Goal: Task Accomplishment & Management: Manage account settings

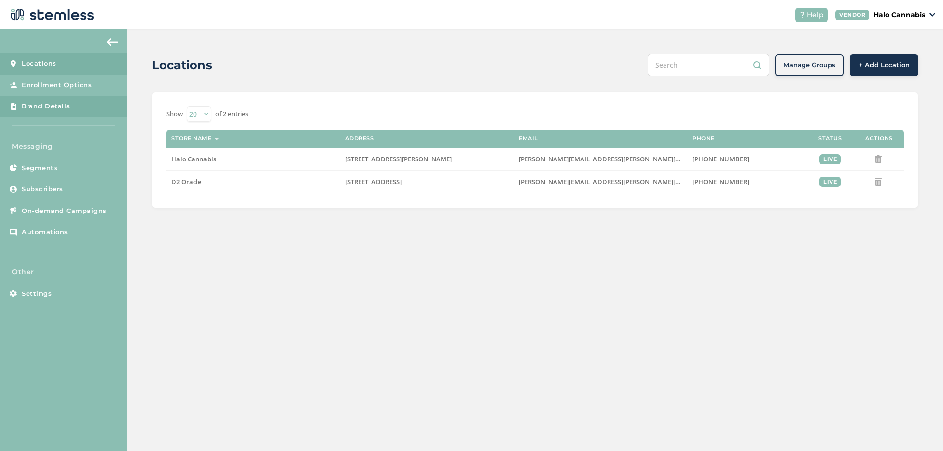
click at [60, 108] on span "Brand Details" at bounding box center [46, 107] width 49 height 10
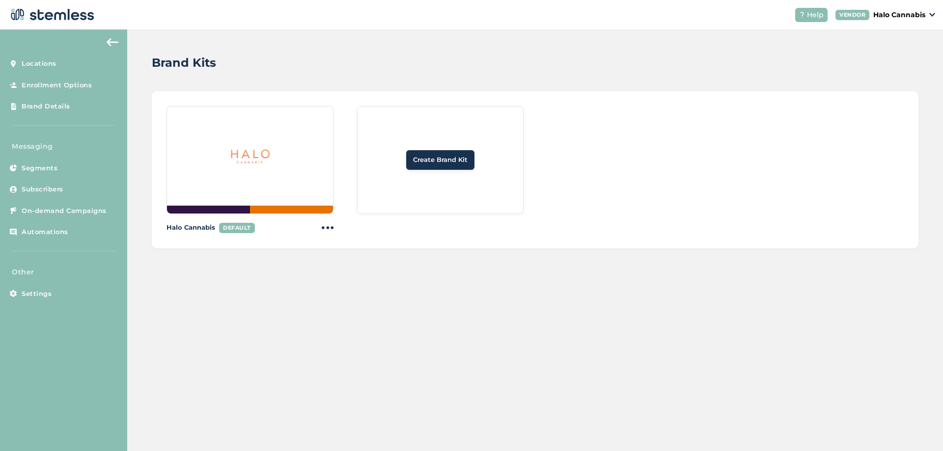
click at [425, 162] on span "Create Brand Kit" at bounding box center [440, 160] width 55 height 10
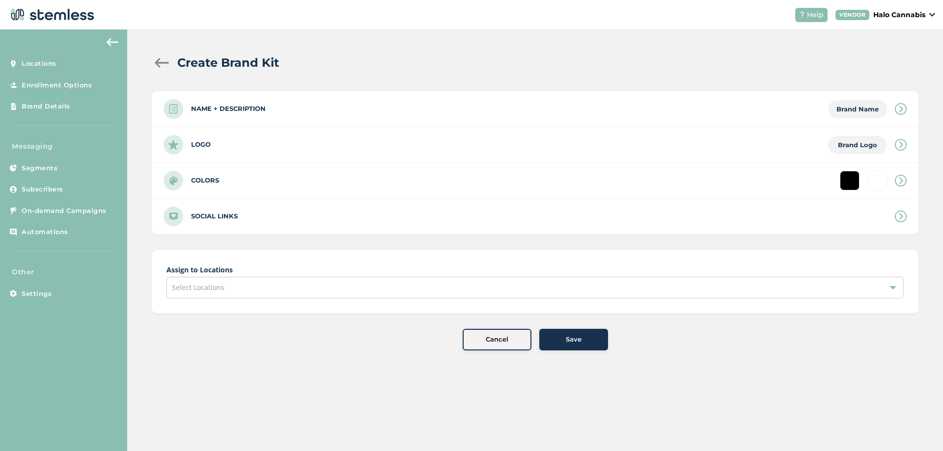
click at [317, 110] on div "Name + Description Brand Name" at bounding box center [535, 108] width 767 height 35
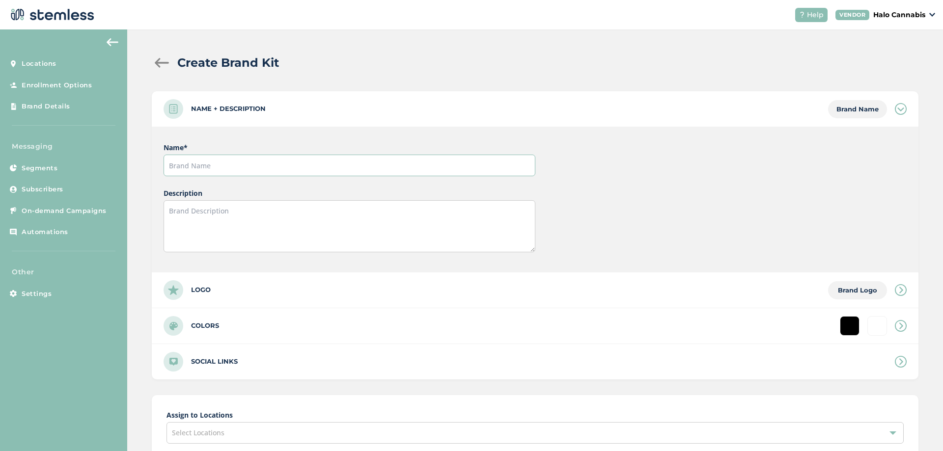
click at [213, 166] on input "text" at bounding box center [349, 166] width 371 height 22
type input "d"
type input "D2 Oracle"
click at [225, 288] on div "Logo Brand Logo" at bounding box center [535, 290] width 767 height 35
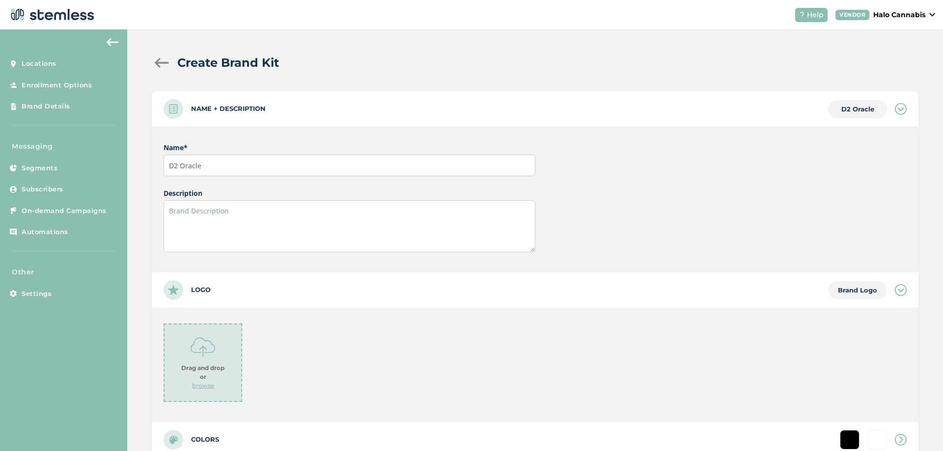
click at [204, 334] on div "Drag and drop or browse" at bounding box center [203, 363] width 79 height 79
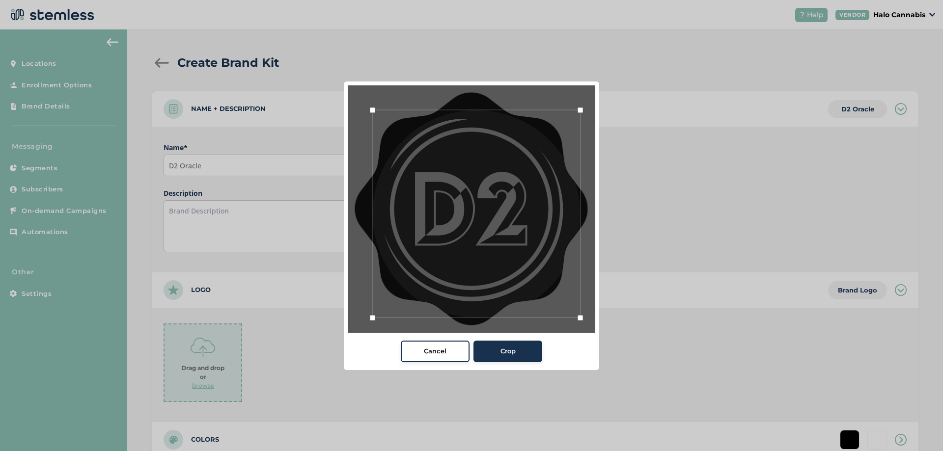
drag, startPoint x: 569, startPoint y: 306, endPoint x: 635, endPoint y: 382, distance: 100.6
click at [635, 382] on div "Cancel Crop" at bounding box center [471, 225] width 943 height 451
drag, startPoint x: 374, startPoint y: 109, endPoint x: 298, endPoint y: 48, distance: 97.5
click at [298, 48] on div "Cancel Crop" at bounding box center [471, 225] width 943 height 451
click at [517, 350] on div "Crop" at bounding box center [507, 352] width 53 height 10
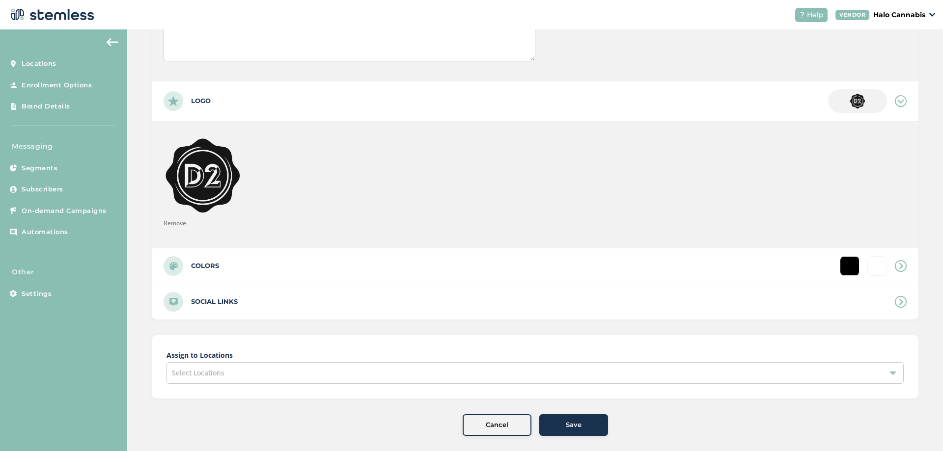
scroll to position [200, 0]
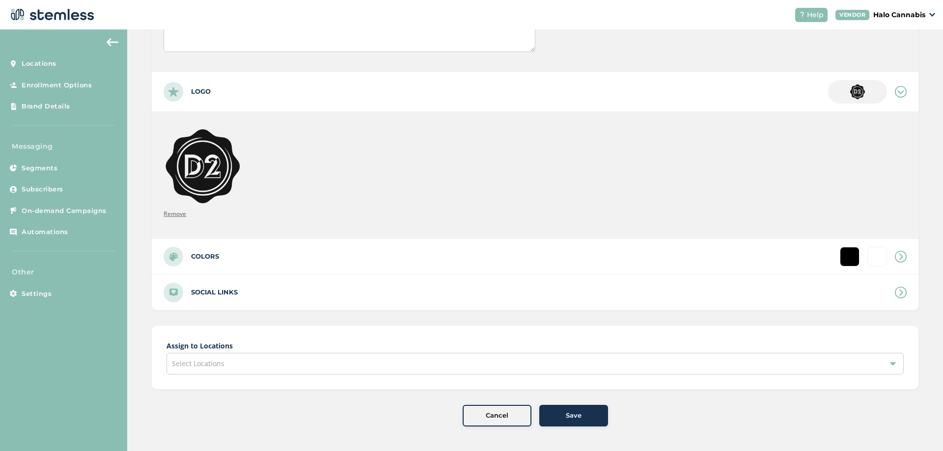
click at [197, 252] on label "Colors" at bounding box center [205, 257] width 28 height 10
type input "#ffffff"
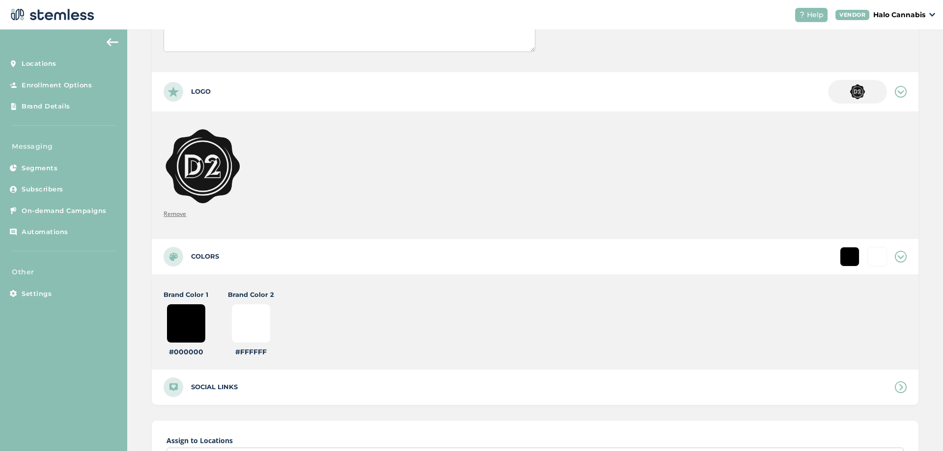
click at [195, 323] on input "#000000" at bounding box center [185, 323] width 39 height 39
type input "#000009"
type input "#ffffff"
type input "#000090"
type input "#ffffff"
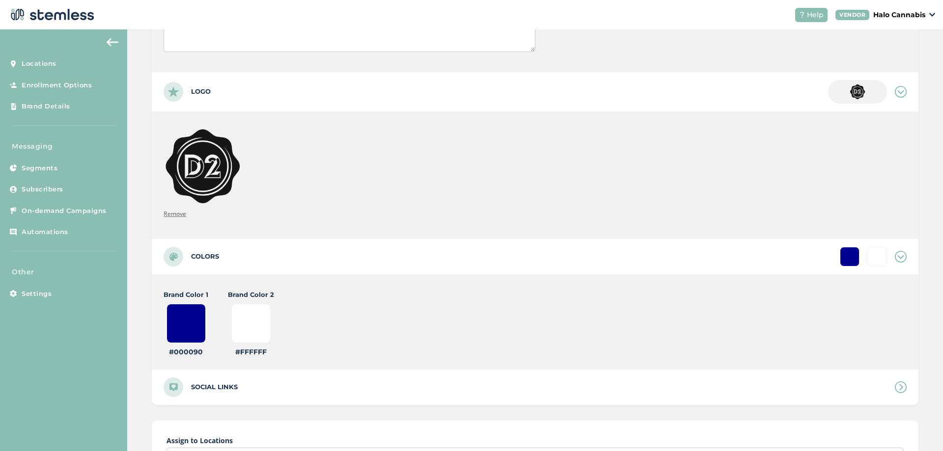
type input "#00090c"
type input "#ffffff"
type input "#0090c1"
type input "#ffffff"
type input "#090c1b"
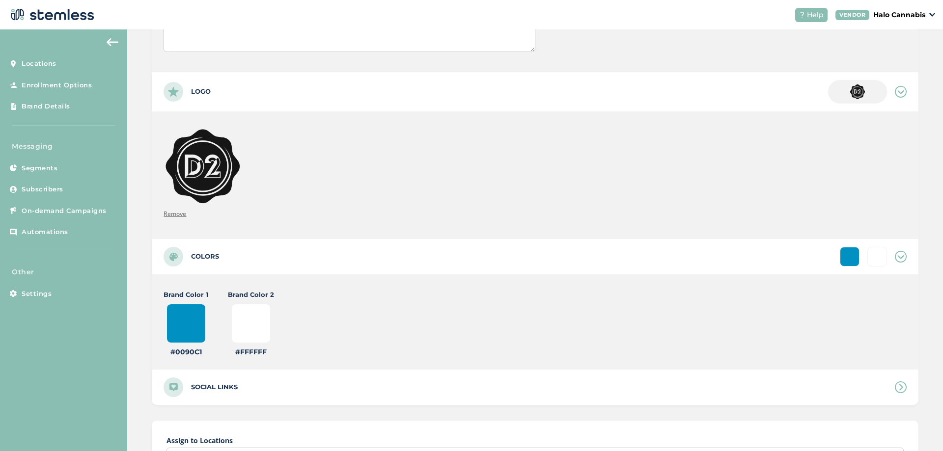
type input "#ffffff"
type input "#90c1b4"
type input "#ffffff"
type input "#90c1b4"
click at [262, 324] on input "#ffffff" at bounding box center [250, 323] width 39 height 39
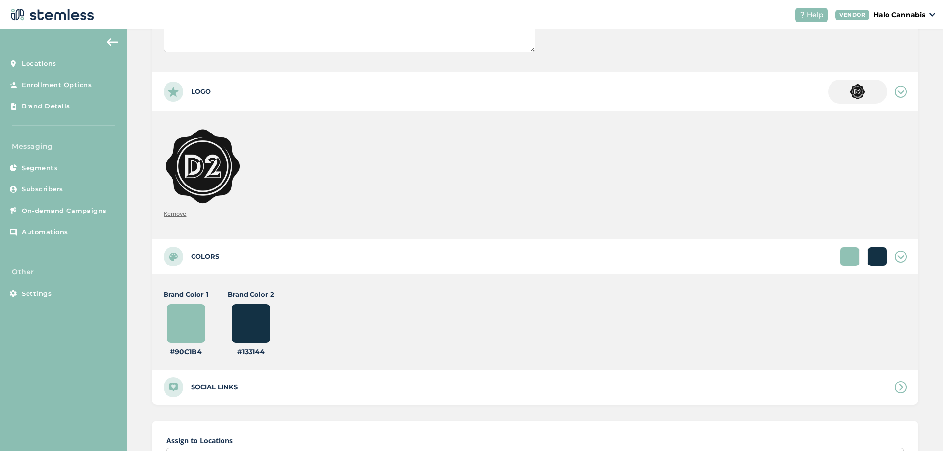
type input "#133144"
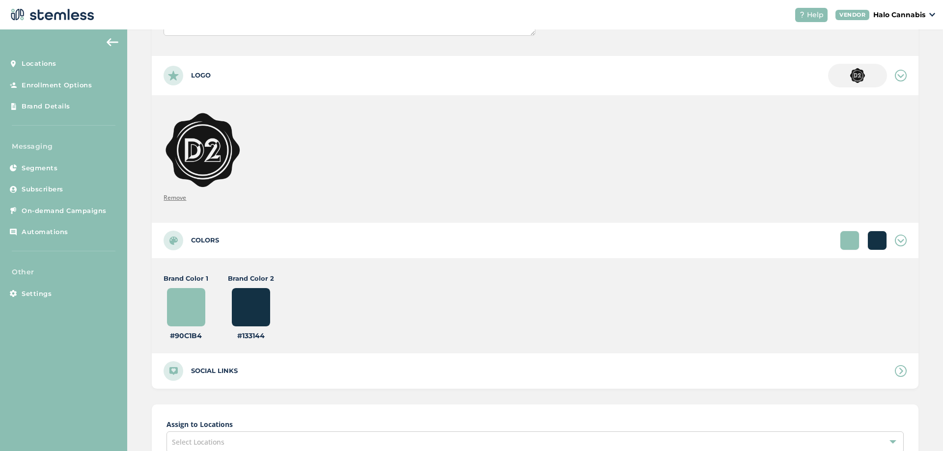
scroll to position [295, 0]
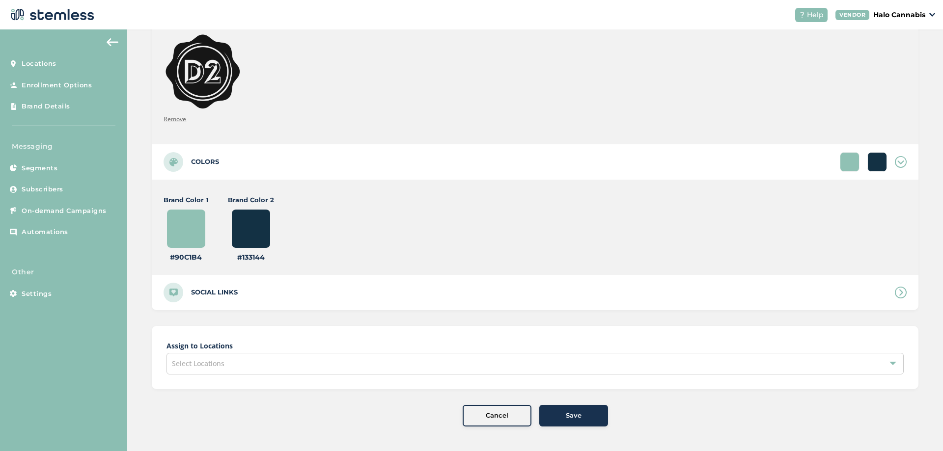
click at [410, 369] on div "Select Locations" at bounding box center [534, 364] width 737 height 22
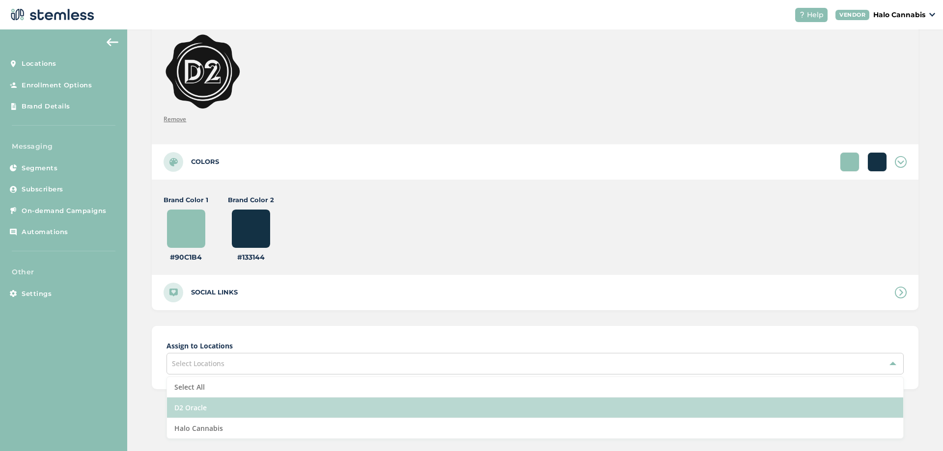
click at [200, 406] on li "D2 Oracle" at bounding box center [535, 408] width 736 height 21
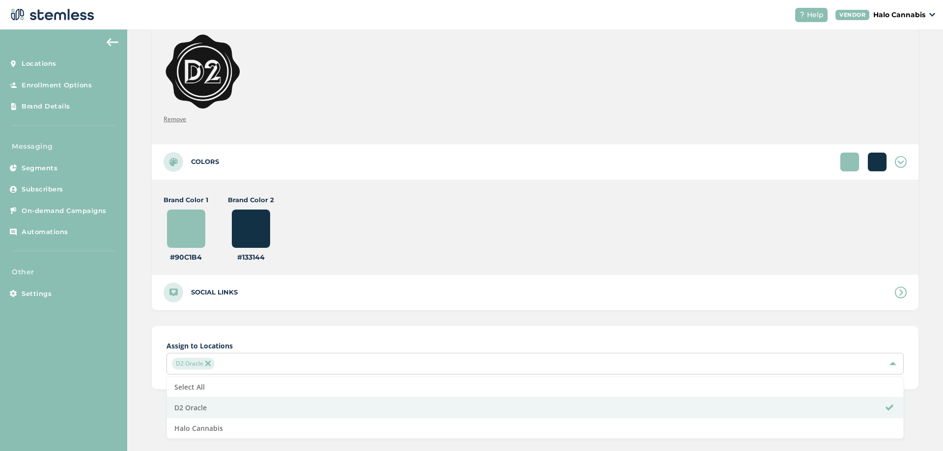
click at [467, 338] on div "Assign to Locations D2 Oracle Select All D2 Oracle Halo Cannabis" at bounding box center [535, 357] width 767 height 63
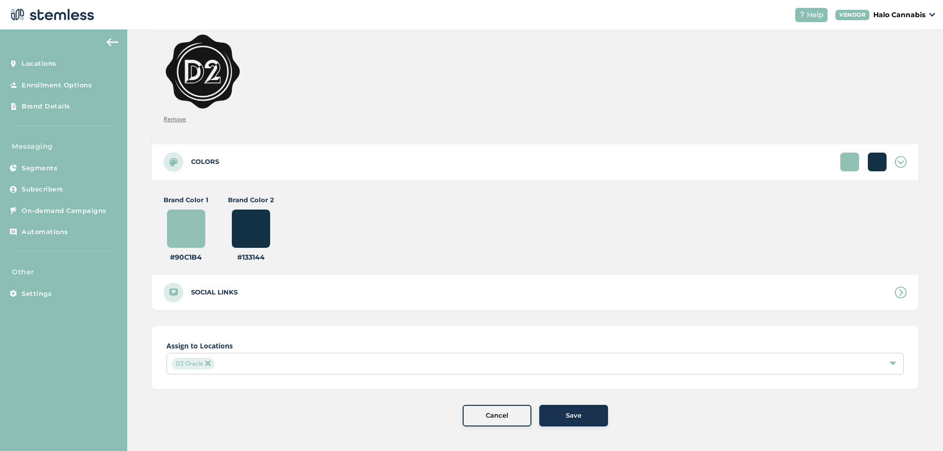
click at [559, 408] on button "Save" at bounding box center [573, 416] width 69 height 22
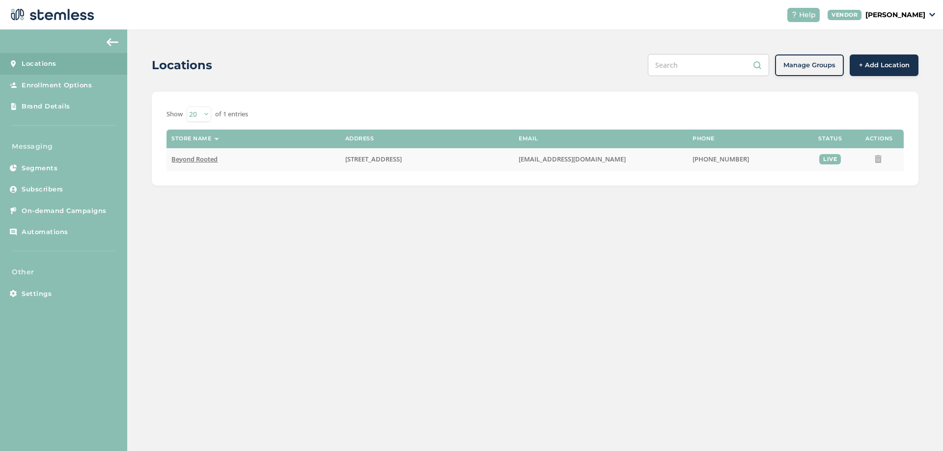
click at [187, 159] on span "Beyond Rooted" at bounding box center [194, 159] width 46 height 9
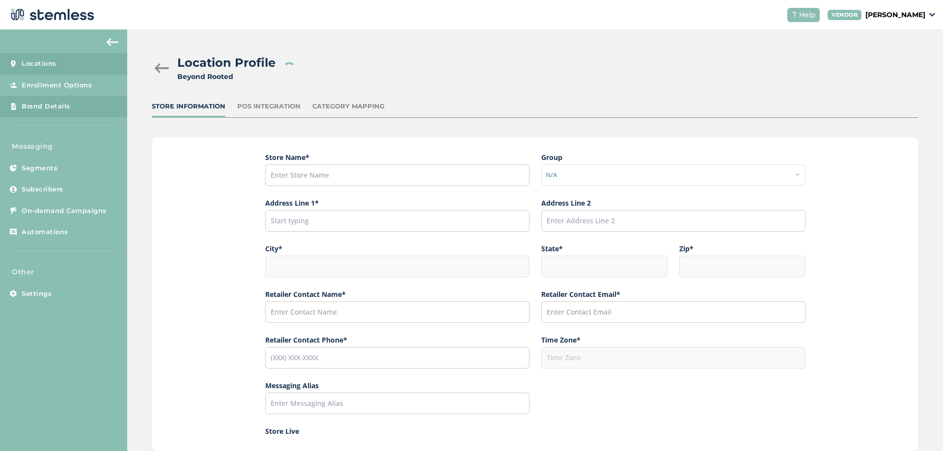
click at [65, 107] on span "Brand Details" at bounding box center [46, 107] width 49 height 10
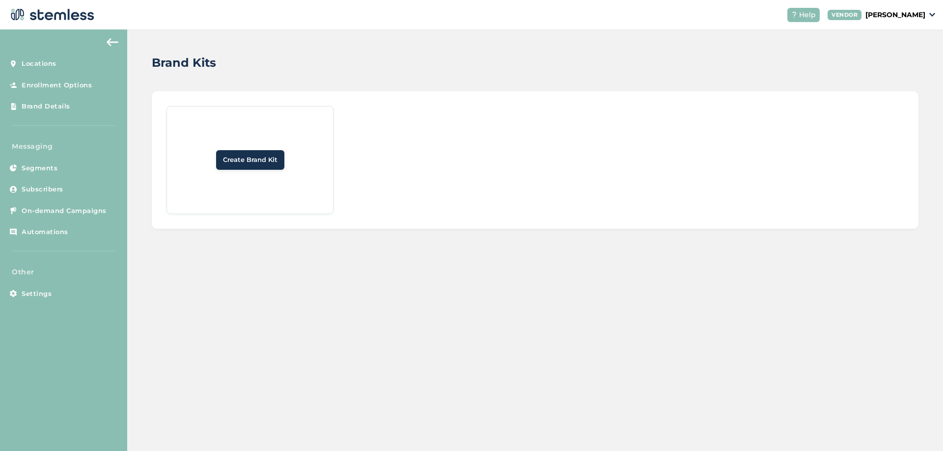
click at [919, 13] on p "[PERSON_NAME]" at bounding box center [895, 15] width 60 height 10
click at [920, 16] on p "[PERSON_NAME]" at bounding box center [895, 15] width 60 height 10
click at [45, 65] on span "Locations" at bounding box center [39, 64] width 35 height 10
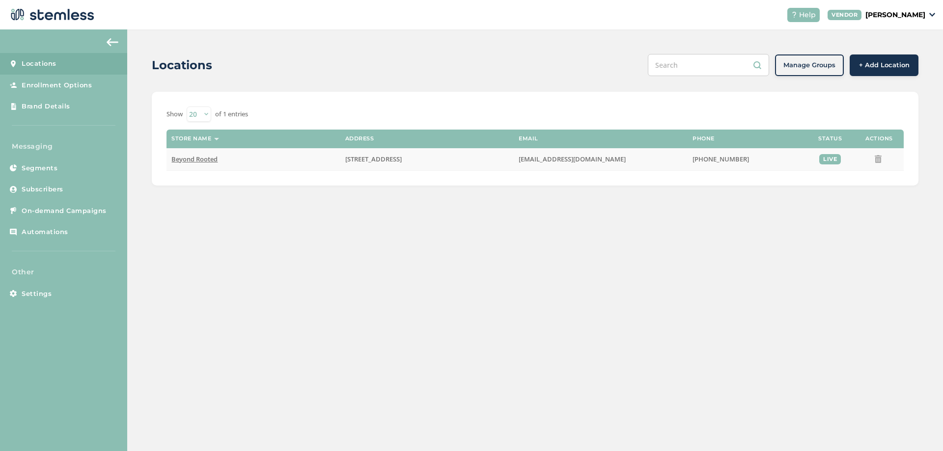
click at [200, 160] on span "Beyond Rooted" at bounding box center [194, 159] width 46 height 9
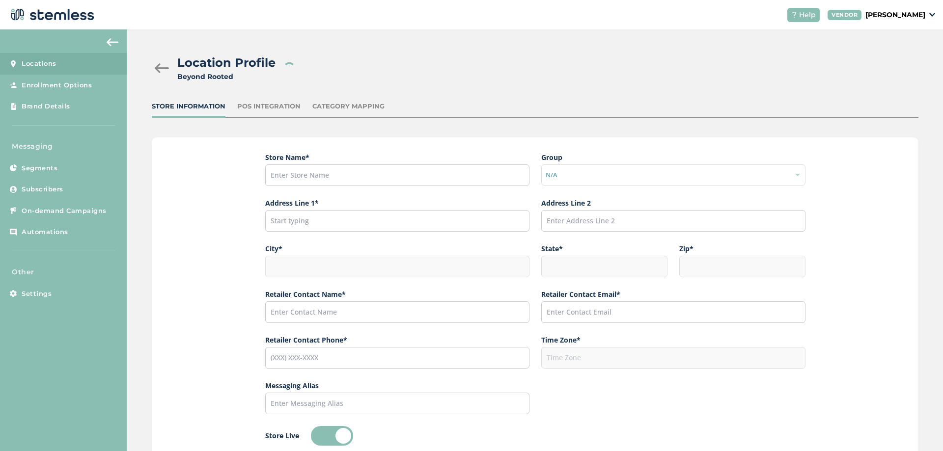
type input "Beyond Rooted"
type input "[STREET_ADDRESS]"
type input "[GEOGRAPHIC_DATA]"
type input "CA"
type input "93701"
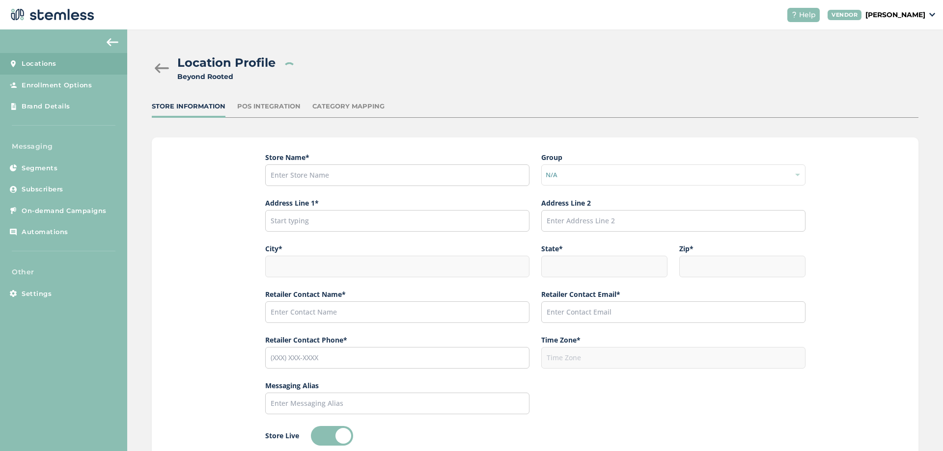
type input "Beyond Rooted"
type input "[EMAIL_ADDRESS][DOMAIN_NAME]"
type input "[PHONE_NUMBER]"
type input "America/Los_Angeles"
type input "Beyond Rooted"
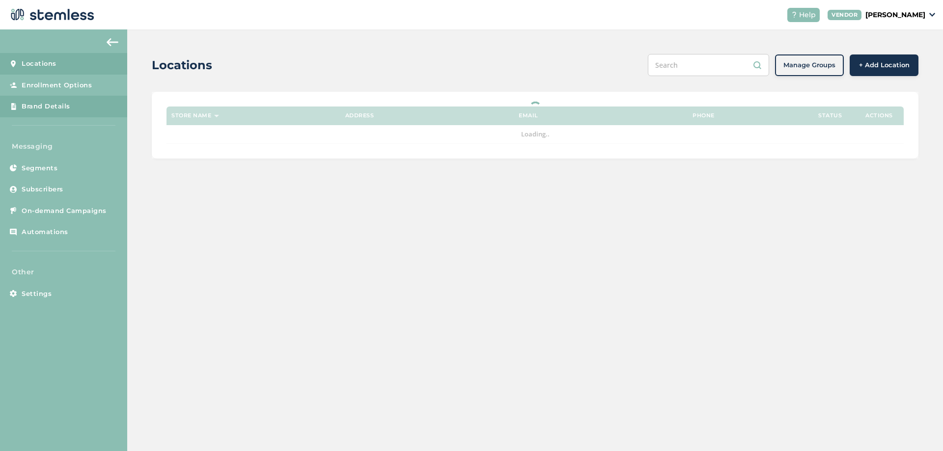
click at [52, 103] on span "Brand Details" at bounding box center [46, 107] width 49 height 10
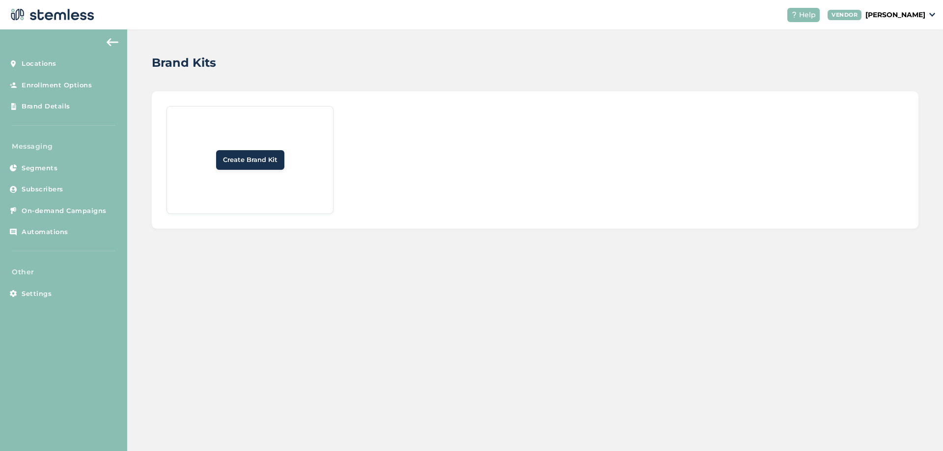
click at [247, 161] on span "Create Brand Kit" at bounding box center [250, 160] width 55 height 10
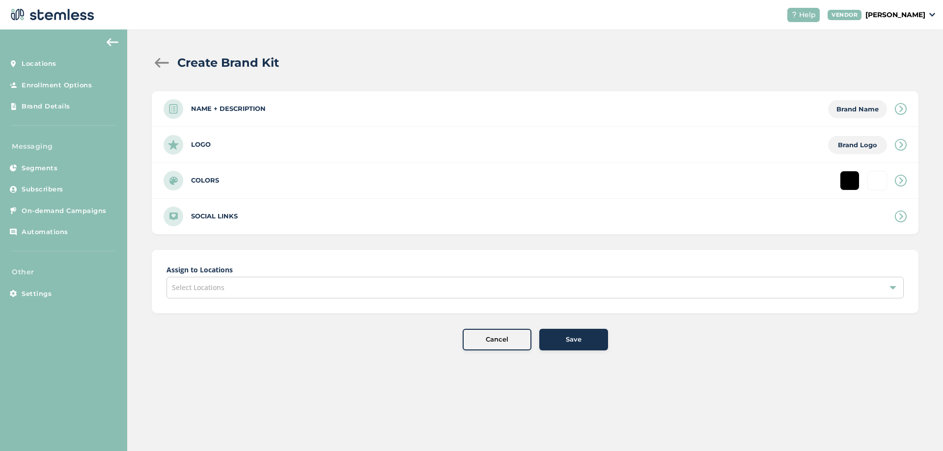
click at [248, 112] on label "Name + Description" at bounding box center [228, 109] width 75 height 10
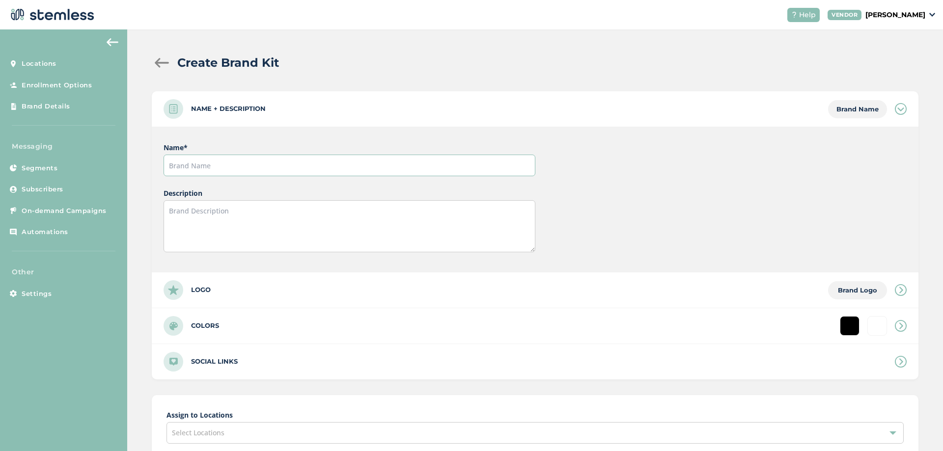
click at [222, 160] on input "text" at bounding box center [349, 166] width 371 height 22
type input "Beyond Rooted"
click at [215, 292] on div "Logo Brand Logo" at bounding box center [535, 290] width 767 height 35
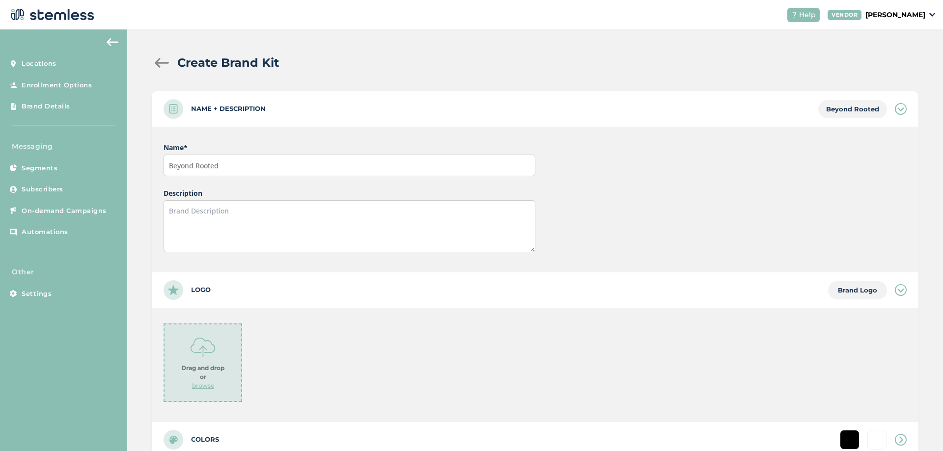
click at [203, 343] on img at bounding box center [203, 347] width 25 height 25
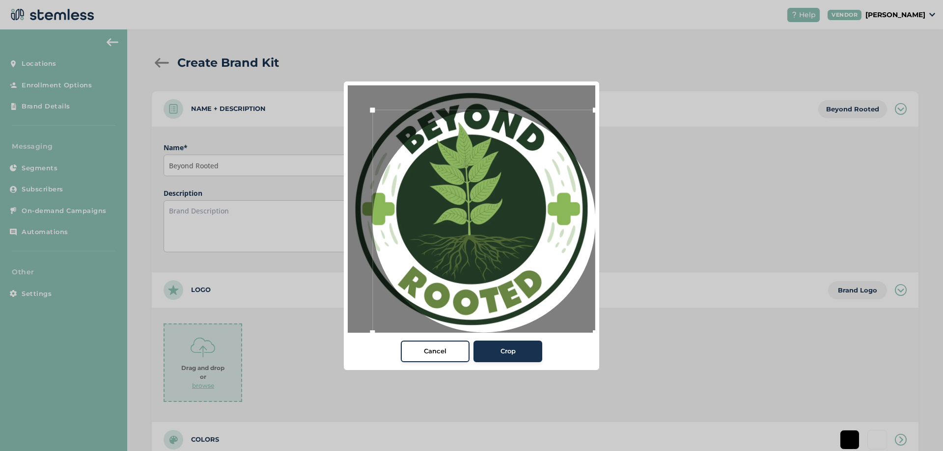
drag, startPoint x: 572, startPoint y: 303, endPoint x: 663, endPoint y: 384, distance: 121.8
click at [663, 384] on div "Cancel Crop" at bounding box center [471, 225] width 943 height 451
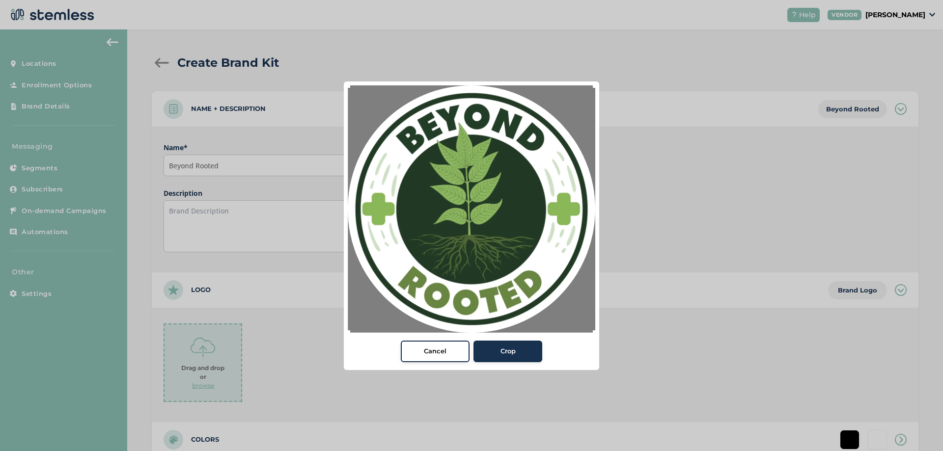
drag, startPoint x: 379, startPoint y: 112, endPoint x: 278, endPoint y: 37, distance: 125.5
click at [278, 37] on div "Cancel Crop" at bounding box center [471, 225] width 943 height 451
click at [520, 347] on div "Crop" at bounding box center [507, 352] width 53 height 10
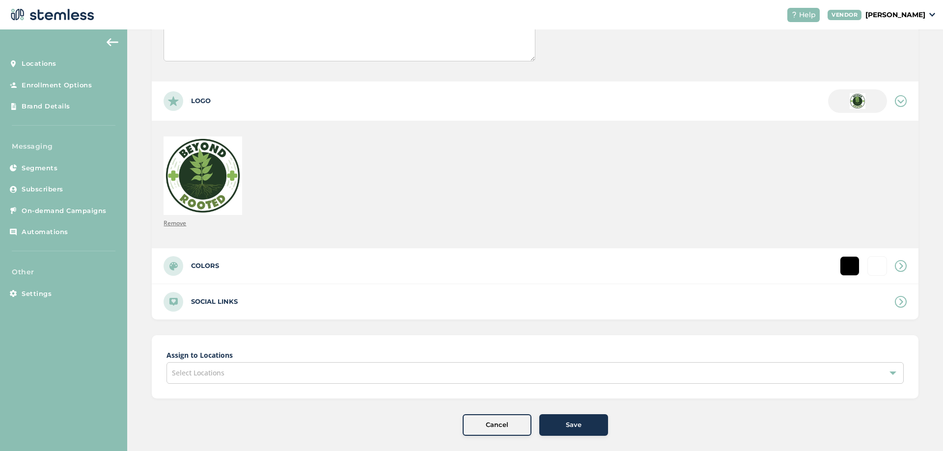
scroll to position [200, 0]
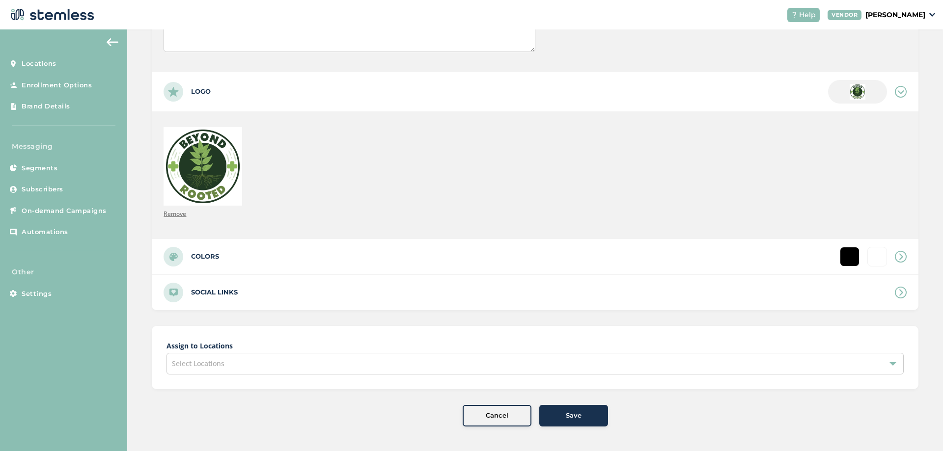
click at [231, 254] on div "Colors" at bounding box center [535, 256] width 767 height 35
type input "#ffffff"
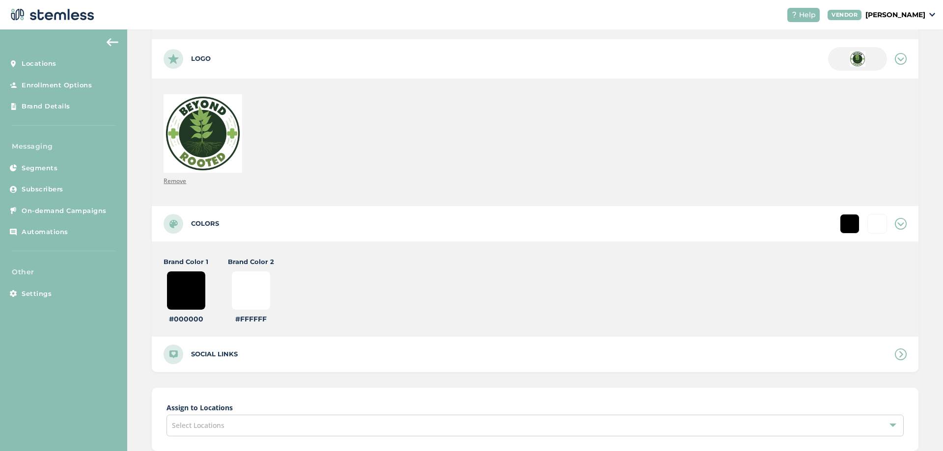
scroll to position [259, 0]
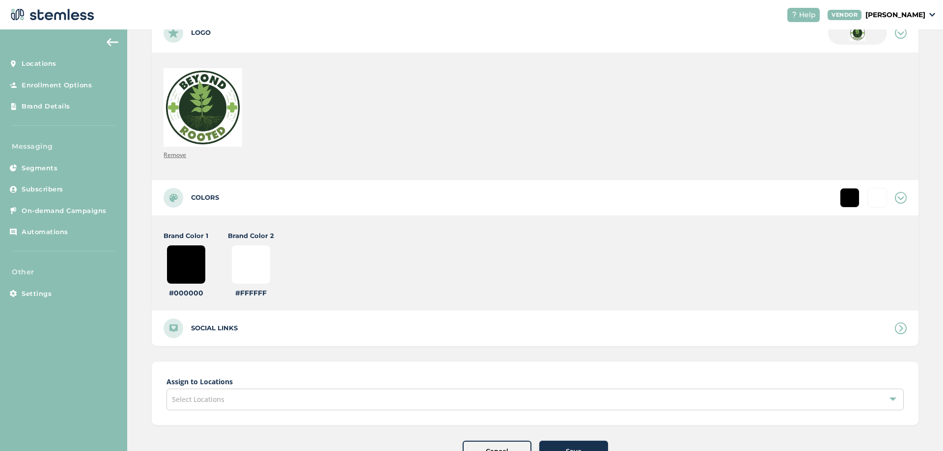
click at [199, 266] on input "#000000" at bounding box center [185, 264] width 39 height 39
click at [195, 260] on input "#000000" at bounding box center [185, 264] width 39 height 39
type input "#000009"
type input "#ffffff"
type input "#000090"
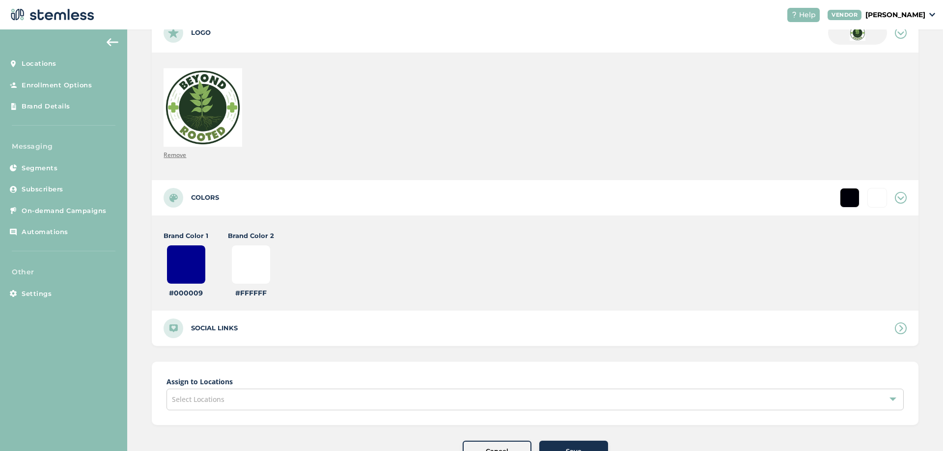
type input "#ffffff"
type input "#00090c"
type input "#ffffff"
type input "#0090c1"
type input "#ffffff"
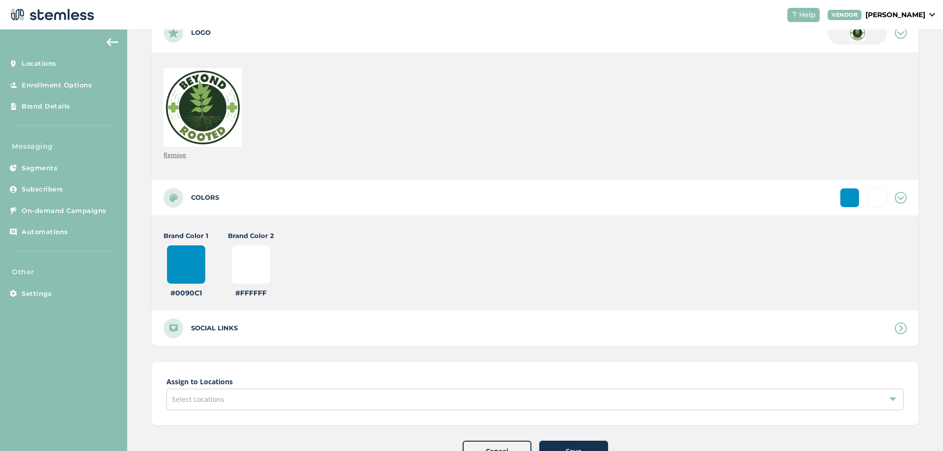
type input "#090c1b"
type input "#ffffff"
type input "#90c1b4"
type input "#ffffff"
type input "#90c1b4"
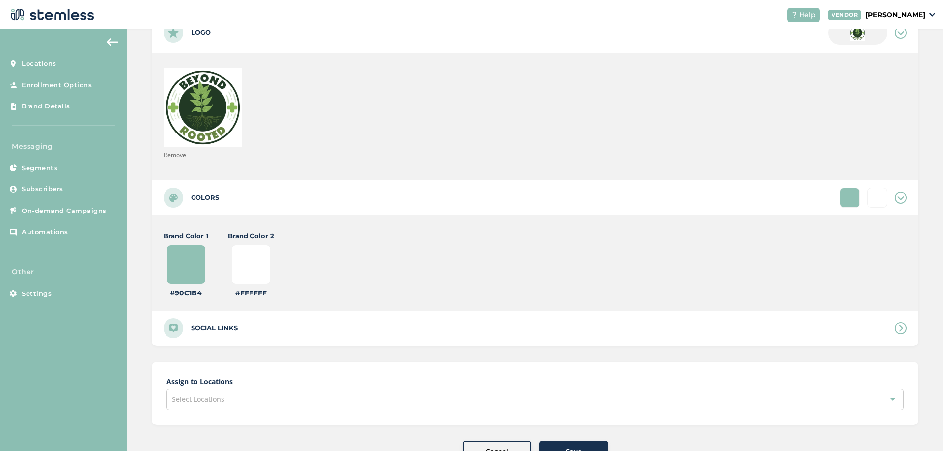
click at [254, 261] on input "#ffffff" at bounding box center [250, 264] width 39 height 39
type input "#133144"
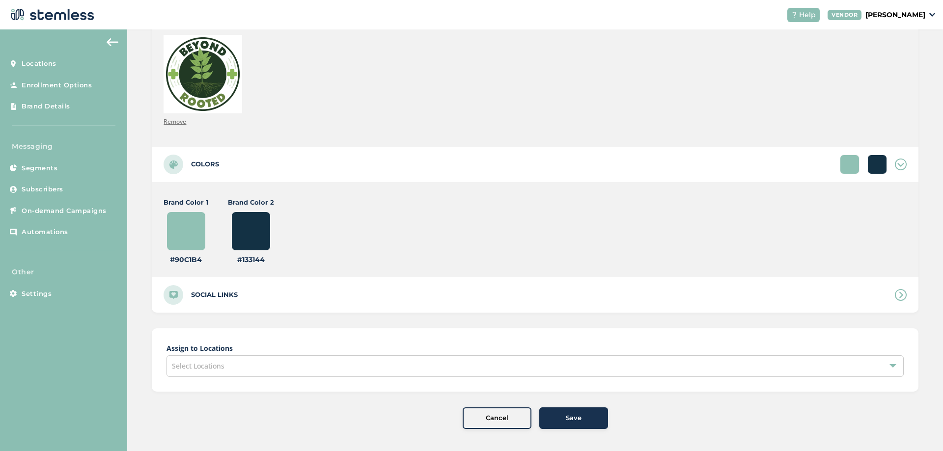
scroll to position [295, 0]
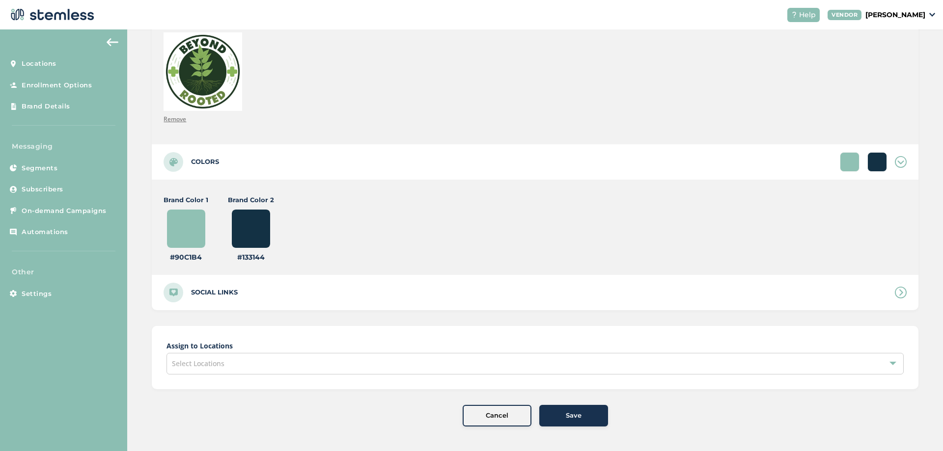
click at [394, 369] on div "Select Locations" at bounding box center [534, 364] width 737 height 22
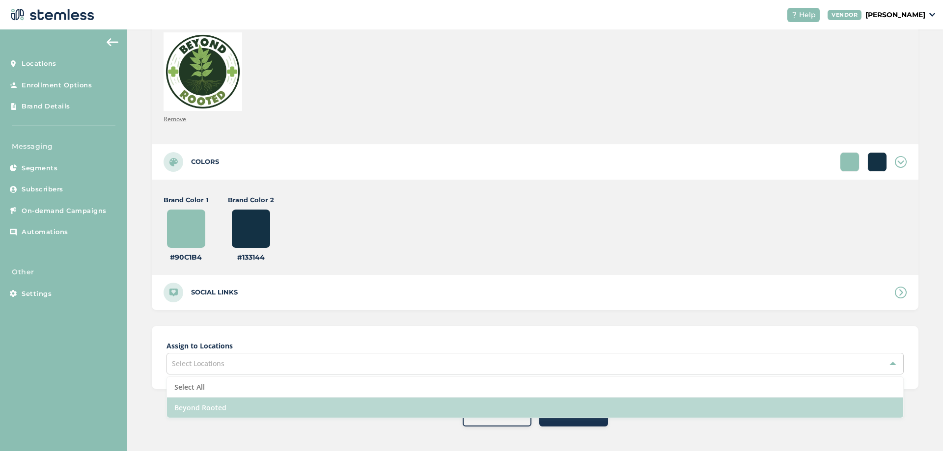
click at [198, 402] on li "Beyond Rooted" at bounding box center [535, 408] width 736 height 20
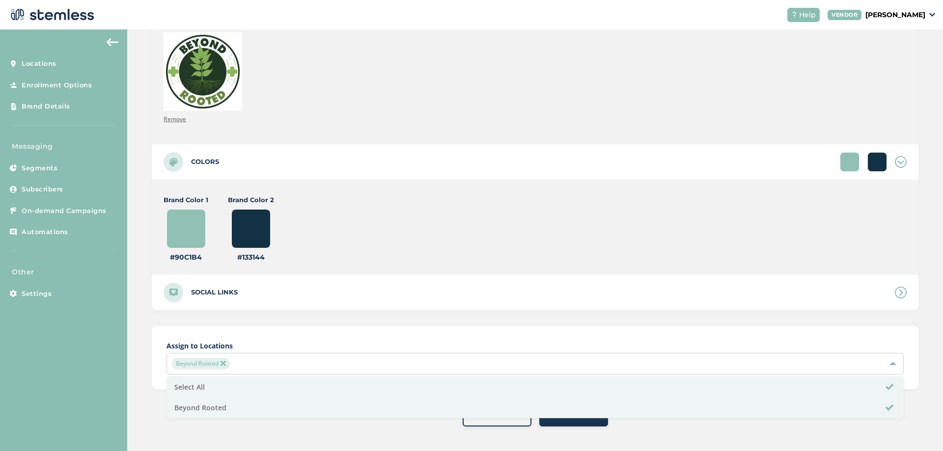
click at [557, 427] on div "Create Brand Kit Name + Description Beyond Rooted Name * Beyond Rooted Descript…" at bounding box center [535, 92] width 816 height 717
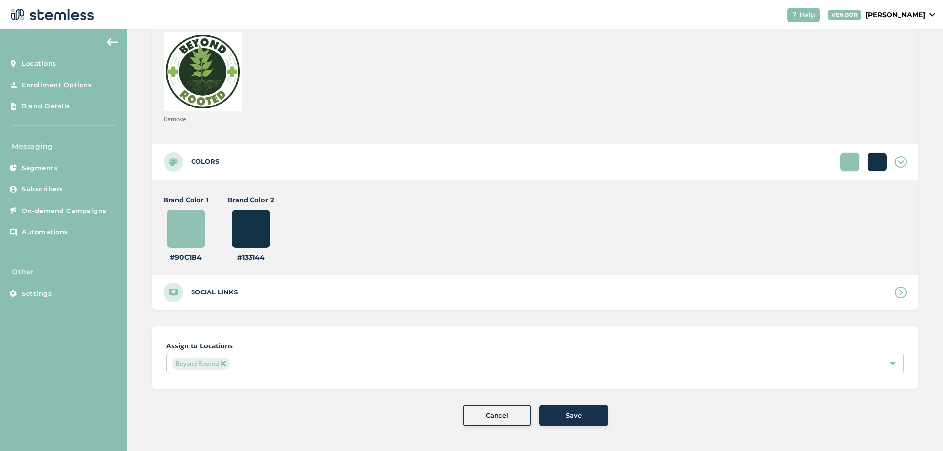
click at [555, 424] on button "Save" at bounding box center [573, 416] width 69 height 22
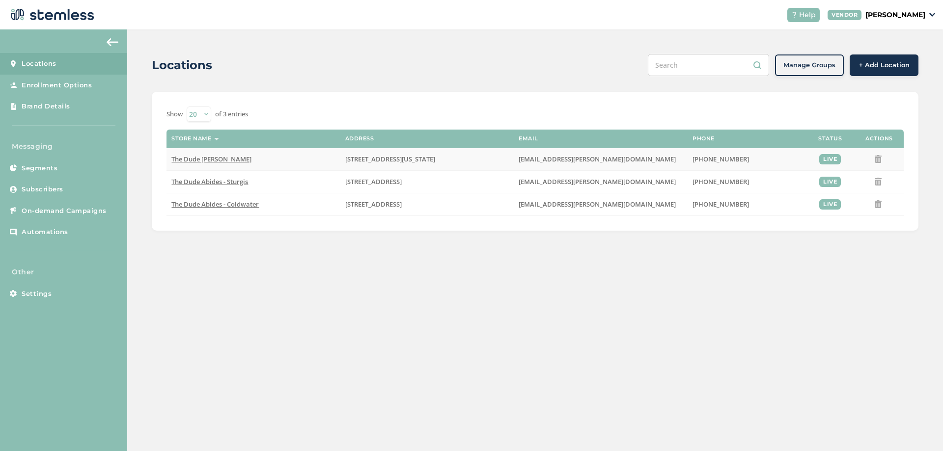
click at [212, 160] on span "The Dude [PERSON_NAME]" at bounding box center [211, 159] width 80 height 9
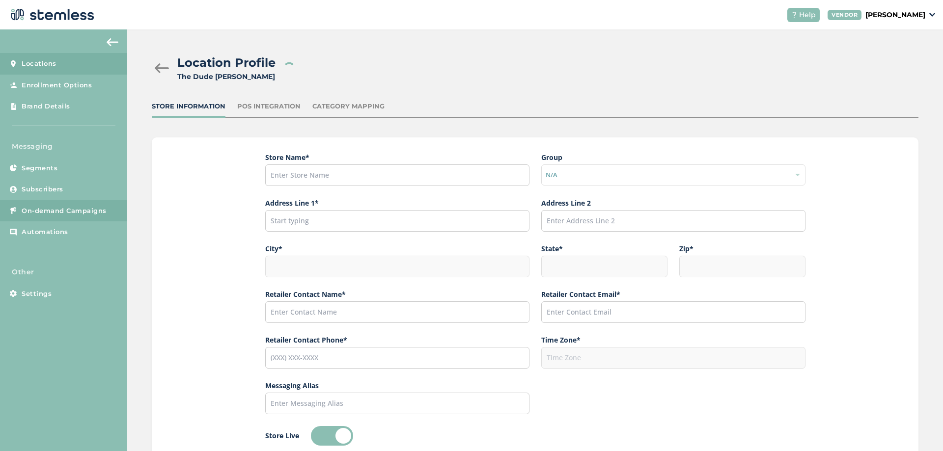
type input "The Dude [PERSON_NAME]"
type input "[STREET_ADDRESS][US_STATE]"
type input "[PERSON_NAME]"
type input "MI"
type input "49042"
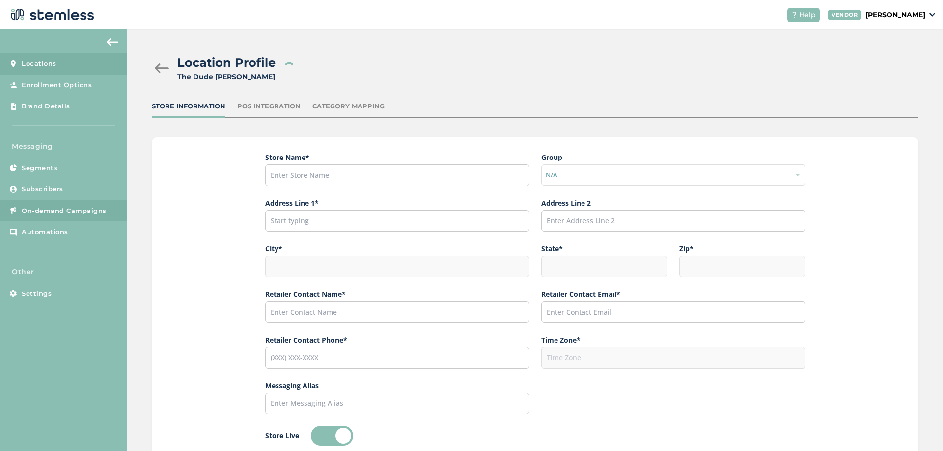
type input "[PERSON_NAME]"
type input "[EMAIL_ADDRESS][PERSON_NAME][DOMAIN_NAME]"
type input "[PHONE_NUMBER]"
type input "America/[GEOGRAPHIC_DATA]"
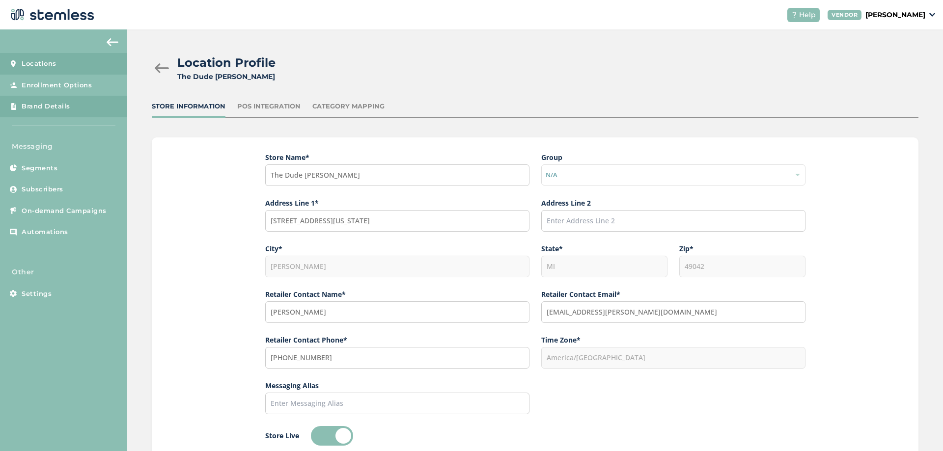
click at [77, 105] on link "Brand Details" at bounding box center [63, 107] width 127 height 22
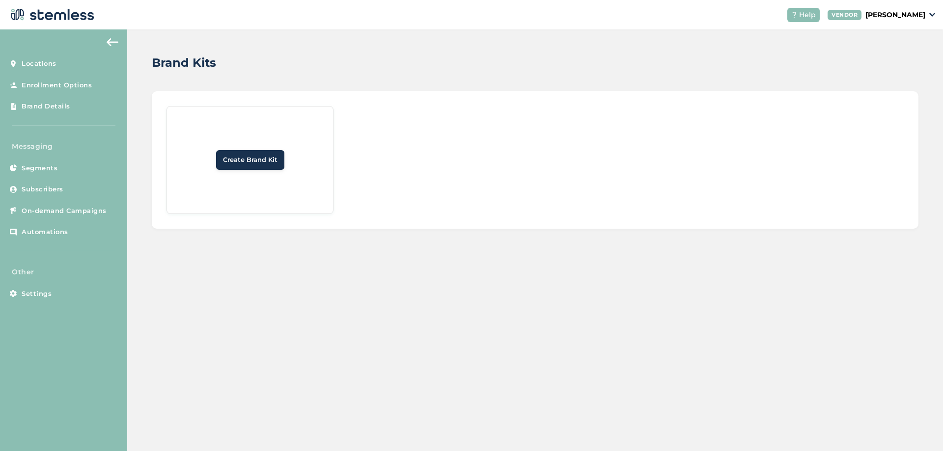
click at [264, 160] on span "Create Brand Kit" at bounding box center [250, 160] width 55 height 10
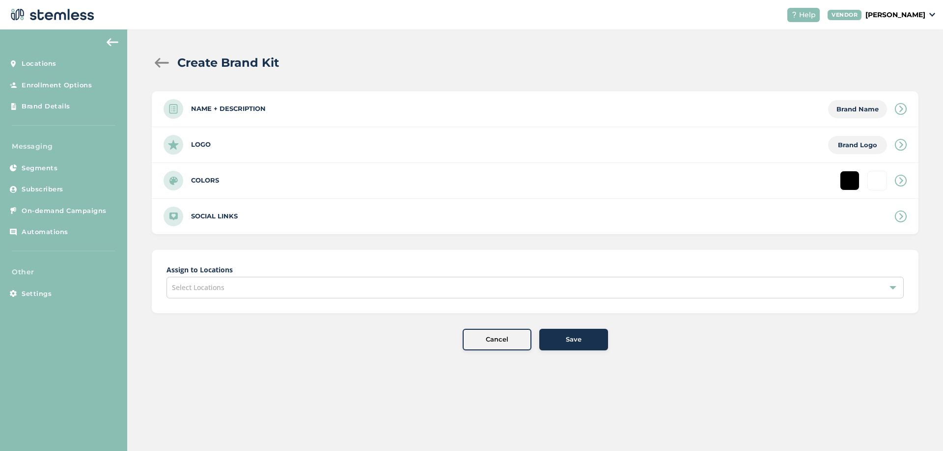
click at [257, 108] on label "Name + Description" at bounding box center [228, 109] width 75 height 10
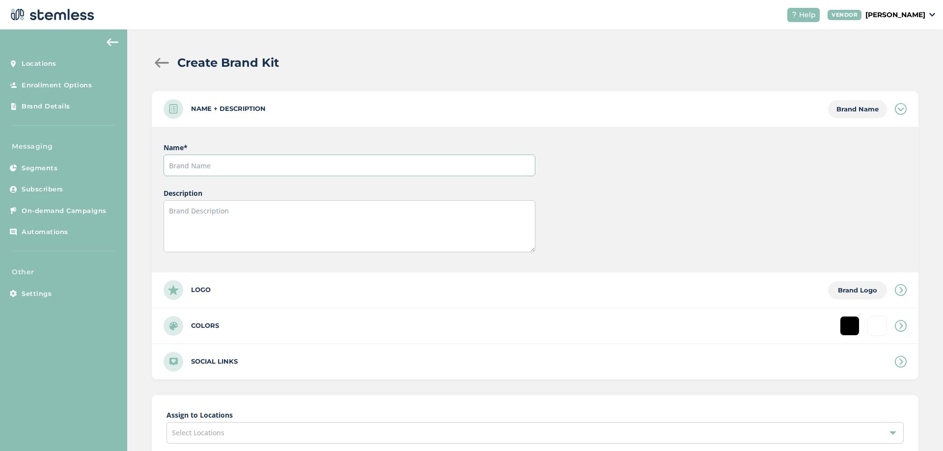
click at [232, 164] on input "text" at bounding box center [349, 166] width 371 height 22
type input "The dude Abides"
click at [226, 280] on div "Logo Brand Logo" at bounding box center [535, 290] width 767 height 35
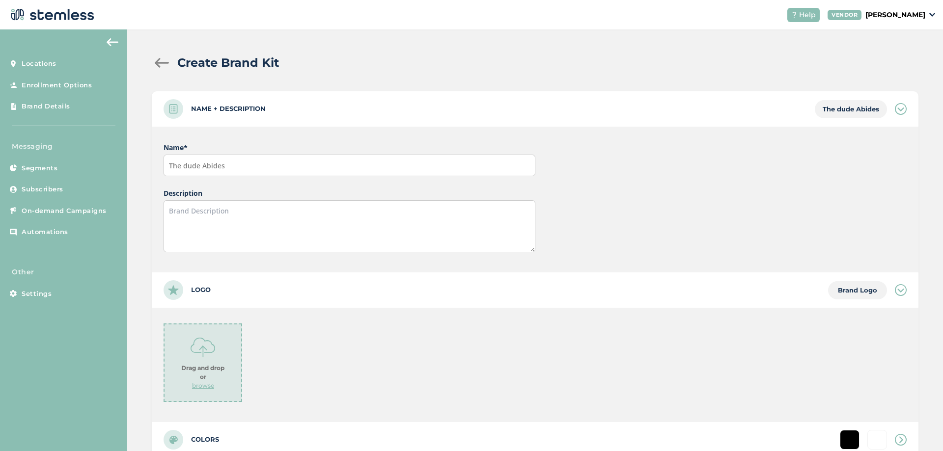
click at [219, 336] on div "Drag and drop or browse" at bounding box center [203, 363] width 79 height 79
click at [211, 336] on img at bounding box center [203, 347] width 25 height 25
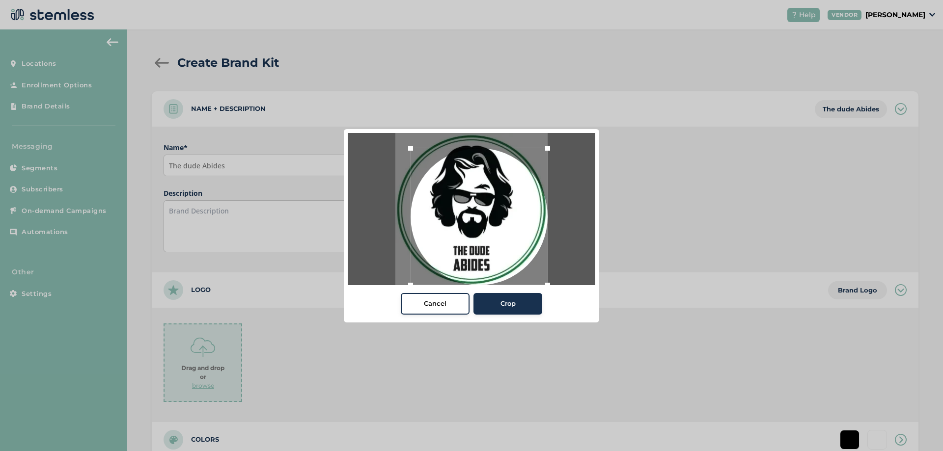
drag, startPoint x: 534, startPoint y: 275, endPoint x: 612, endPoint y: 315, distance: 87.9
click at [612, 315] on div "Cancel Crop" at bounding box center [471, 225] width 943 height 451
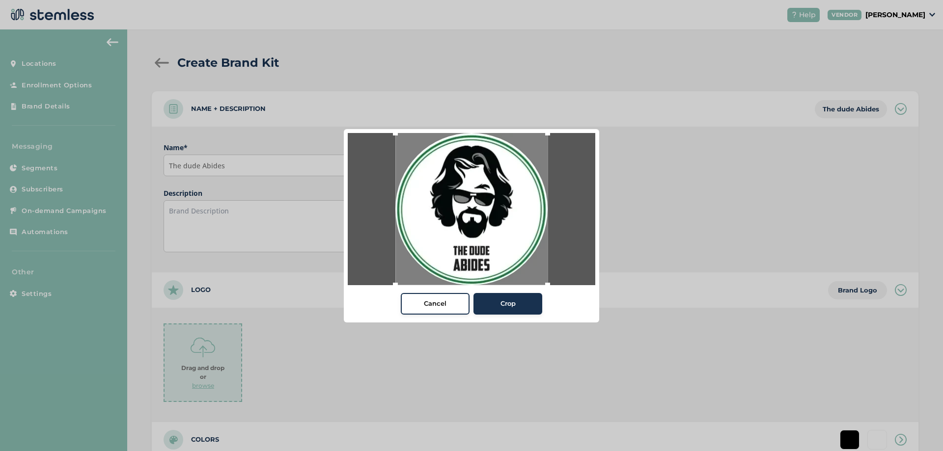
drag, startPoint x: 413, startPoint y: 146, endPoint x: 324, endPoint y: 92, distance: 104.0
click at [324, 92] on div "Cancel Crop" at bounding box center [471, 225] width 943 height 451
click at [504, 312] on button "Crop" at bounding box center [507, 304] width 69 height 22
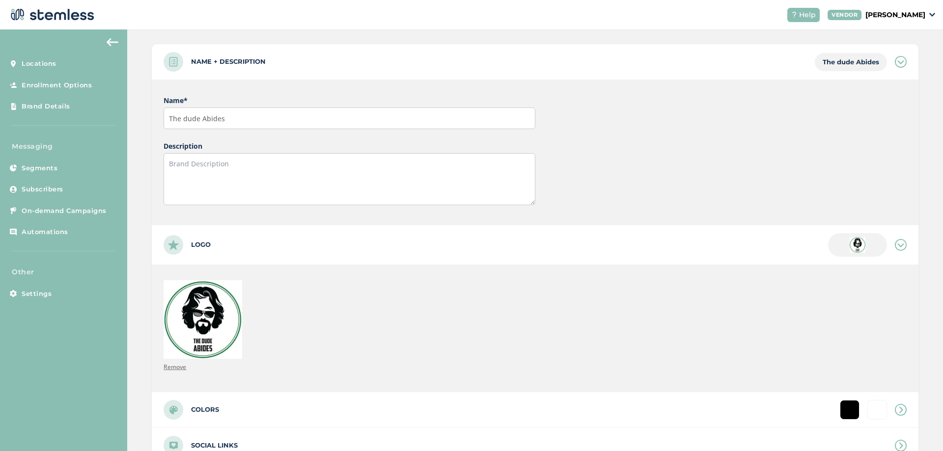
scroll to position [200, 0]
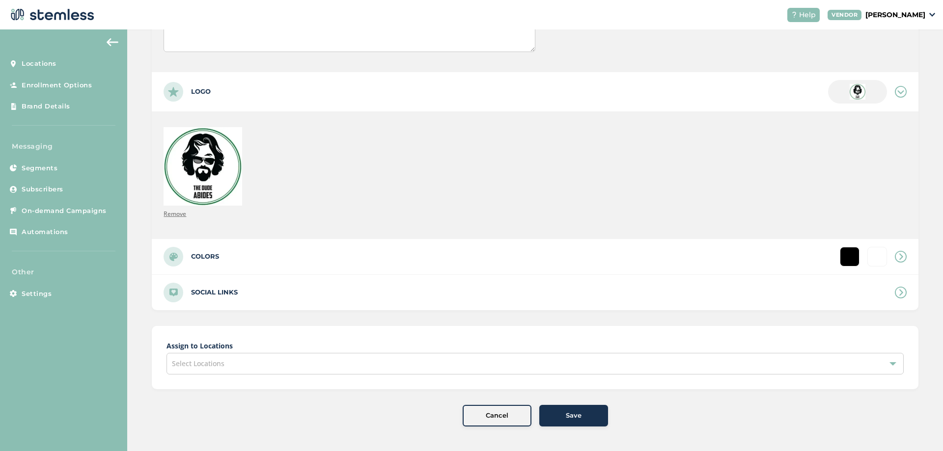
click at [205, 359] on span "Select Locations" at bounding box center [198, 363] width 53 height 9
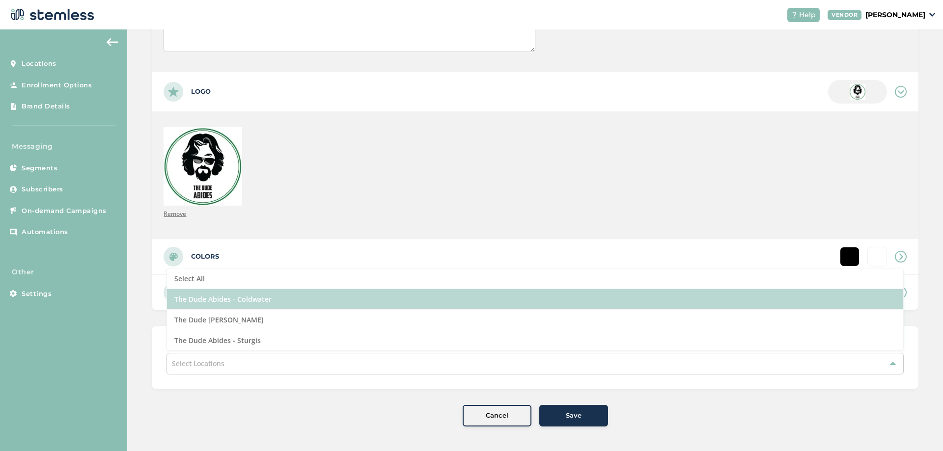
click at [203, 302] on li "The Dude Abides - Coldwater" at bounding box center [535, 299] width 736 height 21
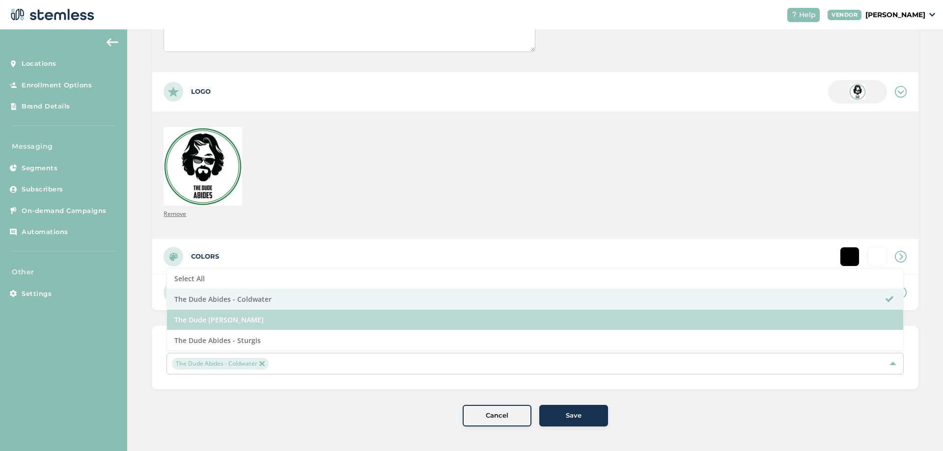
click at [207, 314] on li "The Dude [PERSON_NAME]" at bounding box center [535, 320] width 736 height 21
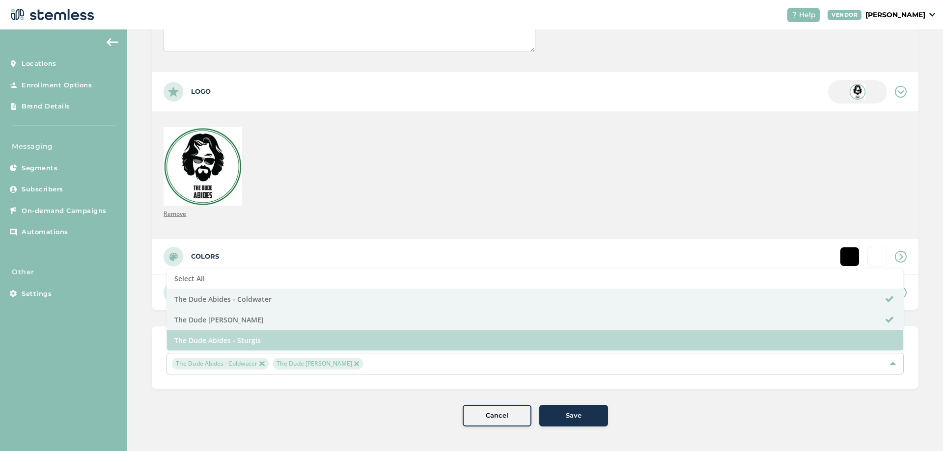
click at [211, 340] on li "The Dude Abides - Sturgis" at bounding box center [535, 340] width 736 height 20
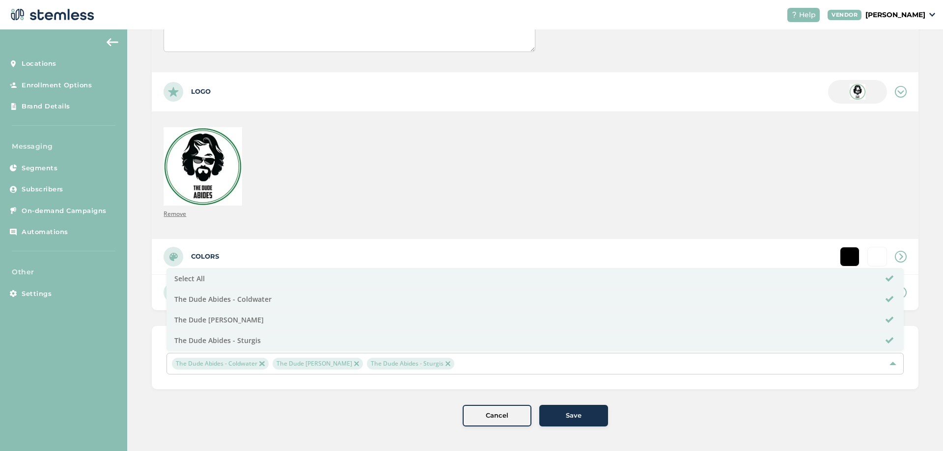
click at [145, 244] on div "Create Brand Kit Name + Description The dude Abides Name * The dude Abides Desc…" at bounding box center [535, 140] width 816 height 622
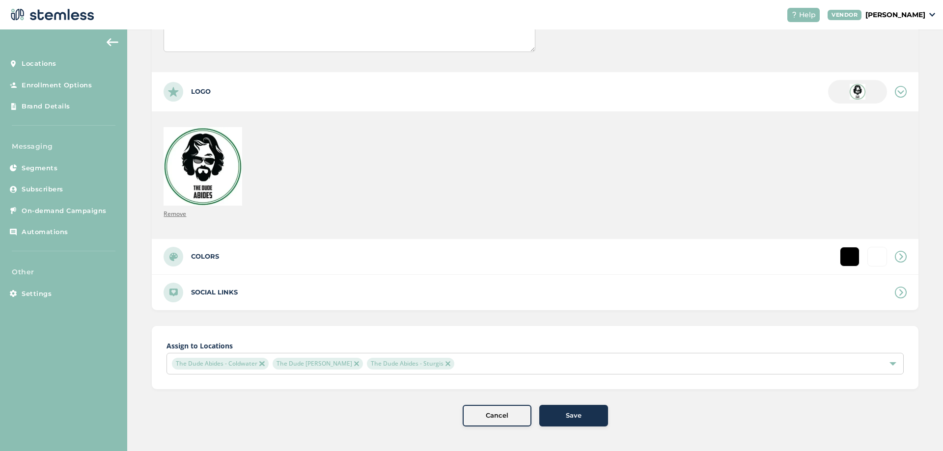
click at [224, 254] on div "Colors" at bounding box center [535, 256] width 767 height 35
type input "#ffffff"
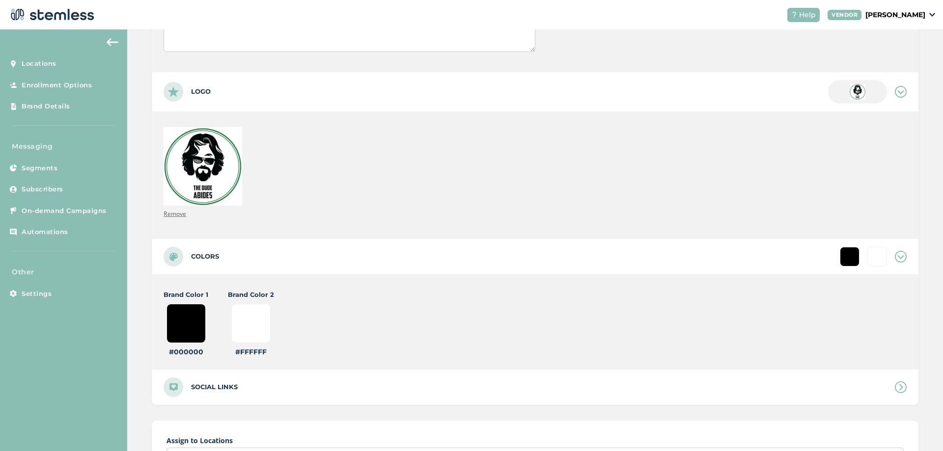
click at [195, 315] on input "#000000" at bounding box center [185, 323] width 39 height 39
click at [183, 319] on input "#000000" at bounding box center [185, 323] width 39 height 39
type input "#000009"
type input "#ffffff"
type input "#000090"
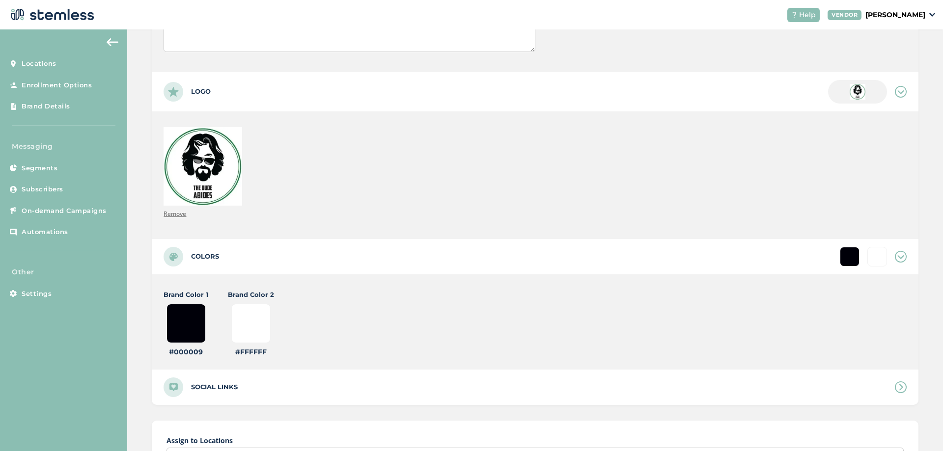
type input "#ffffff"
type input "#00090c"
type input "#ffffff"
type input "#0090c1"
type input "#ffffff"
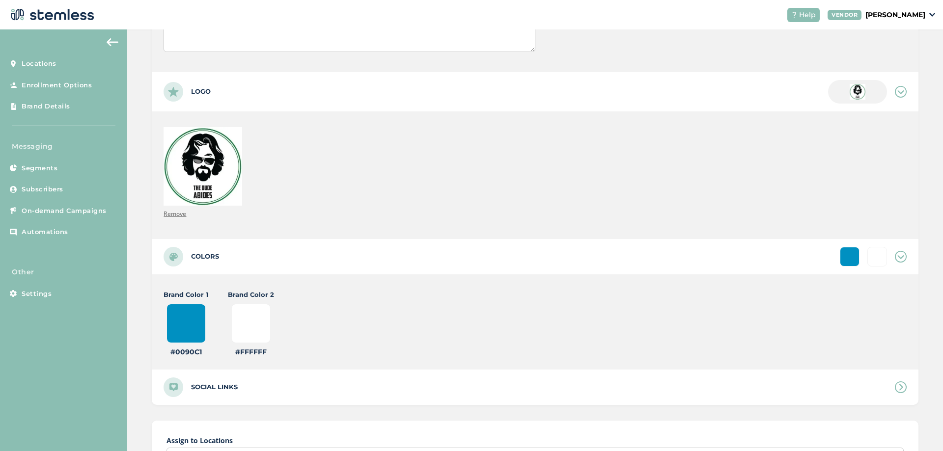
type input "#090c1b"
type input "#ffffff"
type input "#90c1b4"
type input "#ffffff"
type input "#90c1b4"
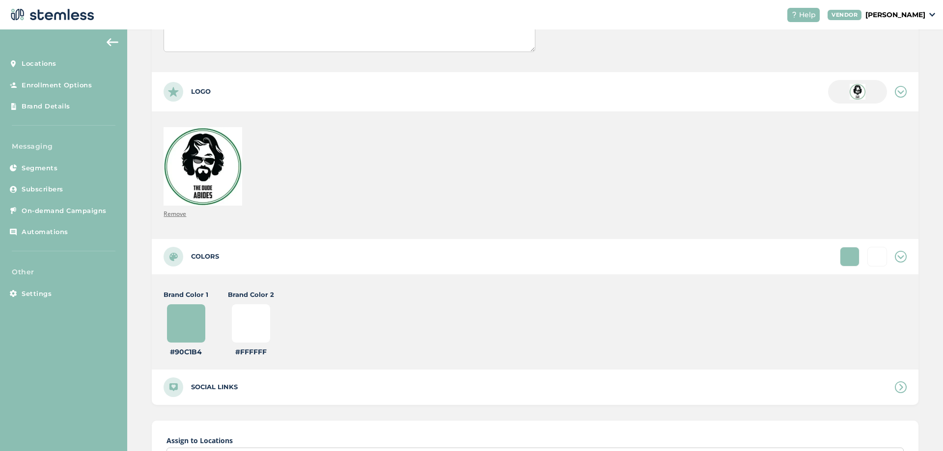
click at [262, 341] on input "#ffffff" at bounding box center [250, 323] width 39 height 39
type input "#133144"
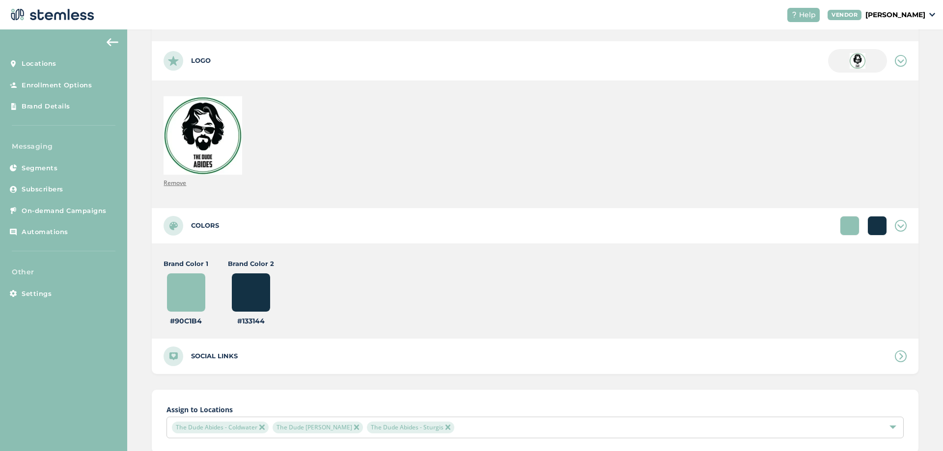
scroll to position [295, 0]
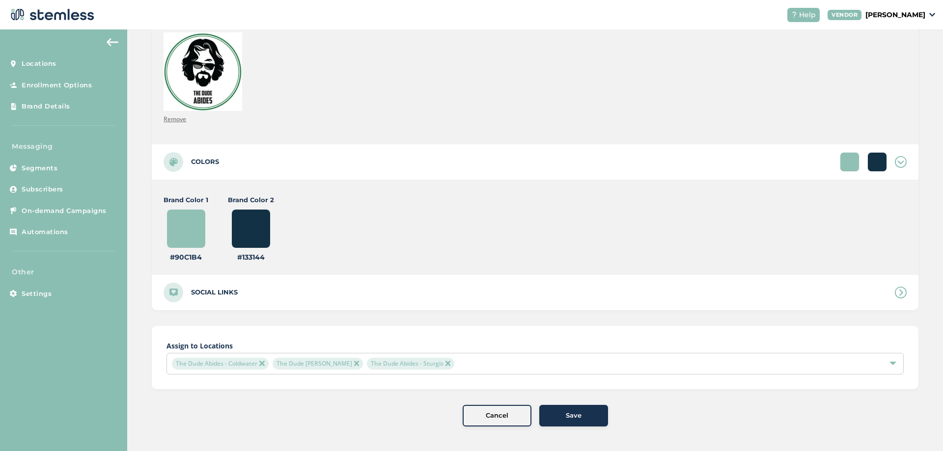
click at [566, 416] on span "Save" at bounding box center [574, 416] width 16 height 10
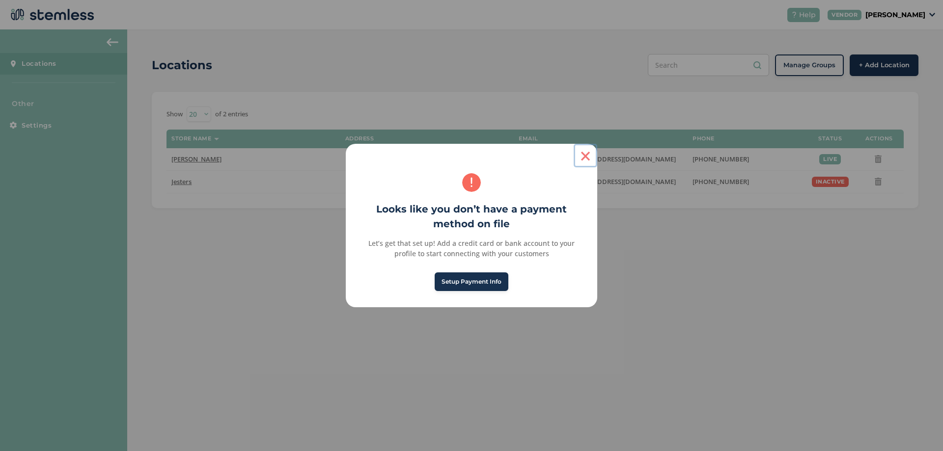
click at [583, 158] on button "×" at bounding box center [586, 156] width 24 height 24
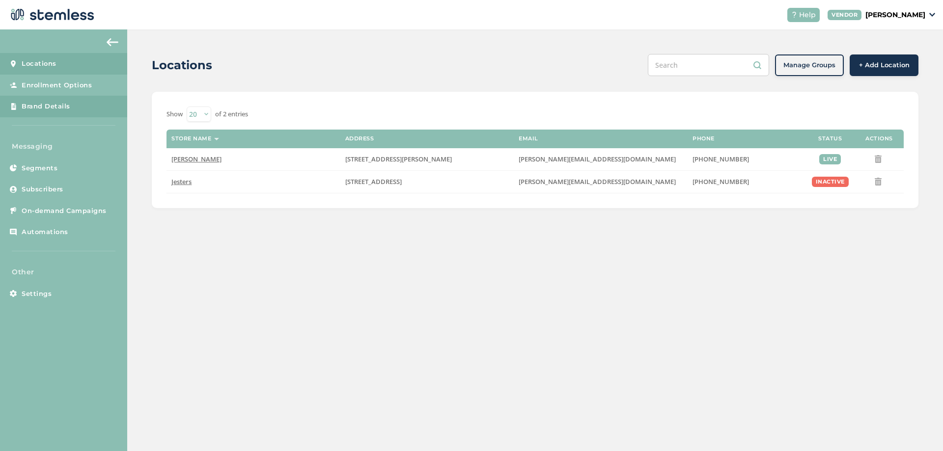
click at [55, 102] on span "Brand Details" at bounding box center [46, 107] width 49 height 10
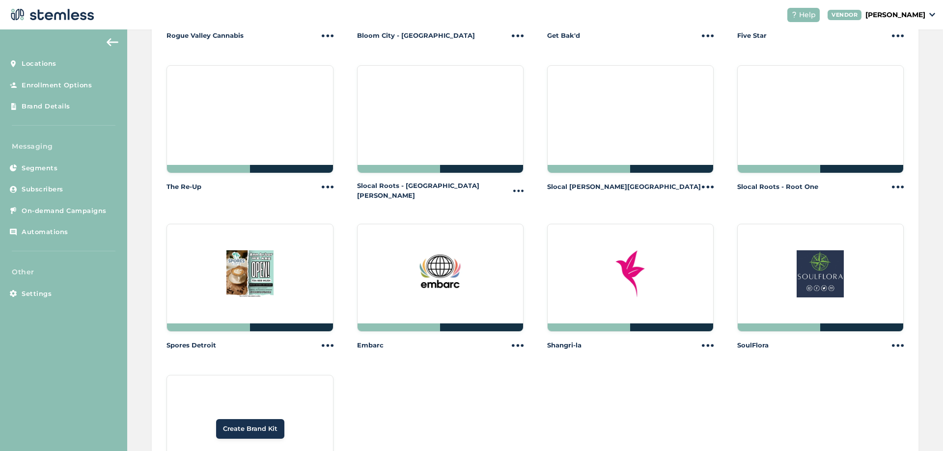
scroll to position [1163, 0]
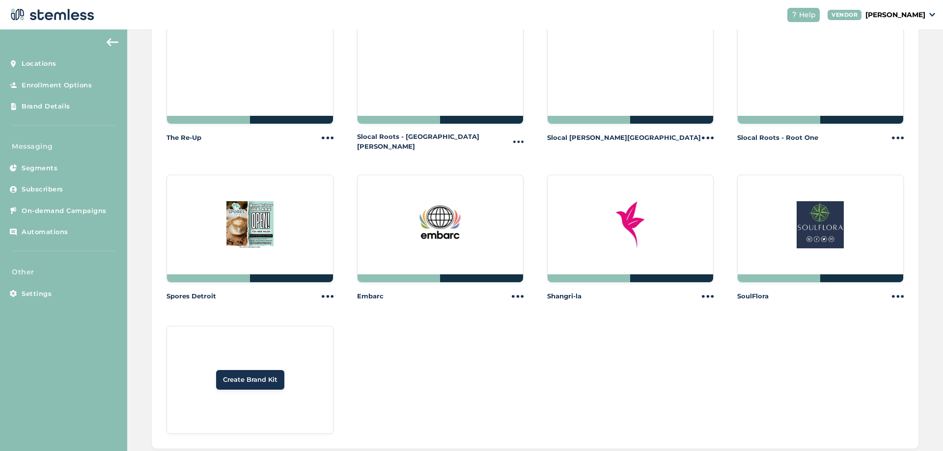
click at [231, 375] on span "Create Brand Kit" at bounding box center [250, 380] width 55 height 10
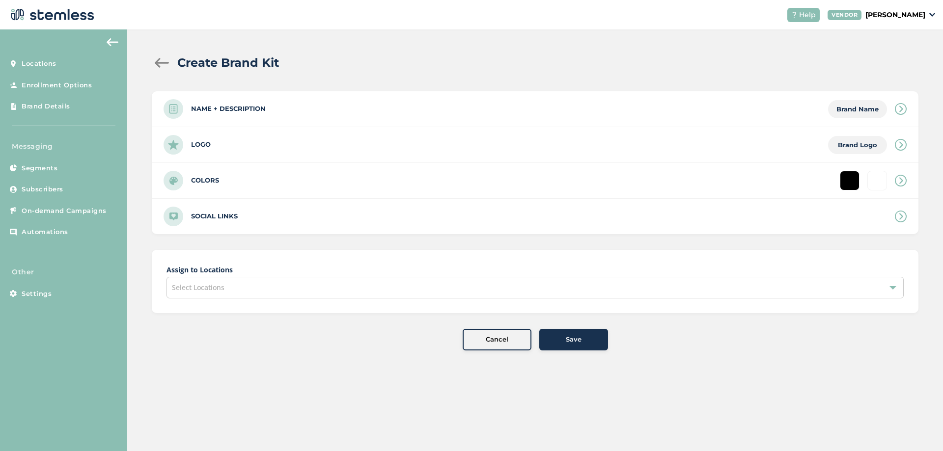
click at [259, 116] on div "Name + Description Brand Name" at bounding box center [535, 108] width 767 height 35
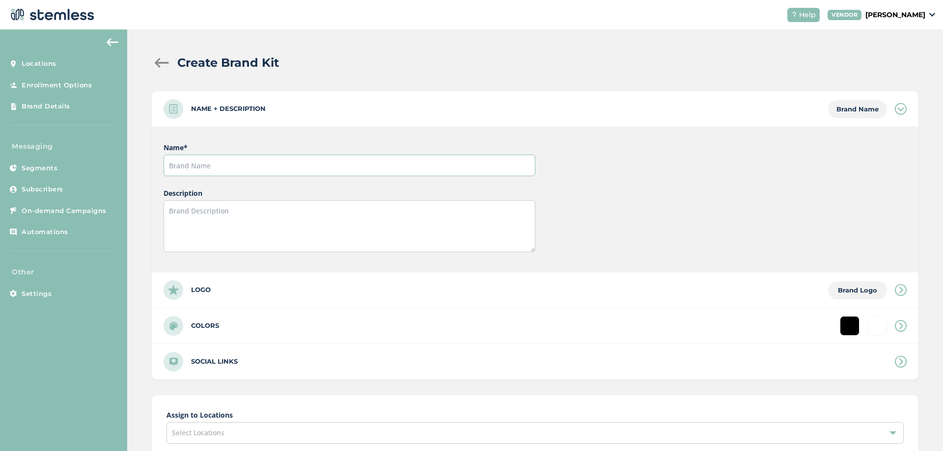
click at [232, 159] on input "text" at bounding box center [349, 166] width 371 height 22
type input "k"
type input "King Tut's"
click at [213, 289] on div "Logo Brand Logo" at bounding box center [535, 290] width 767 height 35
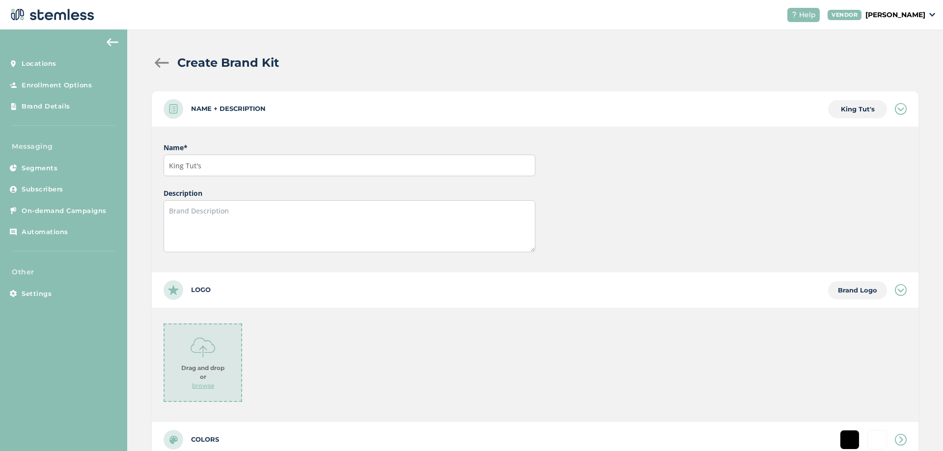
click at [225, 342] on div "Drag and drop or browse" at bounding box center [203, 363] width 79 height 79
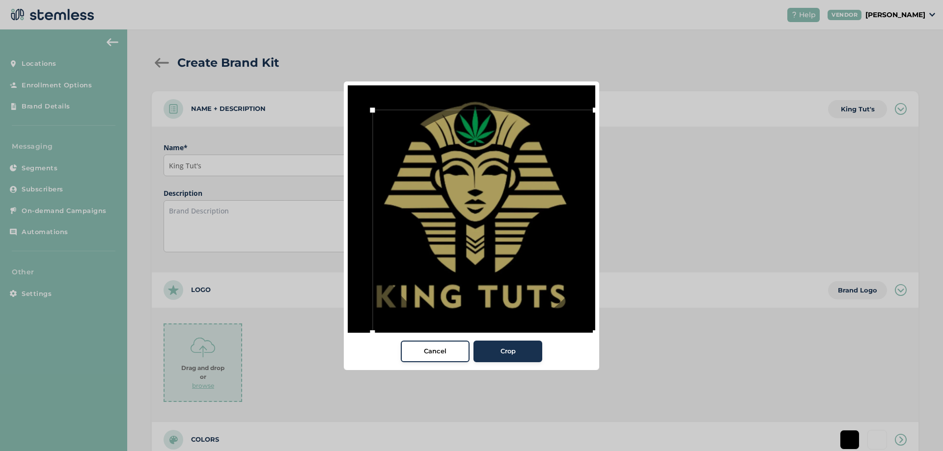
drag, startPoint x: 567, startPoint y: 307, endPoint x: 612, endPoint y: 358, distance: 68.6
click at [612, 358] on div "Cancel Crop" at bounding box center [471, 225] width 943 height 451
drag, startPoint x: 367, startPoint y: 108, endPoint x: 306, endPoint y: 55, distance: 81.1
click at [306, 55] on div "Cancel Crop" at bounding box center [471, 225] width 943 height 451
click at [500, 349] on span "Crop" at bounding box center [507, 352] width 15 height 10
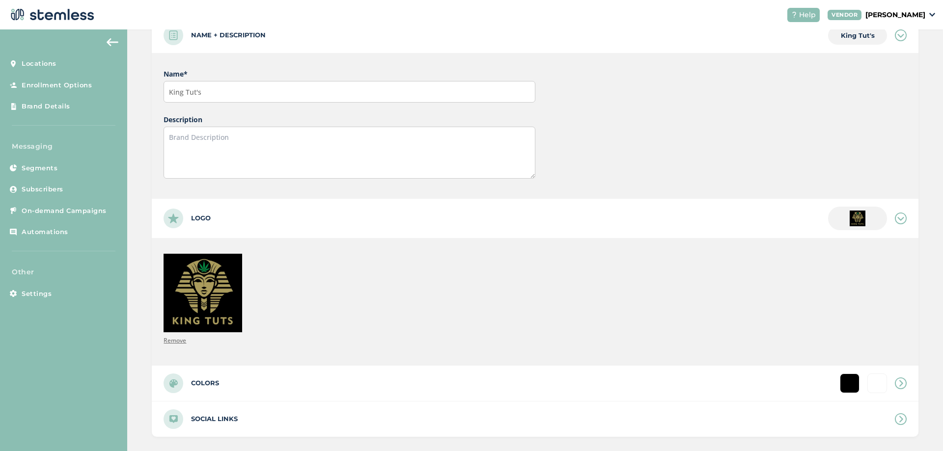
scroll to position [177, 0]
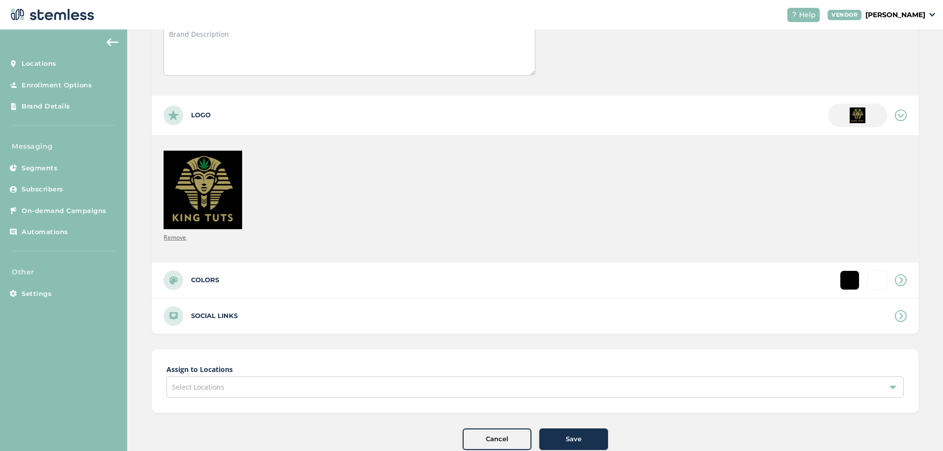
click at [200, 283] on label "Colors" at bounding box center [205, 280] width 28 height 10
type input "#ffffff"
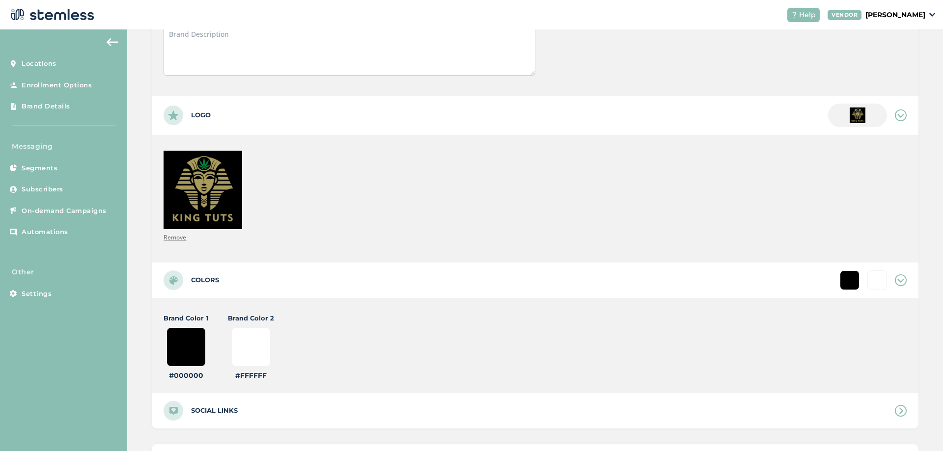
click at [187, 337] on input "#000000" at bounding box center [185, 347] width 39 height 39
click at [194, 351] on input "#000000" at bounding box center [185, 347] width 39 height 39
type input "#000009"
type input "#ffffff"
type input "#000090"
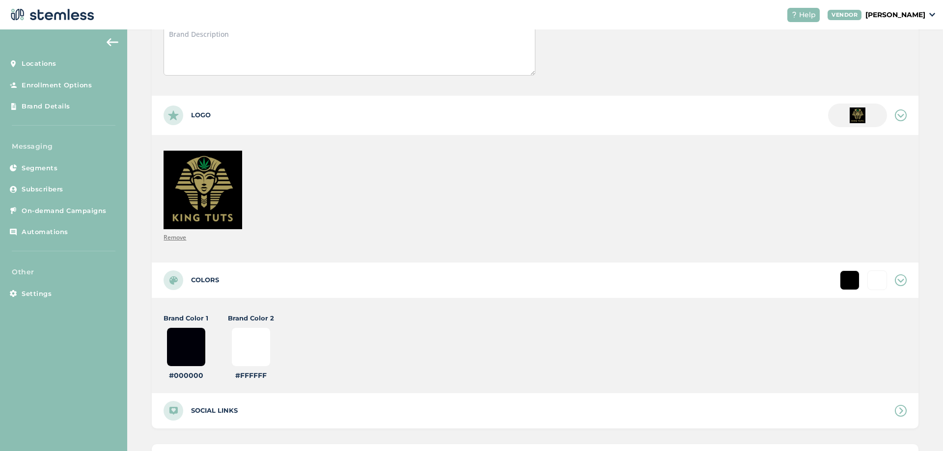
type input "#ffffff"
type input "#00090c"
type input "#ffffff"
type input "#0090c1"
type input "#ffffff"
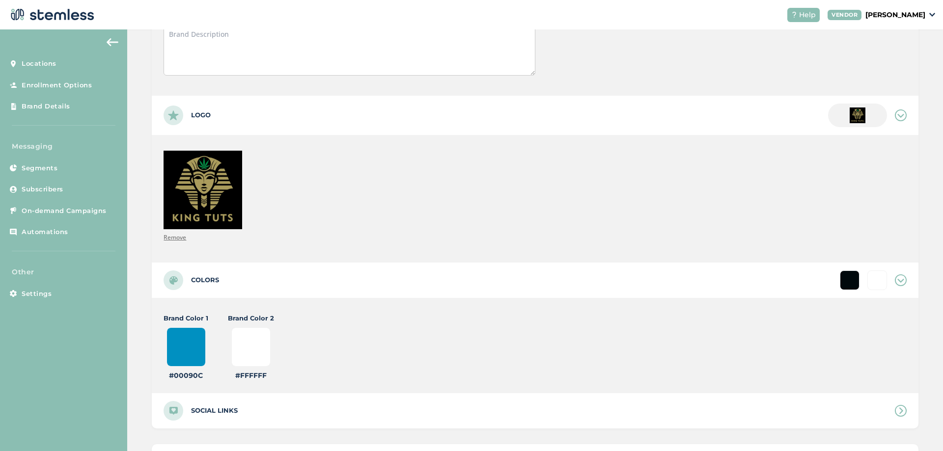
type input "#090c1b"
type input "#ffffff"
type input "#90c1b4"
type input "#ffffff"
type input "#90c1b4"
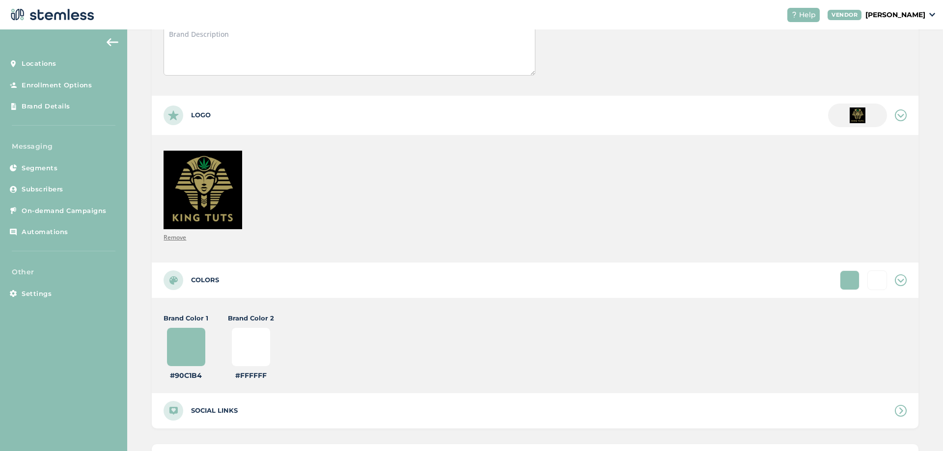
click at [256, 351] on input "#ffffff" at bounding box center [250, 347] width 39 height 39
type input "#133144"
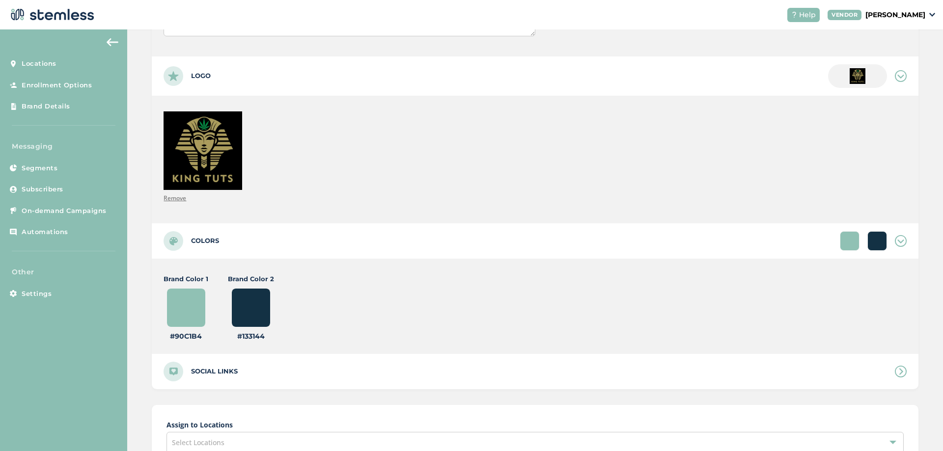
scroll to position [295, 0]
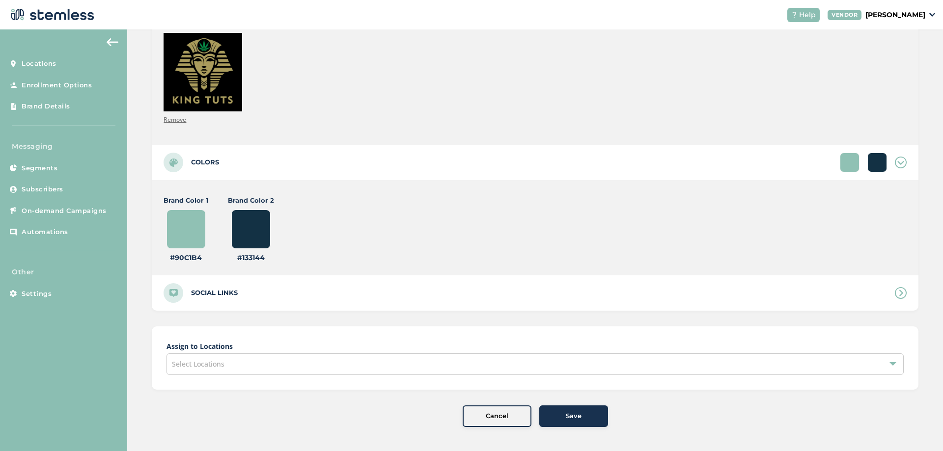
click at [301, 368] on div "Select Locations" at bounding box center [534, 365] width 737 height 22
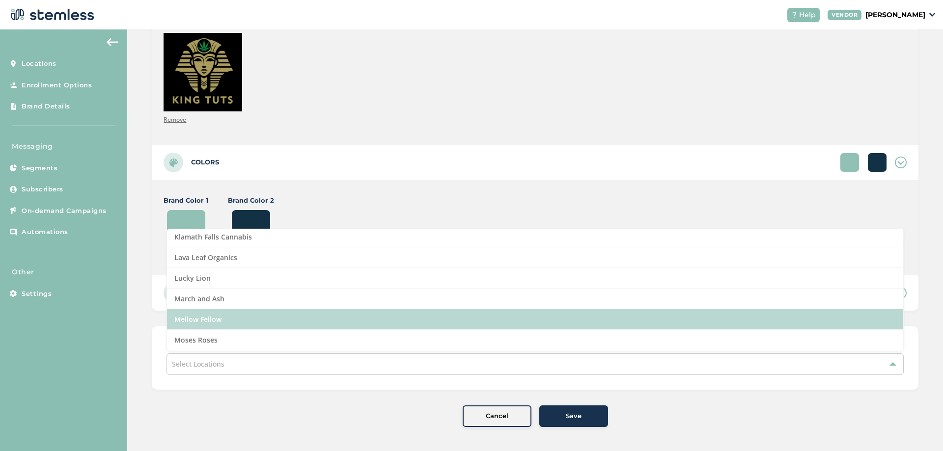
scroll to position [530, 0]
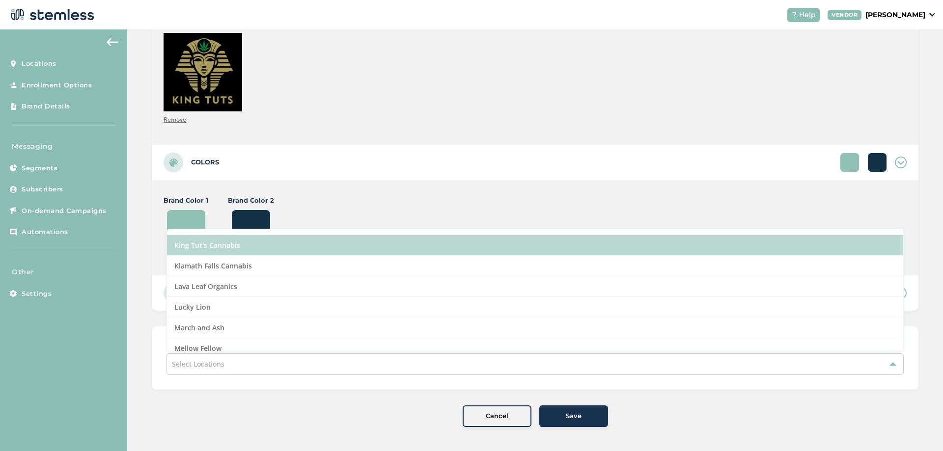
click at [202, 249] on li "King Tut's Cannabis" at bounding box center [535, 245] width 736 height 21
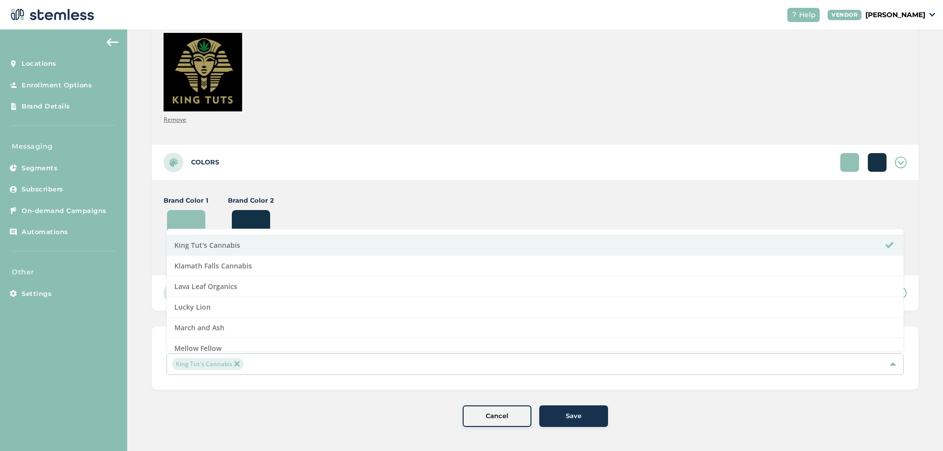
click at [572, 415] on span "Save" at bounding box center [574, 417] width 16 height 10
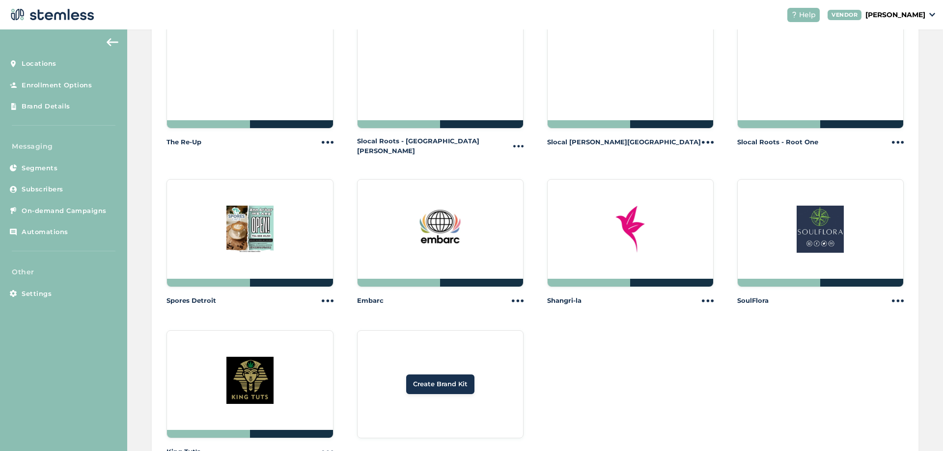
scroll to position [1183, 0]
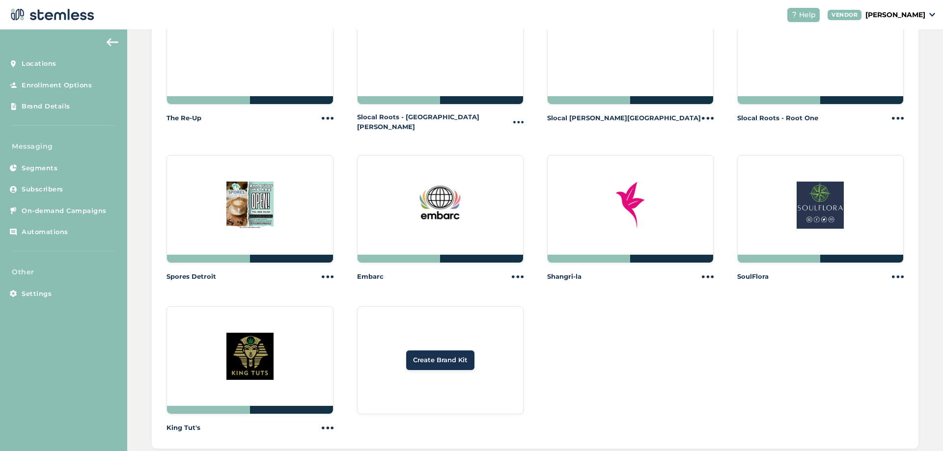
click at [451, 356] on span "Create Brand Kit" at bounding box center [440, 361] width 55 height 10
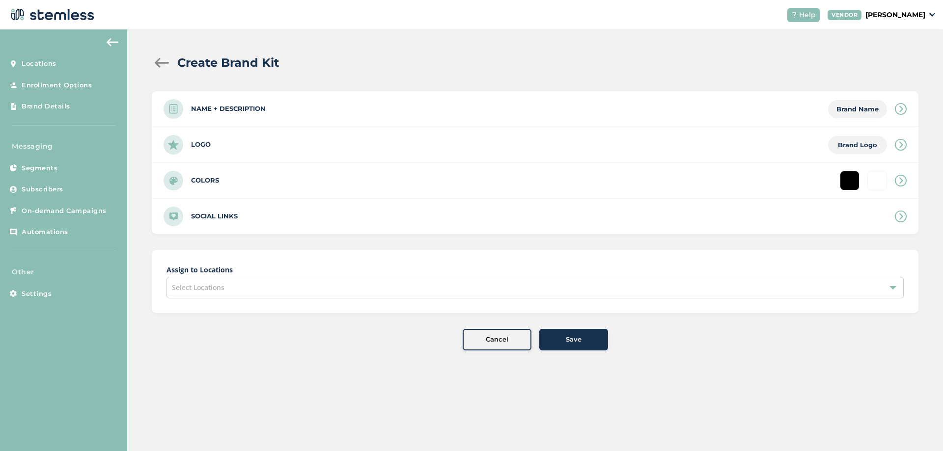
click at [213, 112] on label "Name + Description" at bounding box center [228, 109] width 75 height 10
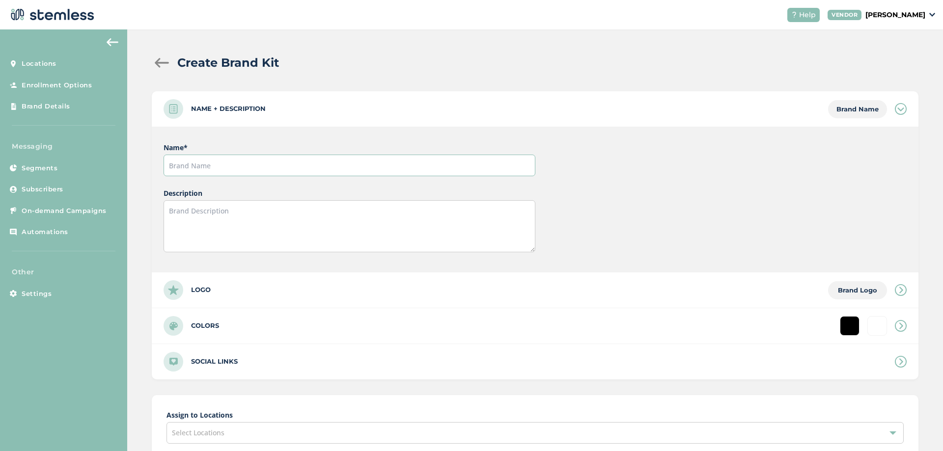
click at [224, 159] on input "text" at bounding box center [349, 166] width 371 height 22
type input "Moses Roses"
click at [214, 294] on div "Logo Brand Logo" at bounding box center [535, 290] width 767 height 35
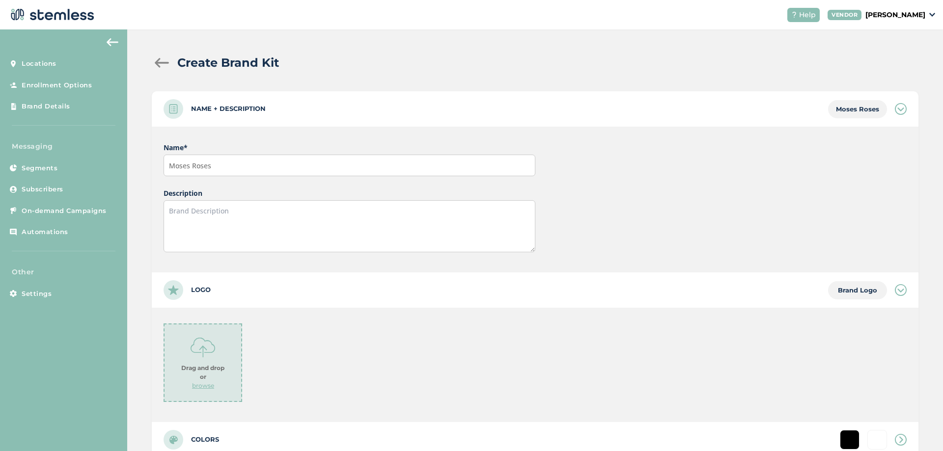
scroll to position [118, 0]
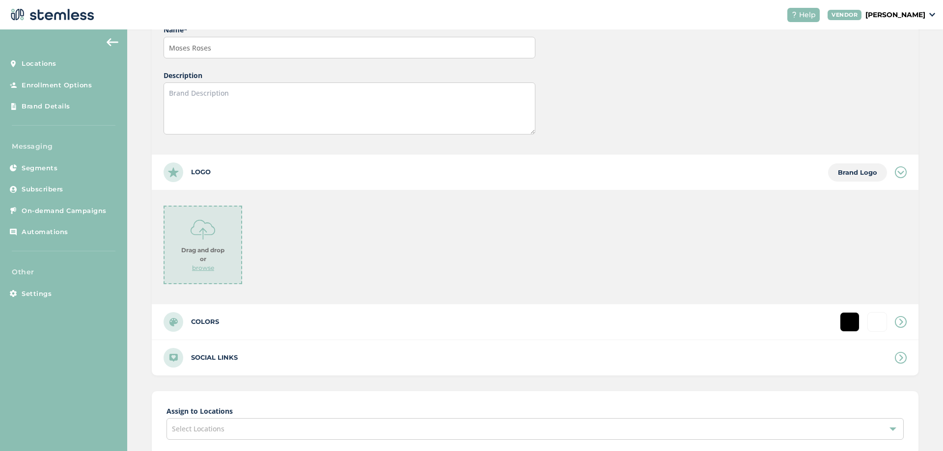
click at [194, 244] on div "Drag and drop or browse" at bounding box center [203, 245] width 79 height 79
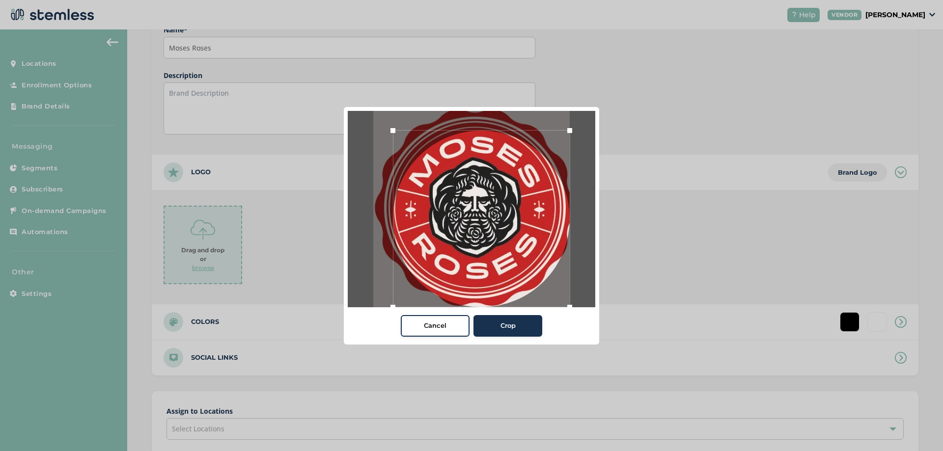
drag, startPoint x: 551, startPoint y: 291, endPoint x: 646, endPoint y: 347, distance: 110.7
click at [646, 347] on div "Cancel Crop" at bounding box center [471, 225] width 943 height 451
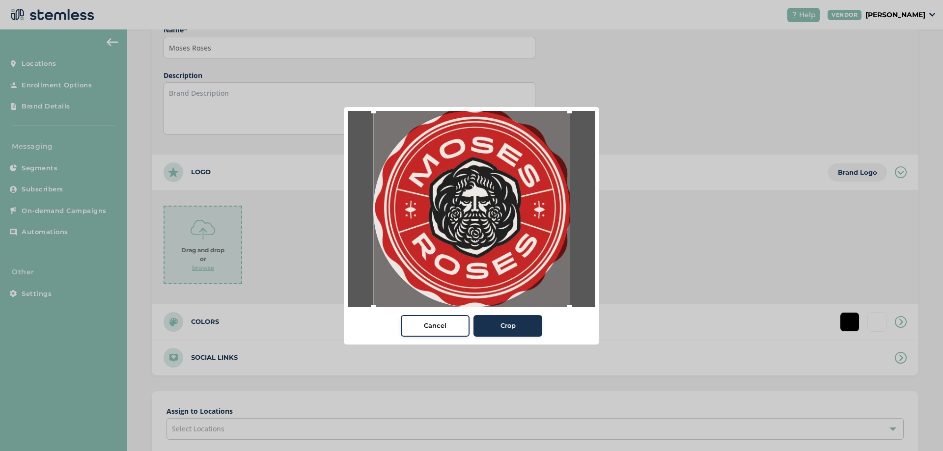
drag, startPoint x: 391, startPoint y: 128, endPoint x: 311, endPoint y: 62, distance: 103.3
click at [311, 62] on div "Cancel Crop" at bounding box center [471, 225] width 943 height 451
click at [532, 327] on div "Crop" at bounding box center [507, 326] width 53 height 10
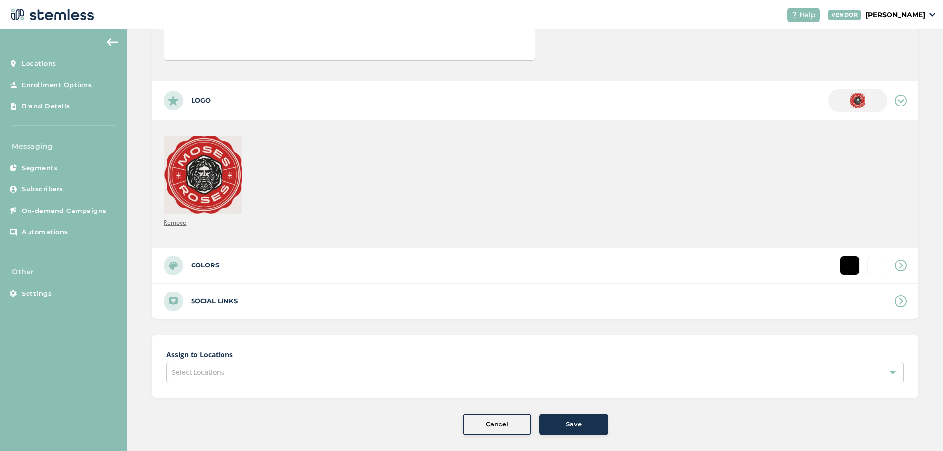
scroll to position [200, 0]
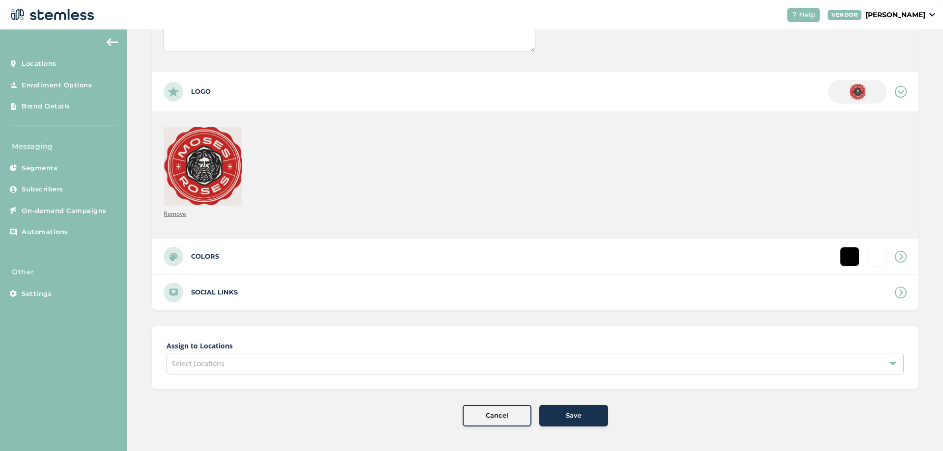
click at [204, 260] on label "Colors" at bounding box center [205, 257] width 28 height 10
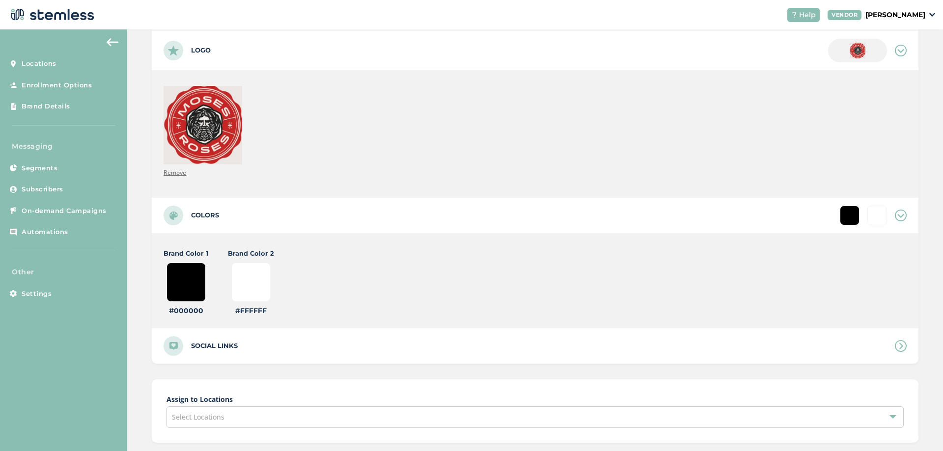
scroll to position [295, 0]
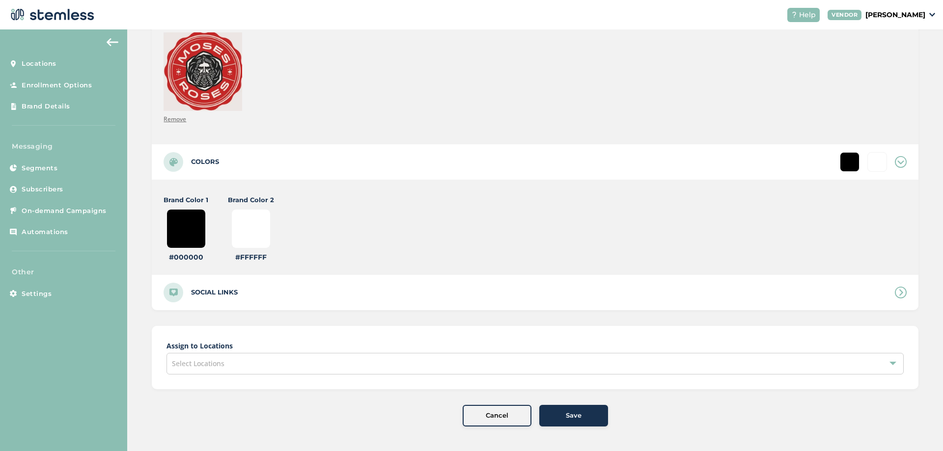
click at [203, 365] on span "Select Locations" at bounding box center [198, 363] width 53 height 9
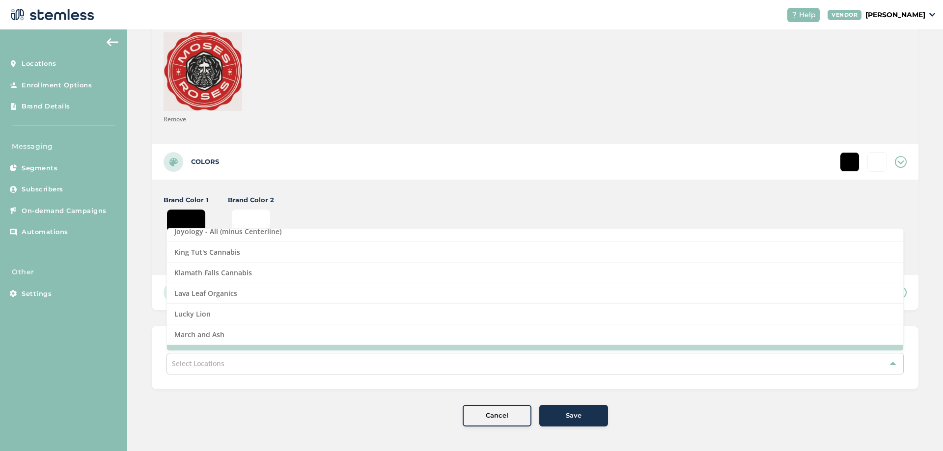
scroll to position [589, 0]
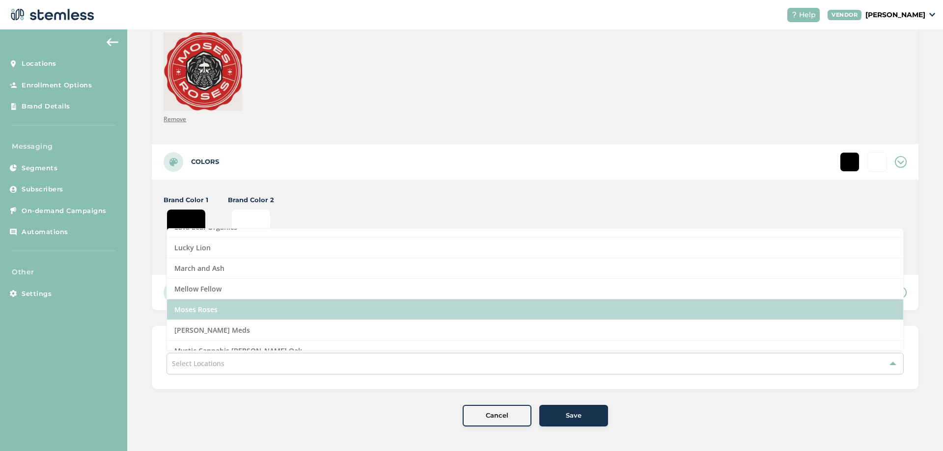
click at [207, 308] on li "Moses Roses" at bounding box center [535, 310] width 736 height 21
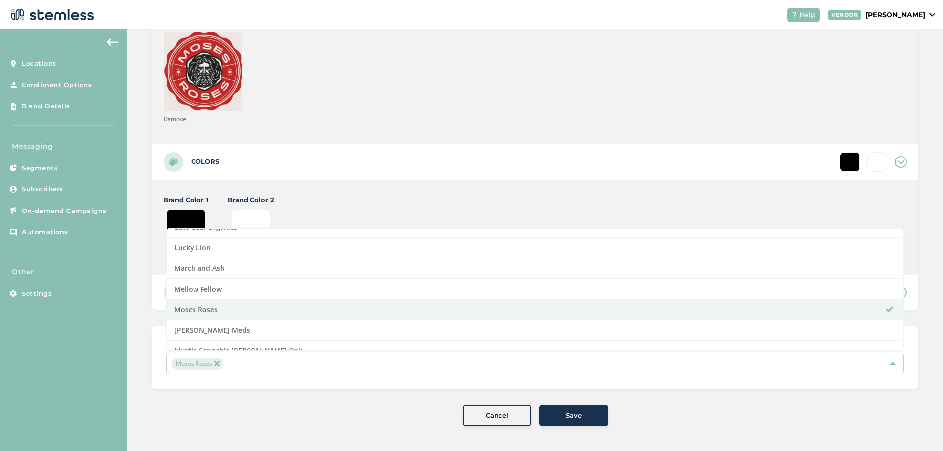
click at [306, 405] on div "Cancel Save" at bounding box center [535, 416] width 767 height 22
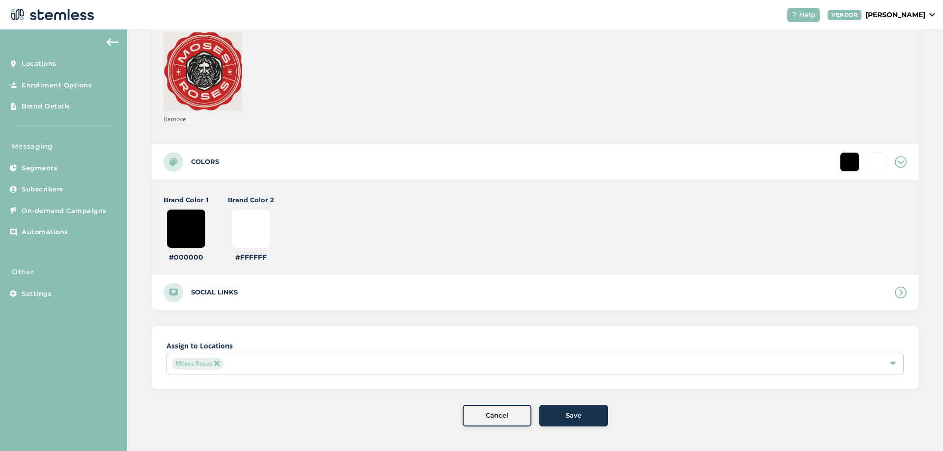
click at [187, 229] on input "#000000" at bounding box center [185, 228] width 39 height 39
click at [225, 292] on label "Social links" at bounding box center [214, 293] width 47 height 10
type input "#ffffff"
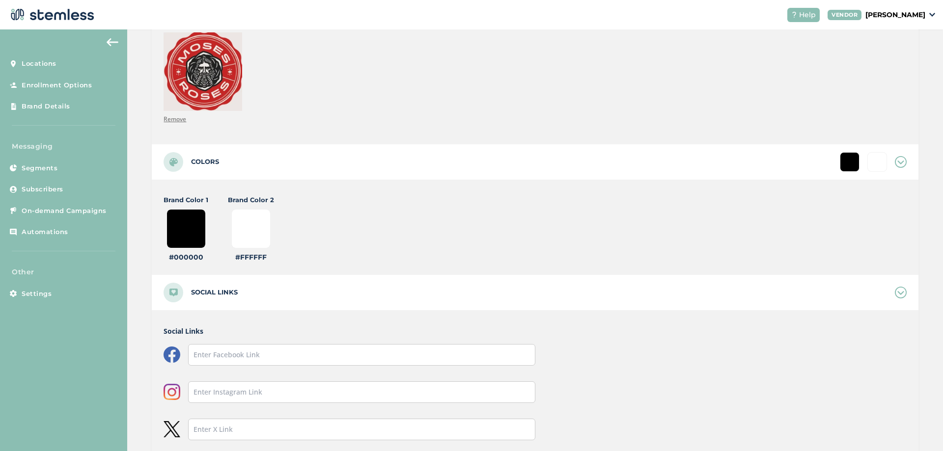
click at [196, 229] on input "#000000" at bounding box center [185, 228] width 39 height 39
type input "#000009"
type input "#ffffff"
type input "#000090"
type input "#ffffff"
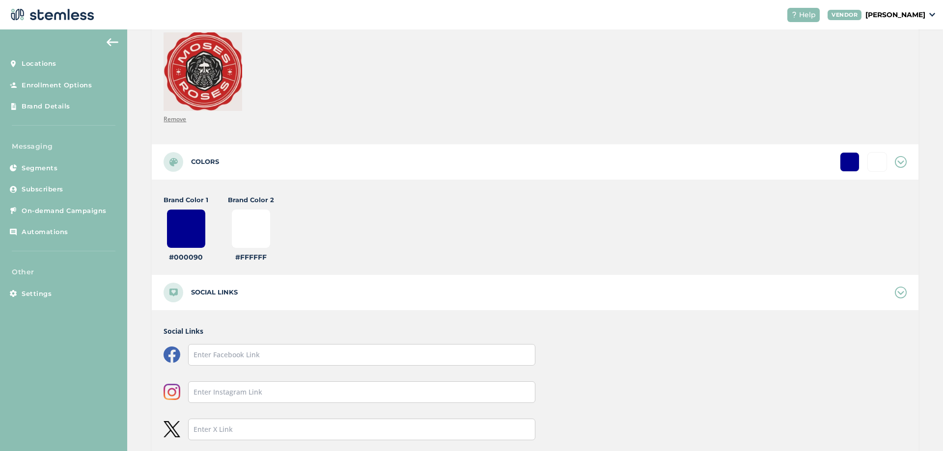
type input "#00090c"
type input "#ffffff"
type input "#0090c1"
type input "#ffffff"
type input "#090c1b"
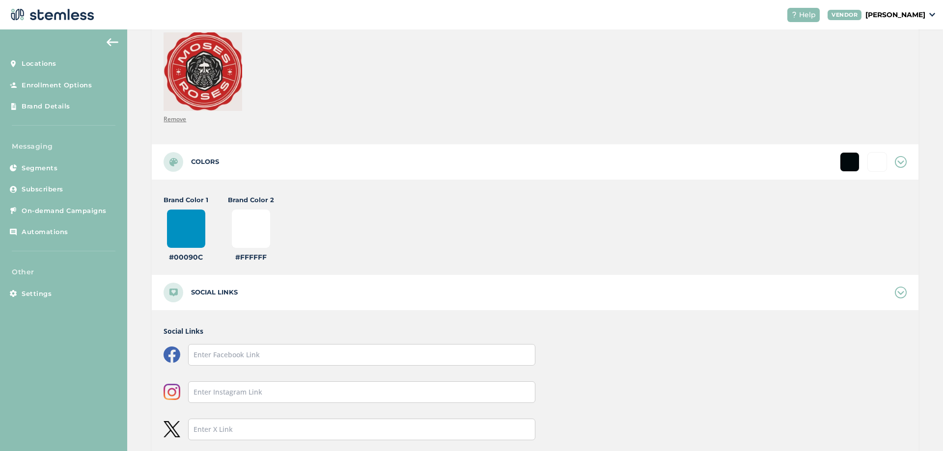
type input "#ffffff"
type input "#90c1b4"
type input "#ffffff"
type input "#90c1b4"
click at [253, 222] on input "#ffffff" at bounding box center [250, 228] width 39 height 39
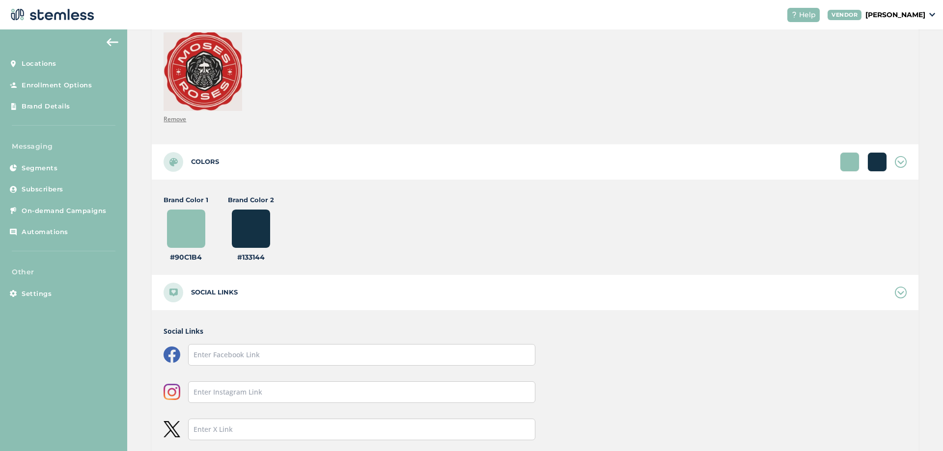
type input "#133144"
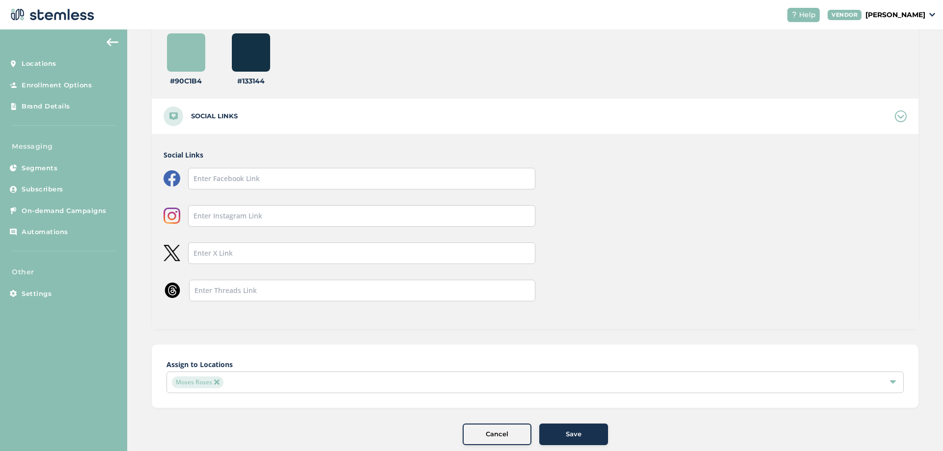
scroll to position [490, 0]
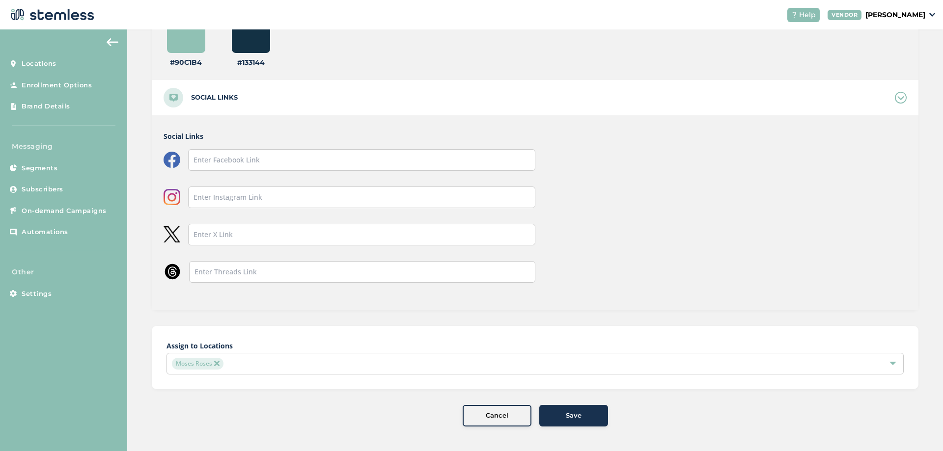
click at [568, 412] on span "Save" at bounding box center [574, 416] width 16 height 10
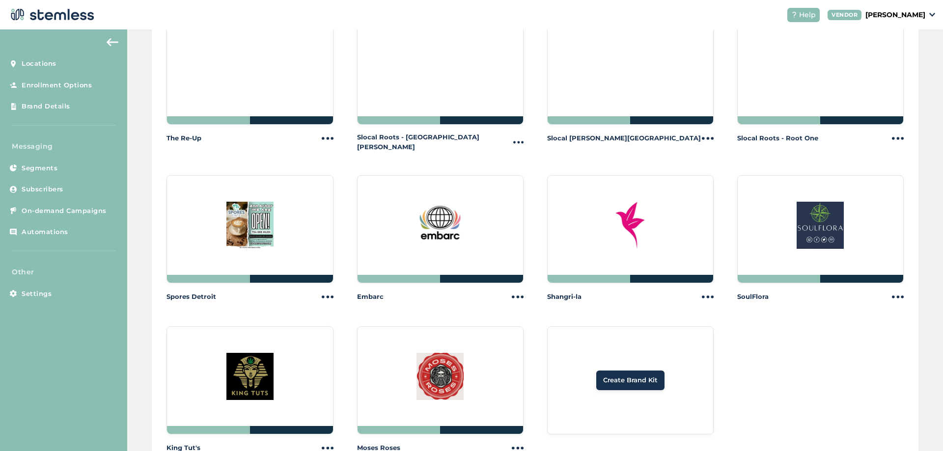
scroll to position [1183, 0]
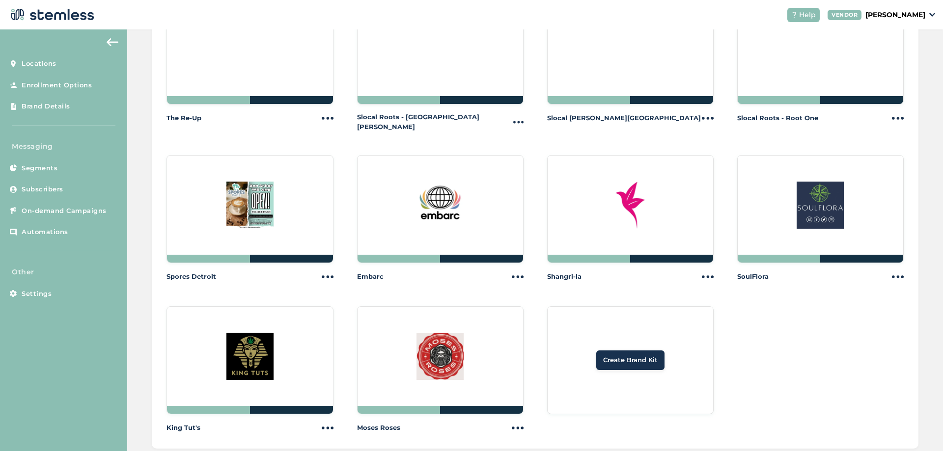
click at [638, 351] on button "Create Brand Kit" at bounding box center [630, 361] width 68 height 20
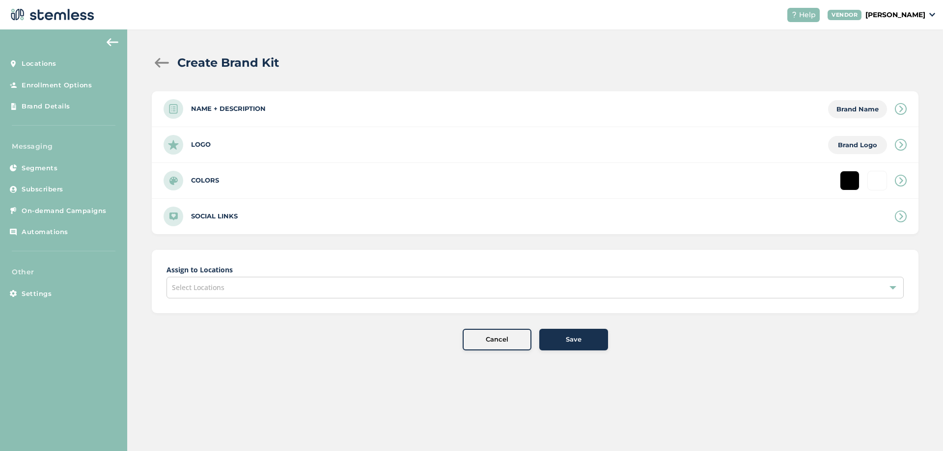
click at [241, 110] on label "Name + Description" at bounding box center [228, 109] width 75 height 10
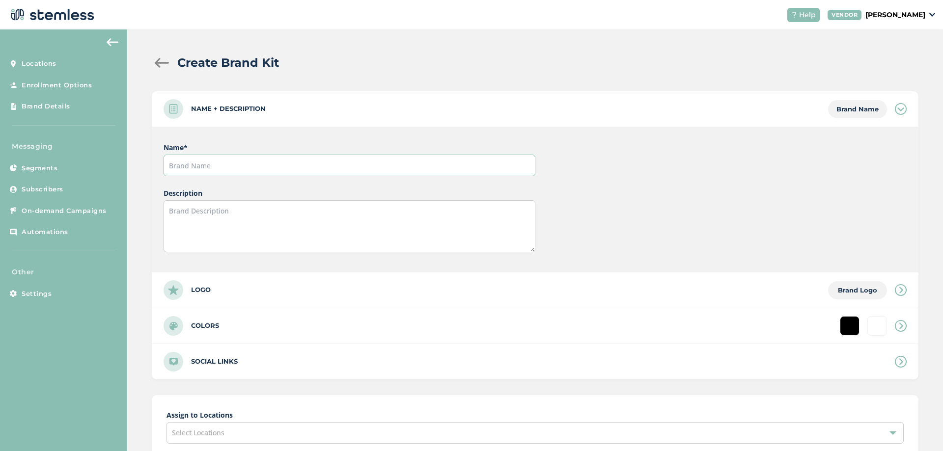
click at [202, 167] on input "text" at bounding box center [349, 166] width 371 height 22
type input "Mellow Fellow"
click at [216, 289] on div "Logo Brand Logo" at bounding box center [535, 290] width 767 height 35
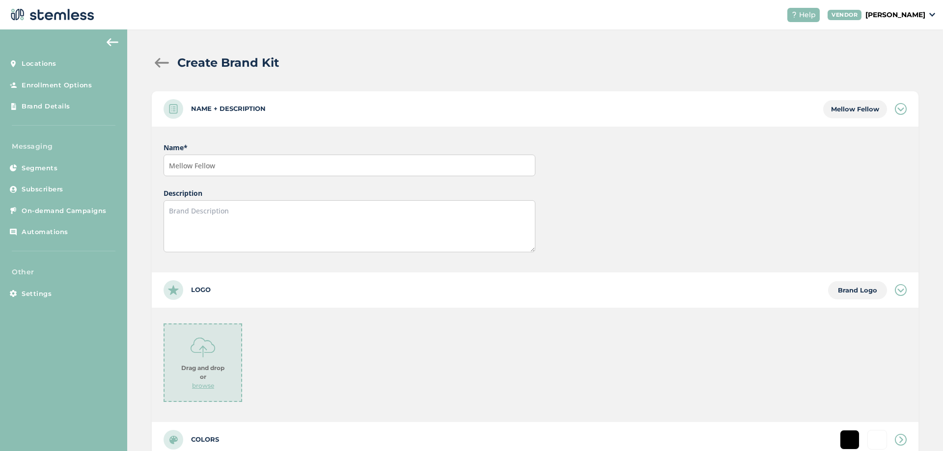
click at [208, 331] on div "Drag and drop or browse" at bounding box center [203, 363] width 79 height 79
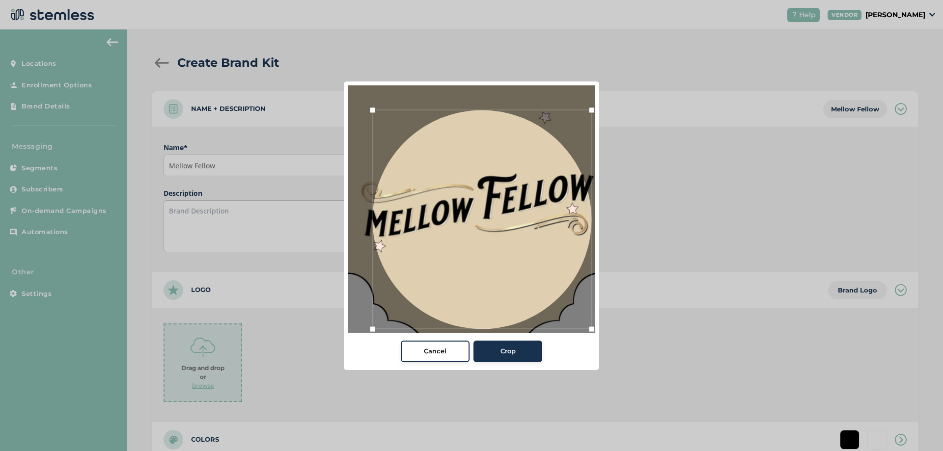
drag, startPoint x: 571, startPoint y: 310, endPoint x: 658, endPoint y: 370, distance: 105.3
click at [658, 370] on div "Cancel Crop" at bounding box center [471, 225] width 943 height 451
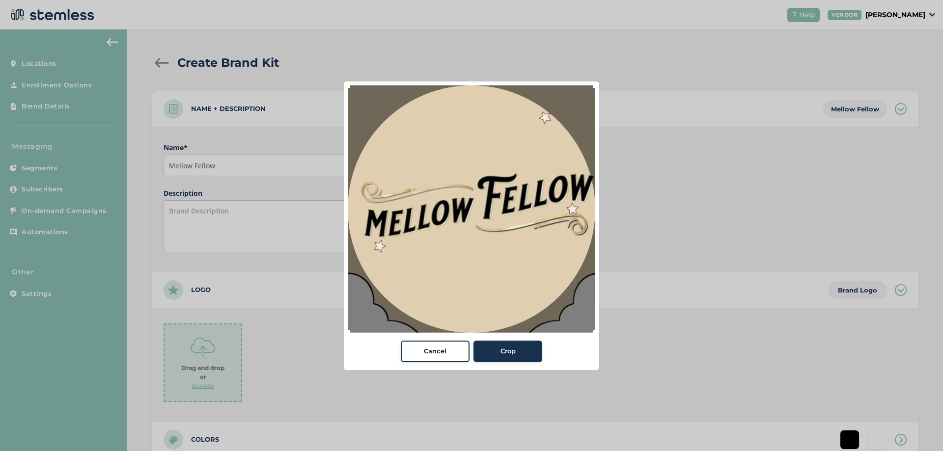
drag, startPoint x: 374, startPoint y: 110, endPoint x: 343, endPoint y: 93, distance: 35.8
click at [301, 47] on div "Cancel Crop" at bounding box center [471, 225] width 943 height 451
click at [524, 347] on div "Crop" at bounding box center [507, 352] width 53 height 10
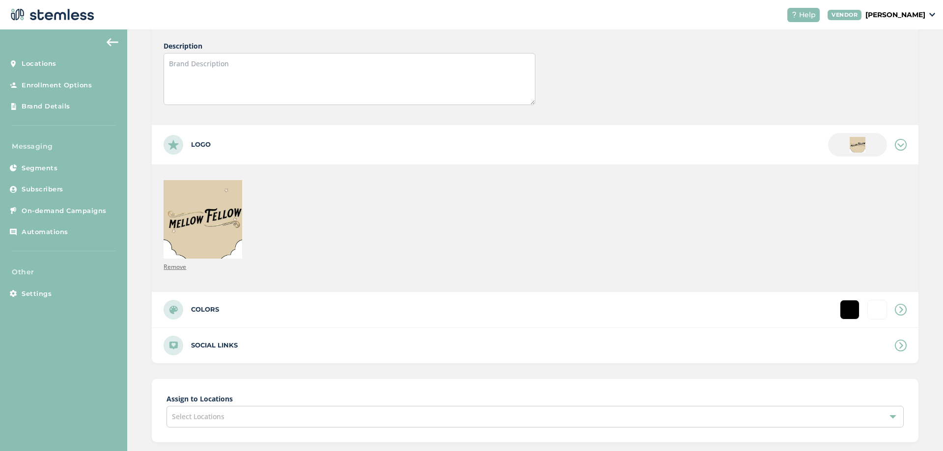
scroll to position [200, 0]
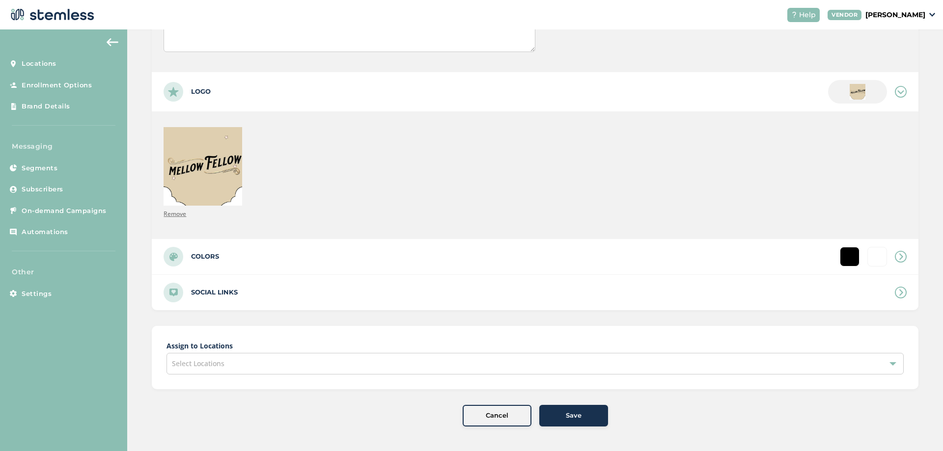
click at [221, 361] on span "Select Locations" at bounding box center [198, 363] width 53 height 9
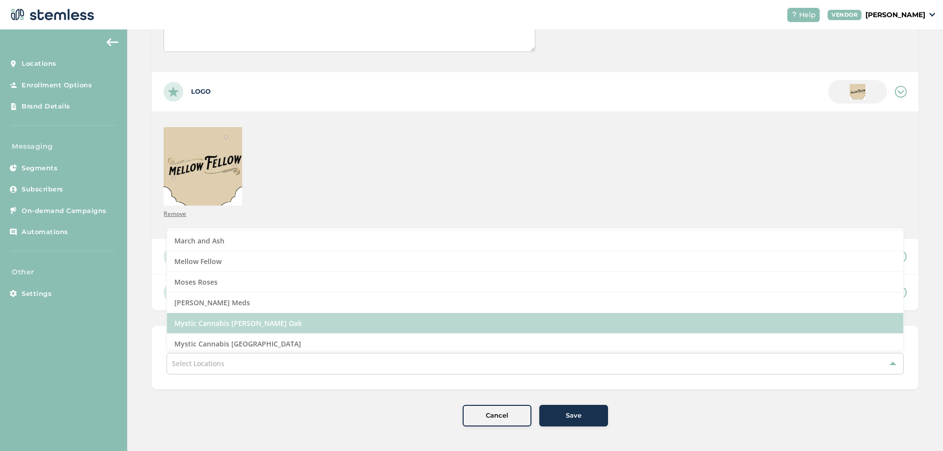
scroll to position [589, 0]
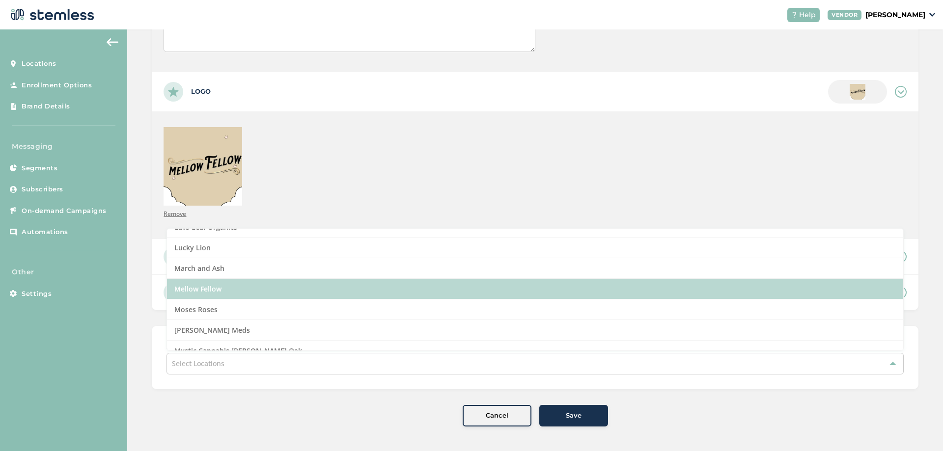
click at [192, 288] on li "Mellow Fellow" at bounding box center [535, 289] width 736 height 21
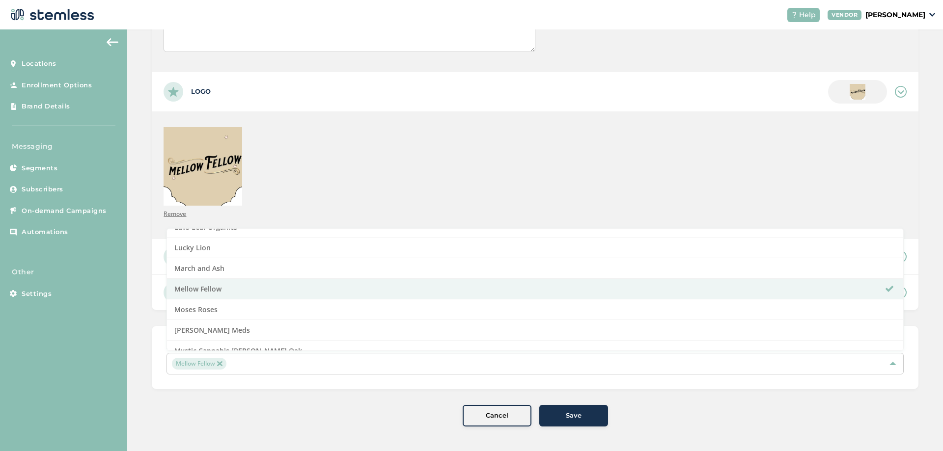
click at [146, 284] on div "Create Brand Kit Name + Description Mellow Fellow Name * Mellow Fellow Descript…" at bounding box center [535, 140] width 816 height 622
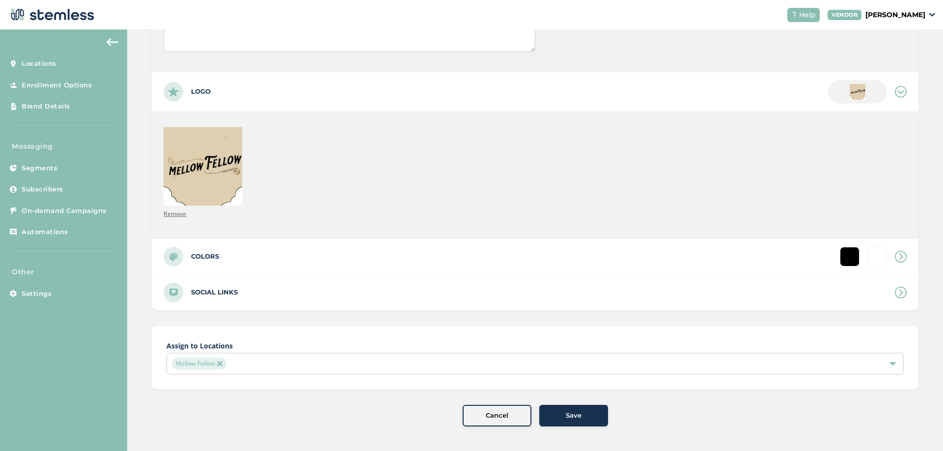
click at [219, 260] on label "Colors" at bounding box center [205, 257] width 28 height 10
type input "#ffffff"
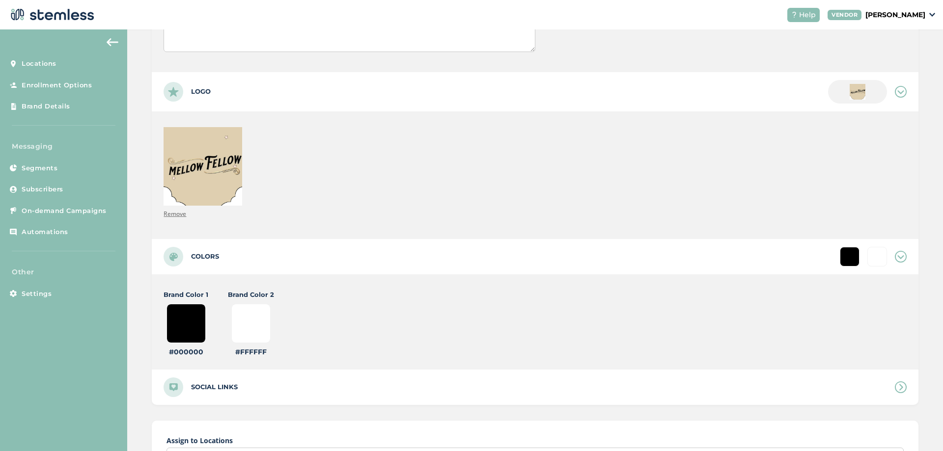
click at [191, 334] on input "#000000" at bounding box center [185, 323] width 39 height 39
click at [187, 318] on input "#000000" at bounding box center [185, 323] width 39 height 39
type input "#000009"
type input "#ffffff"
type input "#000090"
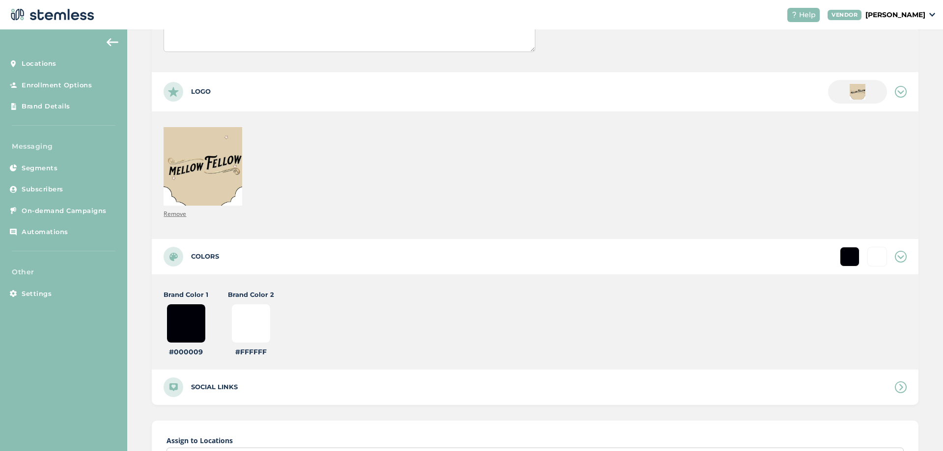
type input "#ffffff"
type input "#000009"
type input "#ffffff"
type input "#000090"
type input "#ffffff"
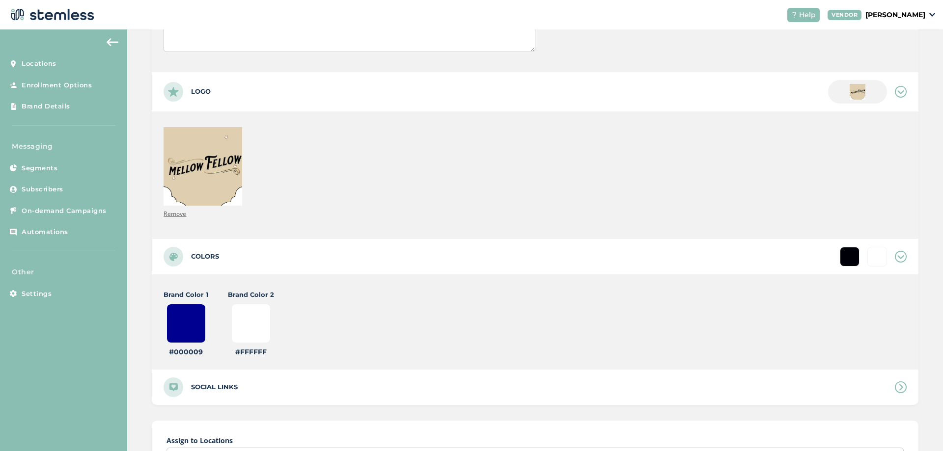
type input "#00090c"
type input "#ffffff"
type input "#0090c1"
type input "#ffffff"
type input "#090c1b"
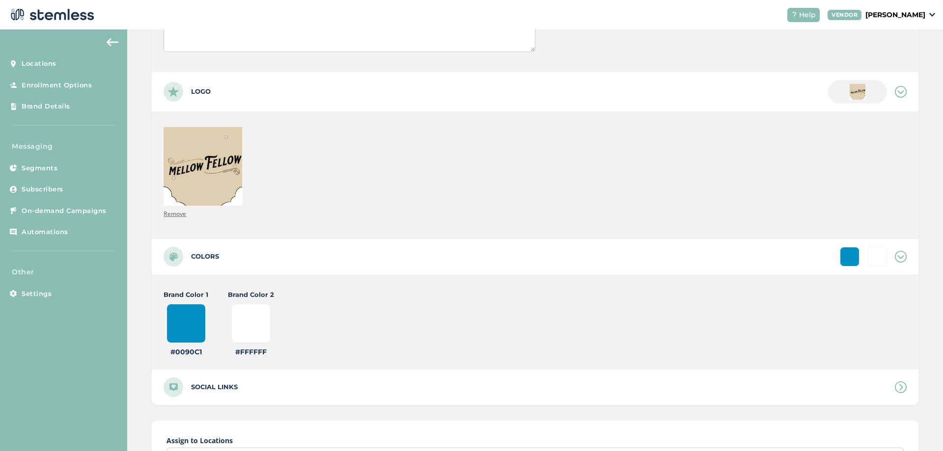
type input "#ffffff"
type input "#90c1b4"
type input "#ffffff"
type input "#90c1b4"
click at [238, 311] on input "#ffffff" at bounding box center [250, 323] width 39 height 39
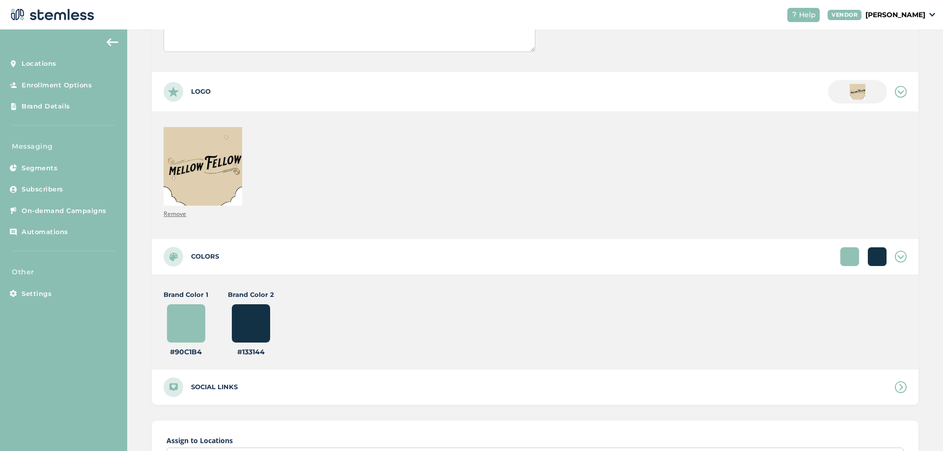
type input "#133144"
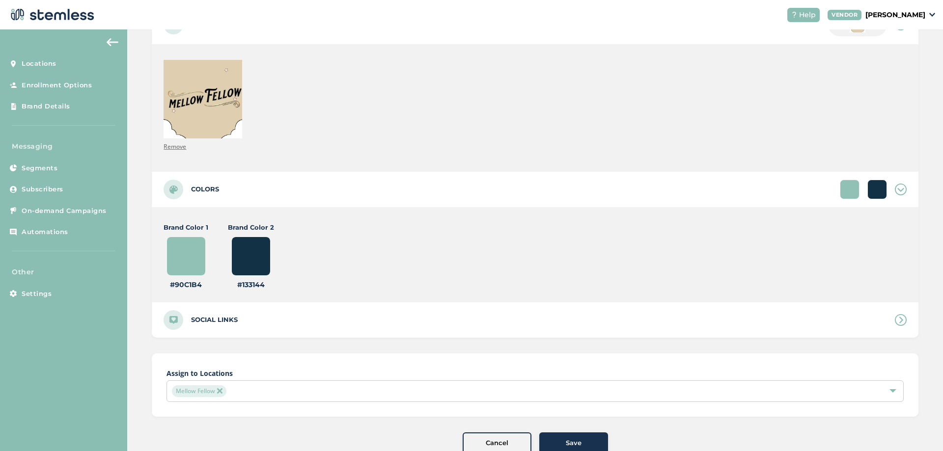
scroll to position [295, 0]
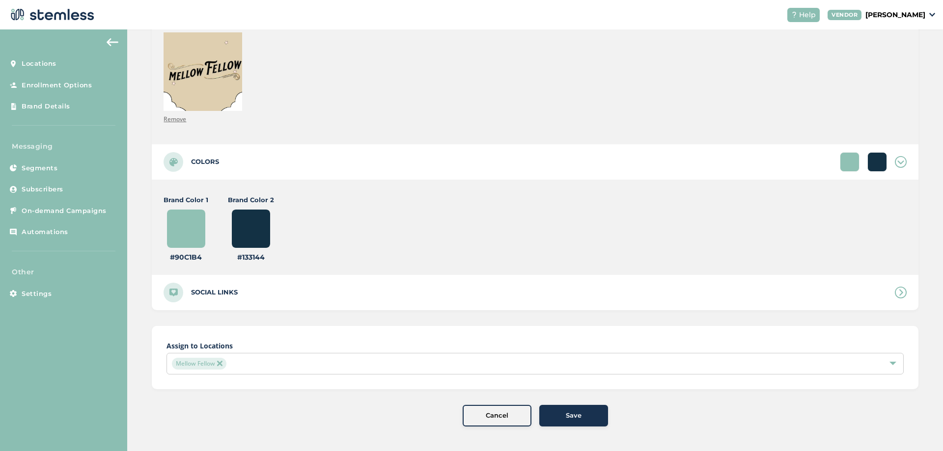
click at [583, 414] on div "Save" at bounding box center [573, 416] width 53 height 10
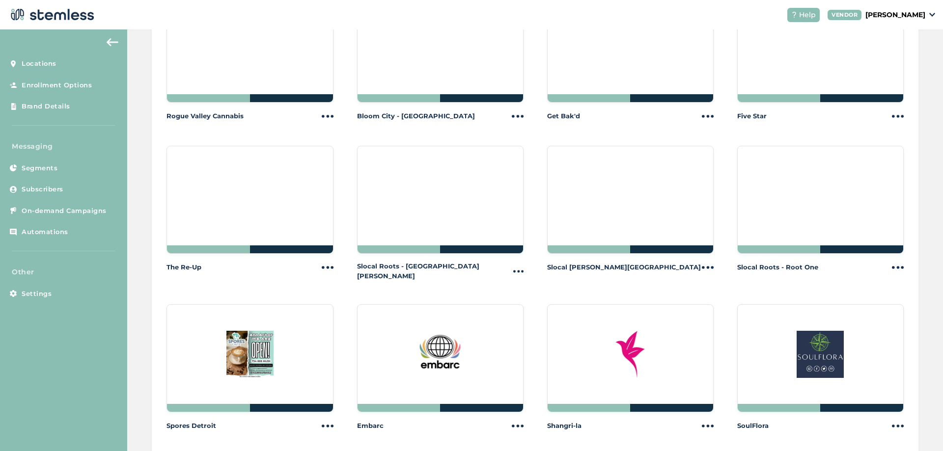
scroll to position [1183, 0]
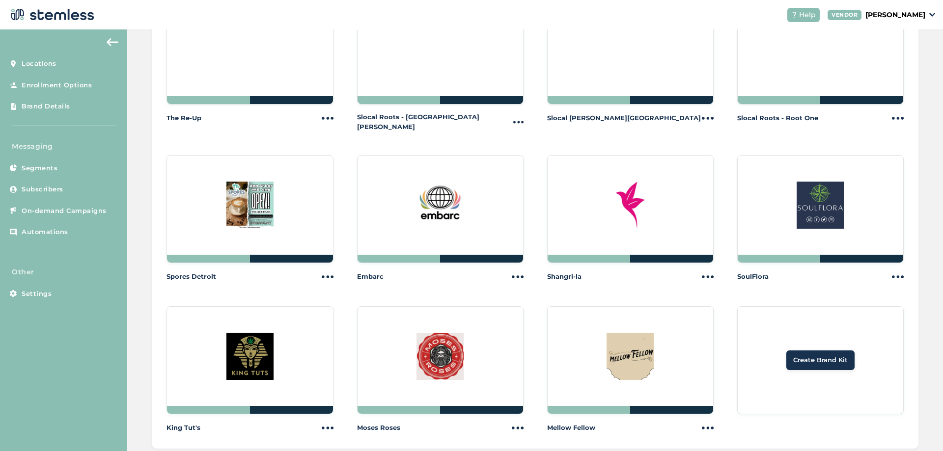
click at [809, 356] on span "Create Brand Kit" at bounding box center [820, 361] width 55 height 10
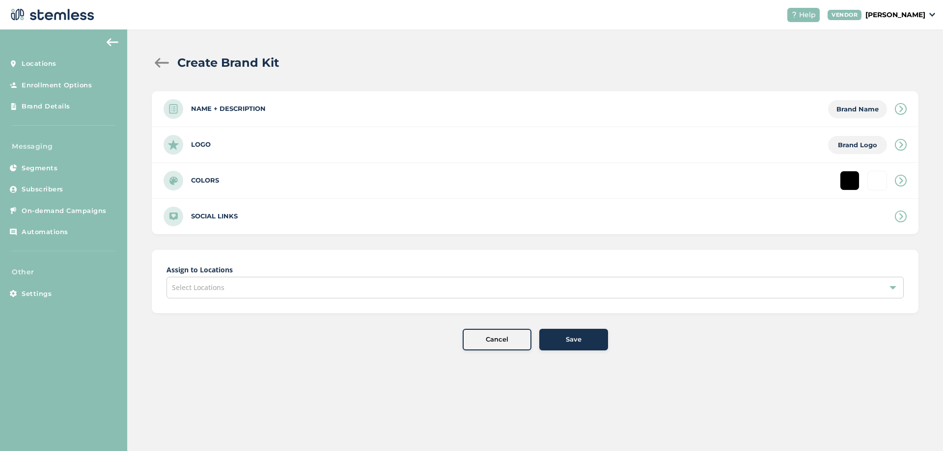
click at [257, 112] on label "Name + Description" at bounding box center [228, 109] width 75 height 10
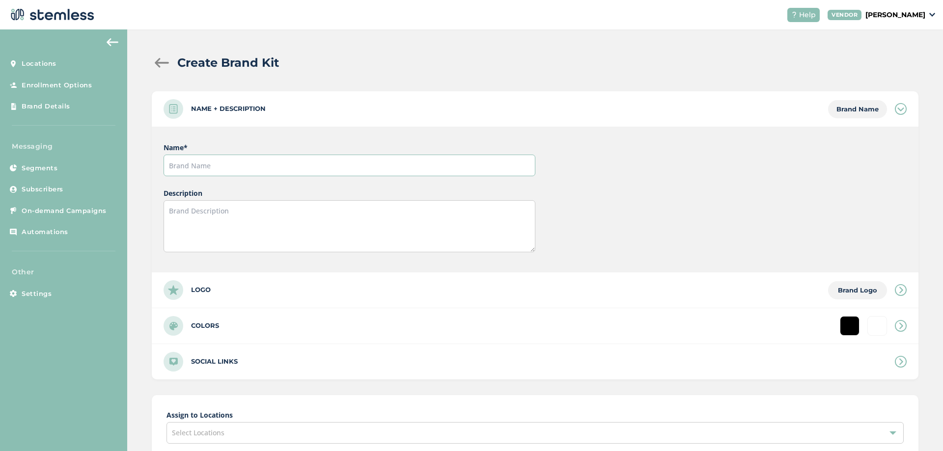
click at [228, 159] on input "text" at bounding box center [349, 166] width 371 height 22
type input "Crescent Canna"
click at [213, 292] on div "Logo Brand Logo" at bounding box center [535, 290] width 767 height 35
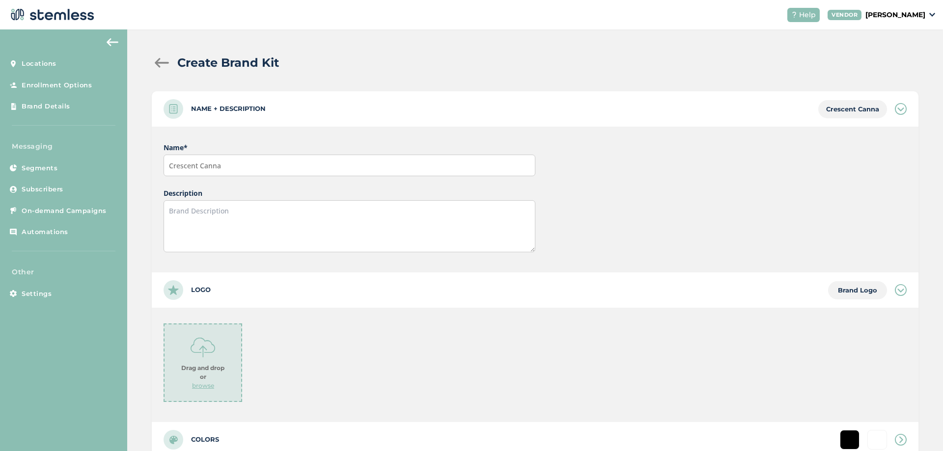
click at [197, 357] on img at bounding box center [203, 347] width 25 height 25
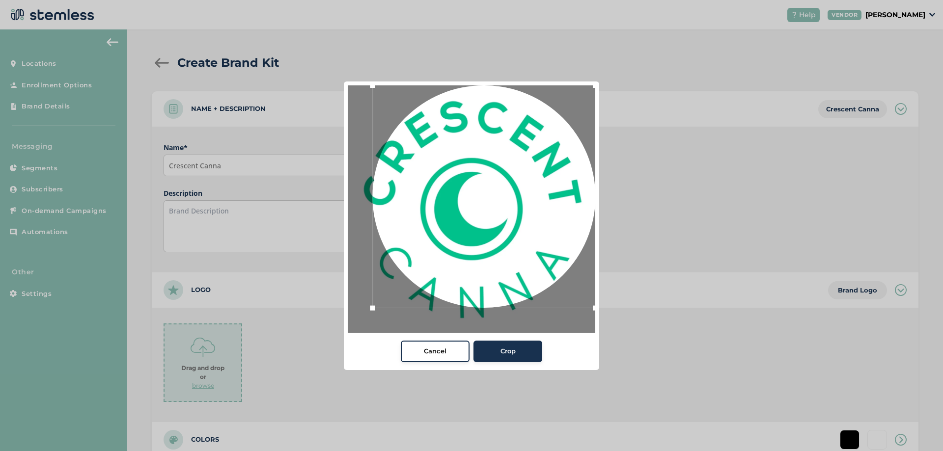
drag, startPoint x: 564, startPoint y: 115, endPoint x: 673, endPoint y: 41, distance: 131.7
click at [680, 43] on div "Cancel Crop" at bounding box center [471, 225] width 943 height 451
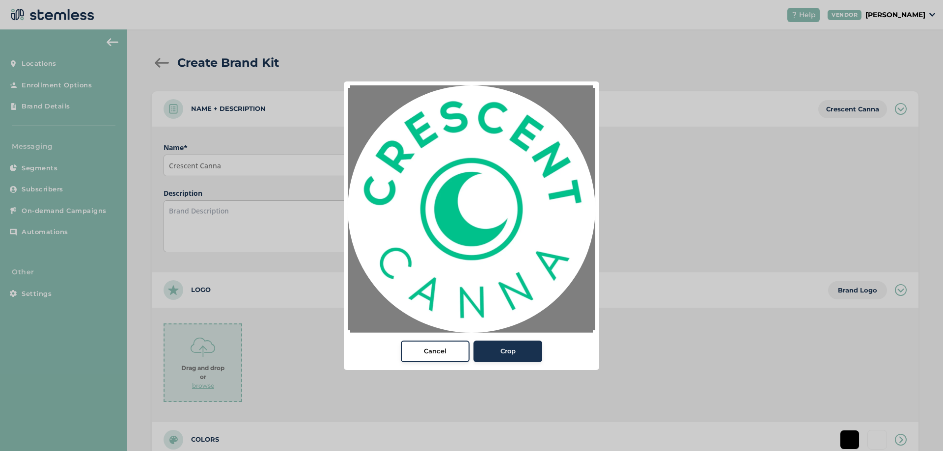
drag, startPoint x: 370, startPoint y: 310, endPoint x: 225, endPoint y: 373, distance: 157.9
click at [225, 373] on div "Cancel Crop" at bounding box center [471, 225] width 943 height 451
click at [509, 356] on button "Crop" at bounding box center [507, 352] width 69 height 22
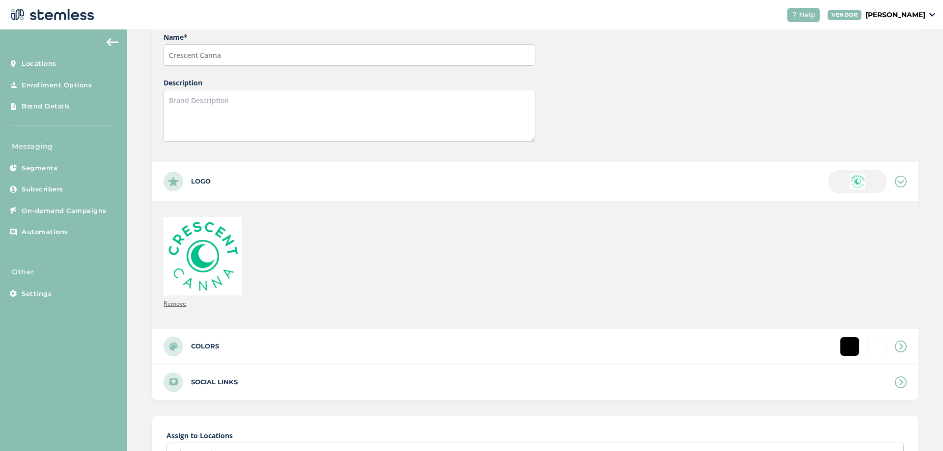
scroll to position [200, 0]
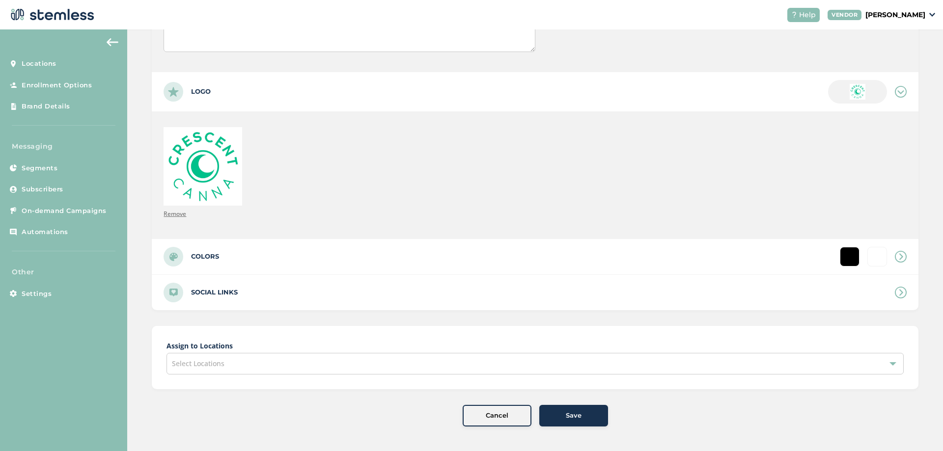
click at [221, 358] on div "Select Locations" at bounding box center [534, 364] width 737 height 22
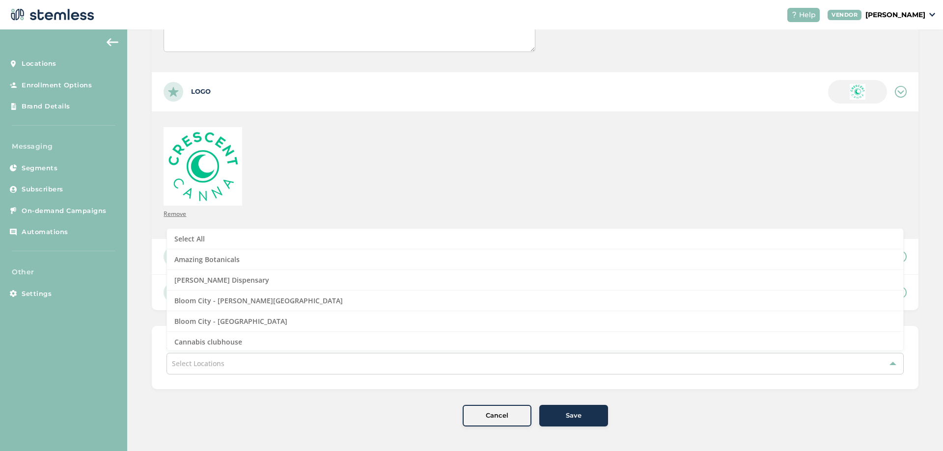
scroll to position [118, 0]
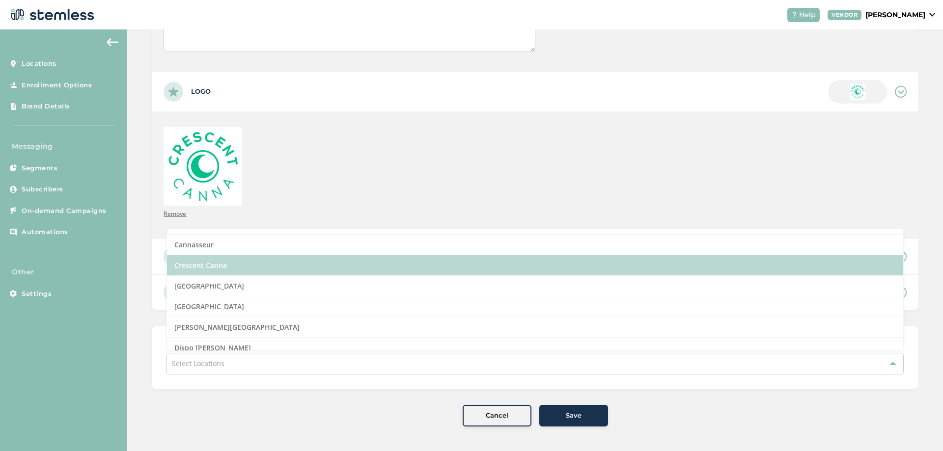
click at [212, 263] on li "Crescent Canna" at bounding box center [535, 265] width 736 height 21
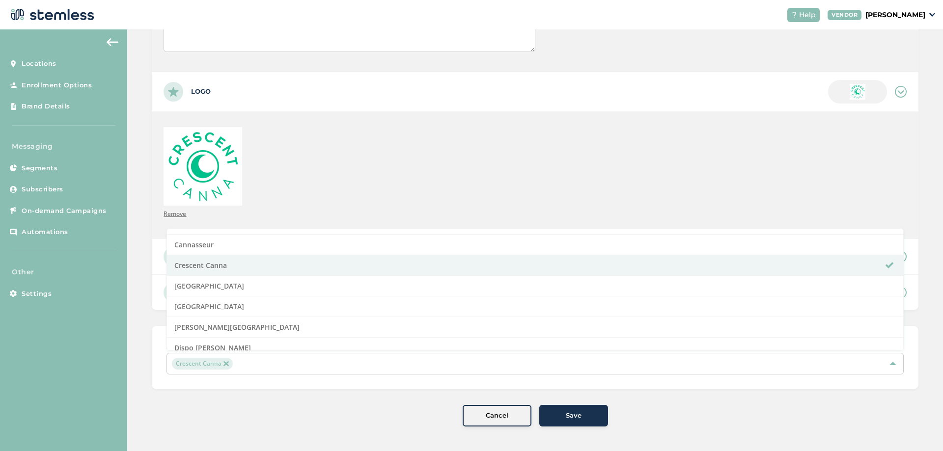
click at [241, 406] on div "Cancel Save" at bounding box center [535, 416] width 767 height 22
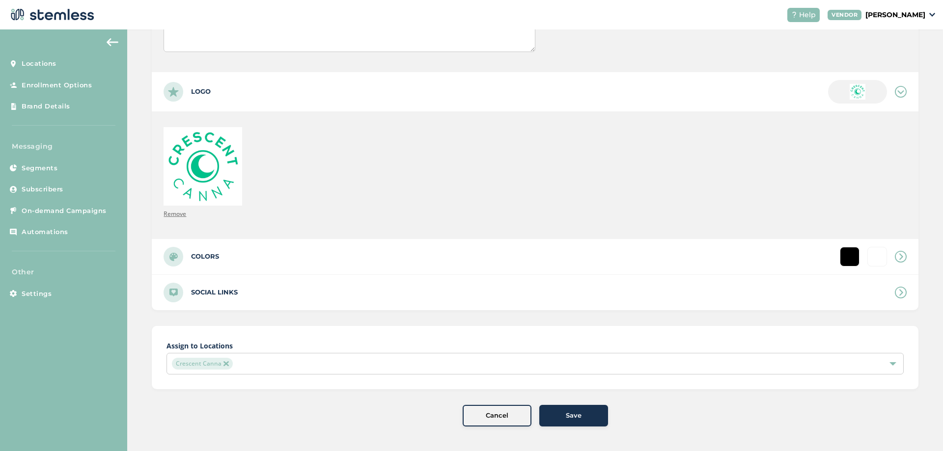
click at [208, 257] on label "Colors" at bounding box center [205, 257] width 28 height 10
type input "#ffffff"
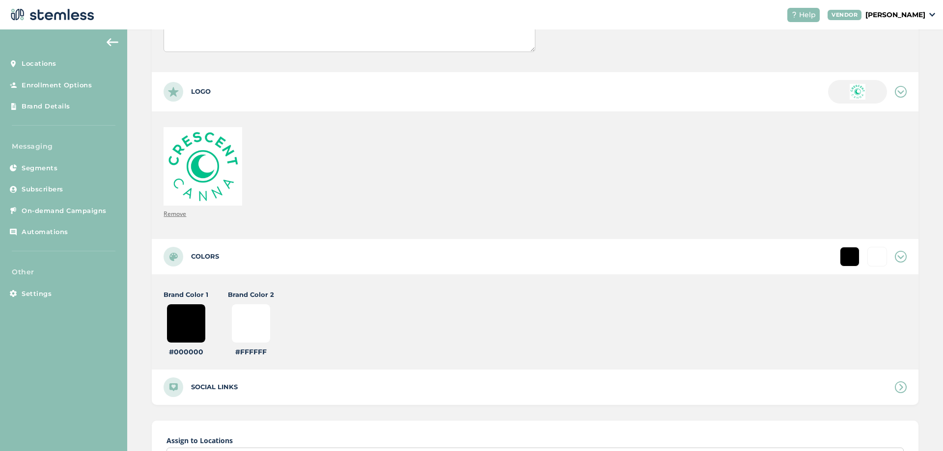
click at [194, 307] on input "#000000" at bounding box center [185, 323] width 39 height 39
type input "#000009"
type input "#ffffff"
type input "#000090"
type input "#ffffff"
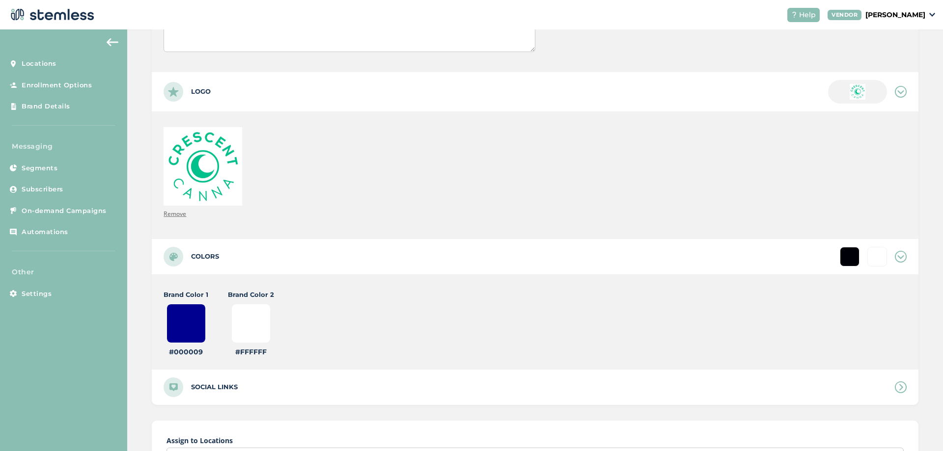
type input "#00090c"
type input "#ffffff"
type input "#0090c1"
type input "#ffffff"
type input "#090c1b"
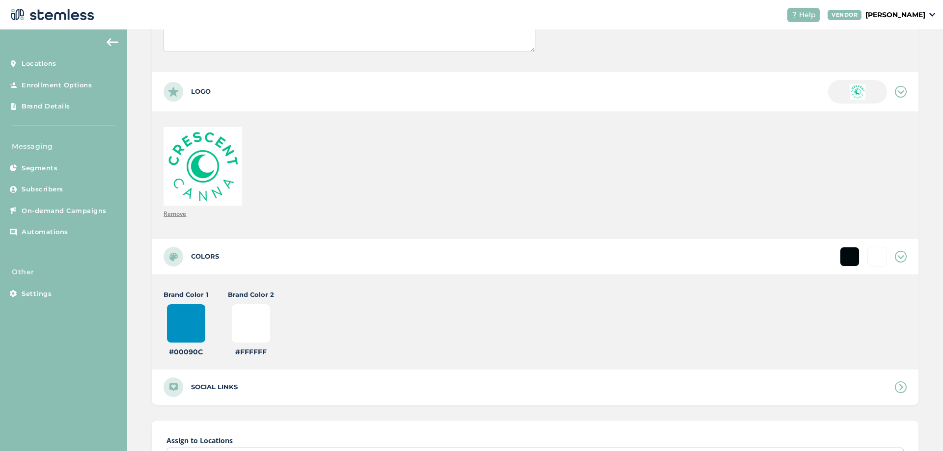
type input "#ffffff"
type input "#90c1b4"
type input "#ffffff"
type input "#90c1b4"
click at [272, 320] on div "Brand Color 2 #ffffff #FFFFFF" at bounding box center [251, 323] width 46 height 67
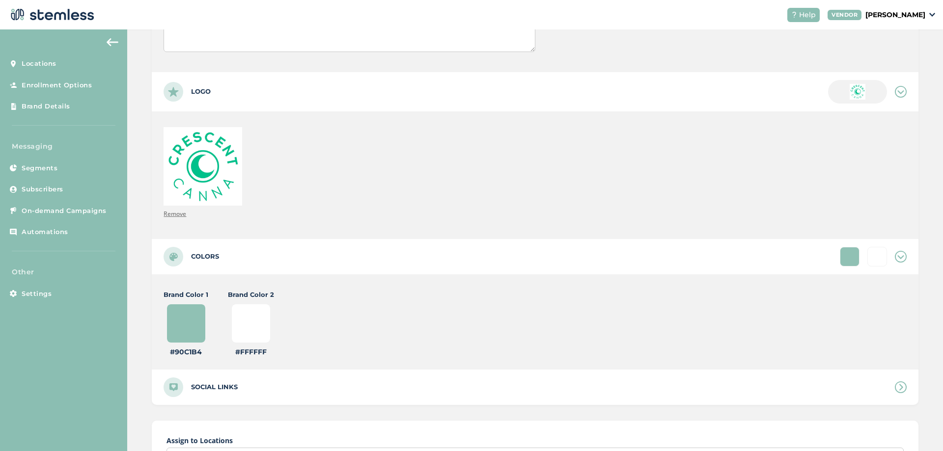
click at [262, 320] on input "#ffffff" at bounding box center [250, 323] width 39 height 39
type input "#133144"
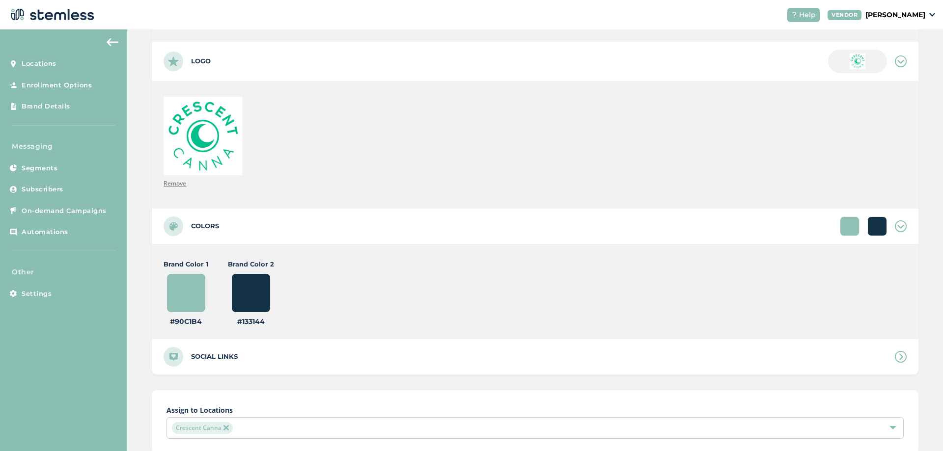
scroll to position [295, 0]
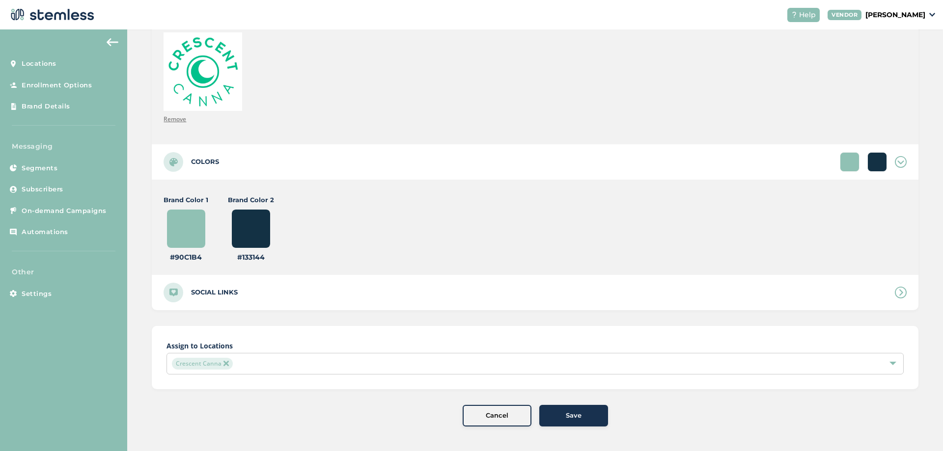
click at [576, 414] on span "Save" at bounding box center [574, 416] width 16 height 10
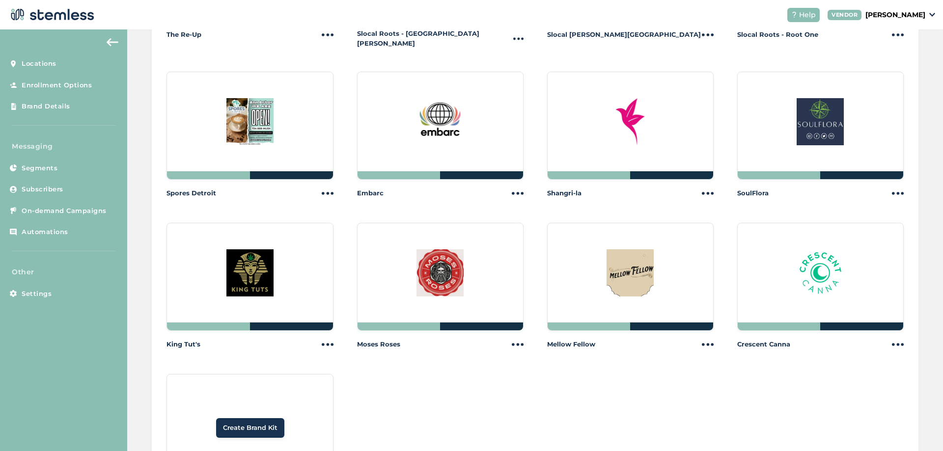
scroll to position [1315, 0]
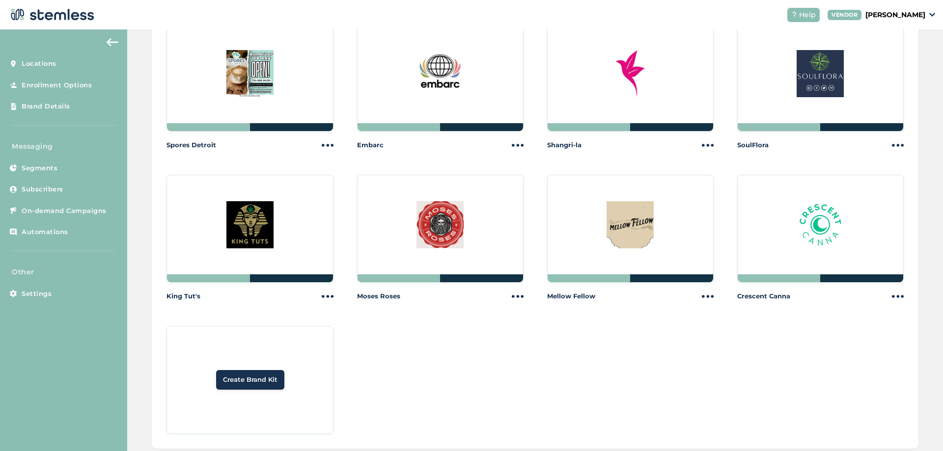
click at [271, 375] on span "Create Brand Kit" at bounding box center [250, 380] width 55 height 10
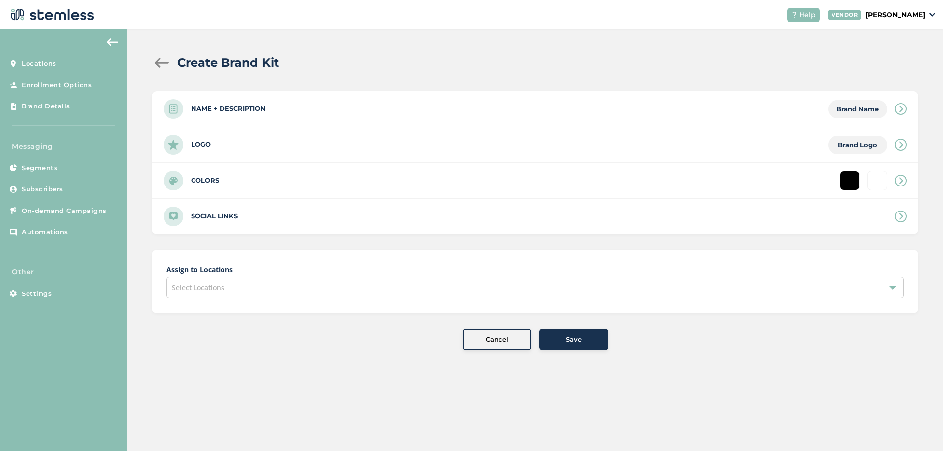
click at [284, 108] on div "Name + Description Brand Name" at bounding box center [535, 108] width 767 height 35
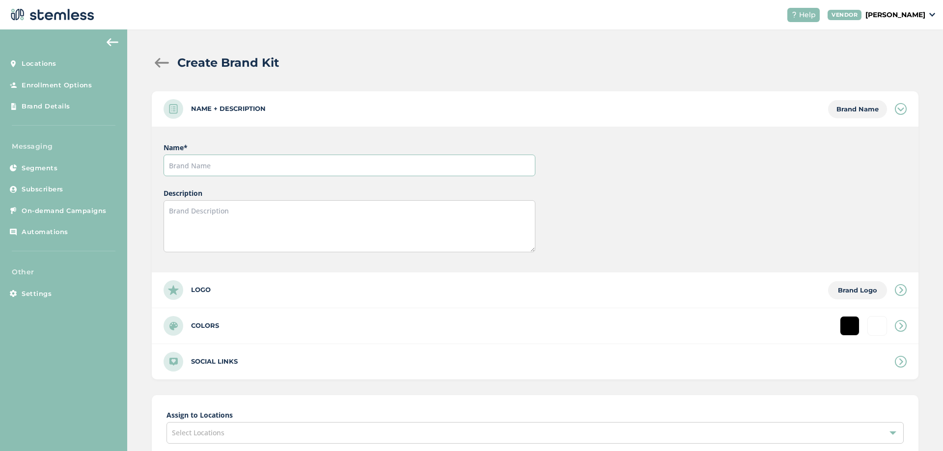
click at [213, 165] on input "text" at bounding box center [349, 166] width 371 height 22
type input "Nextleaf"
click at [229, 285] on div "Logo Brand Logo" at bounding box center [535, 290] width 767 height 35
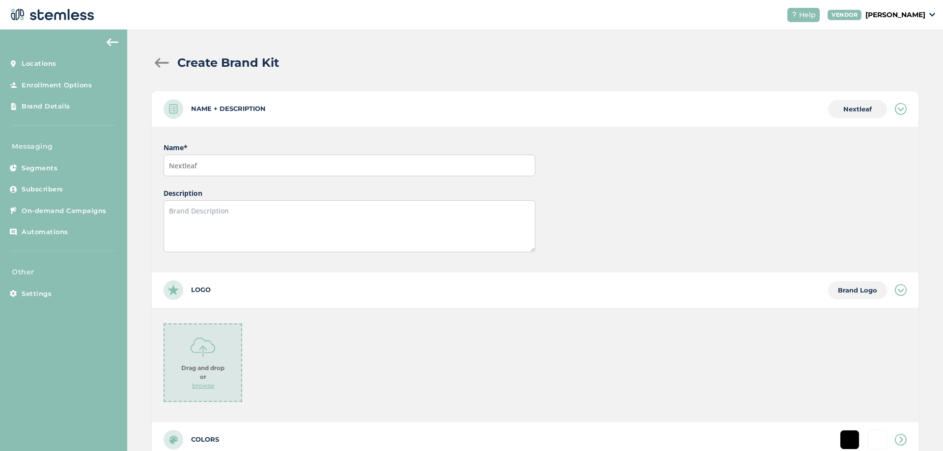
click at [200, 340] on img at bounding box center [203, 347] width 25 height 25
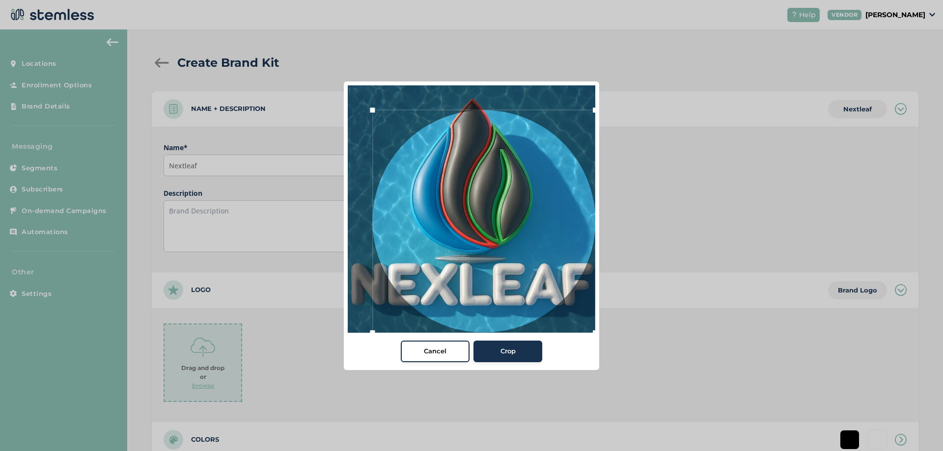
drag, startPoint x: 570, startPoint y: 309, endPoint x: 653, endPoint y: 366, distance: 101.1
click at [653, 366] on div "Cancel Crop" at bounding box center [471, 225] width 943 height 451
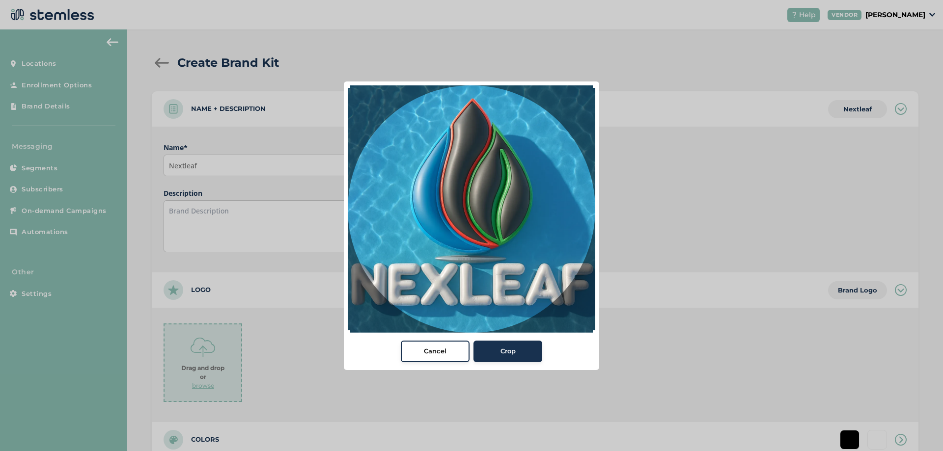
drag, startPoint x: 376, startPoint y: 115, endPoint x: 244, endPoint y: 58, distance: 144.3
click at [244, 58] on div "Cancel Crop" at bounding box center [471, 225] width 943 height 451
click at [518, 356] on div "Crop" at bounding box center [507, 352] width 53 height 10
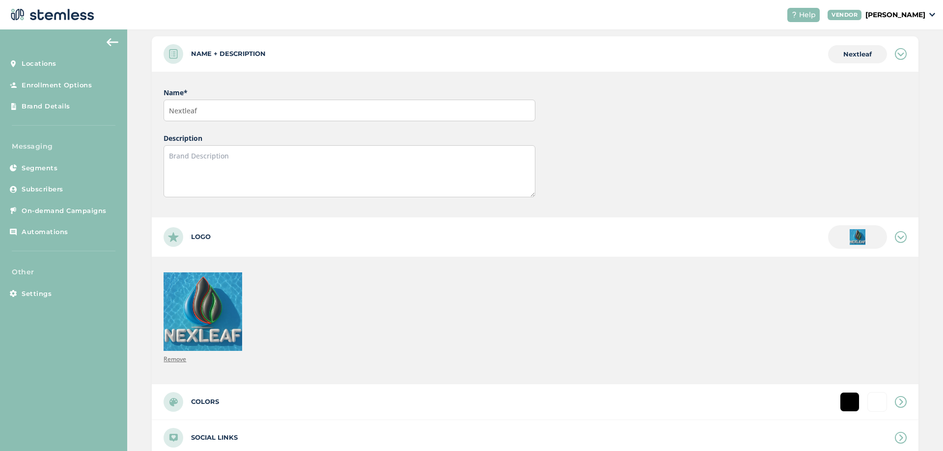
scroll to position [177, 0]
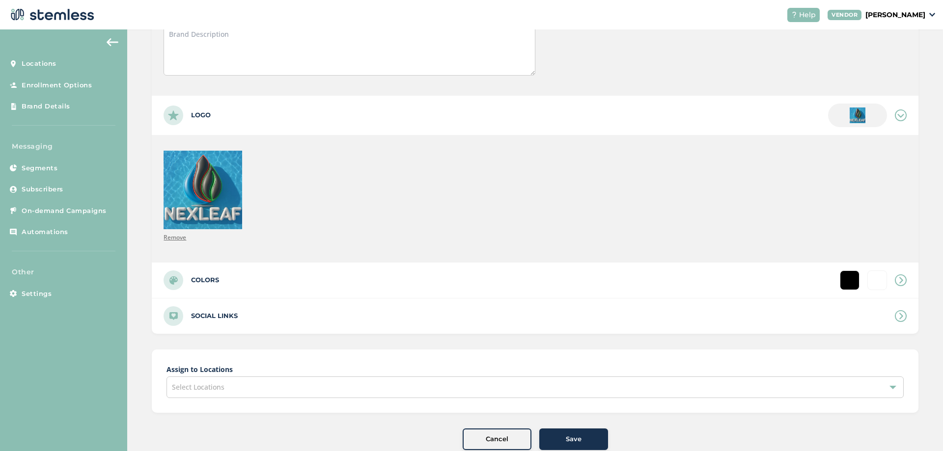
click at [212, 272] on div "Colors" at bounding box center [535, 280] width 767 height 35
type input "#ffffff"
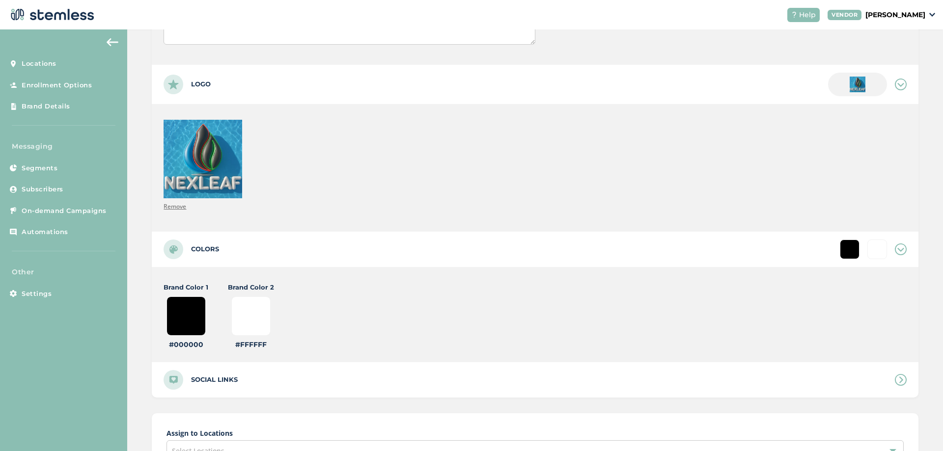
scroll to position [236, 0]
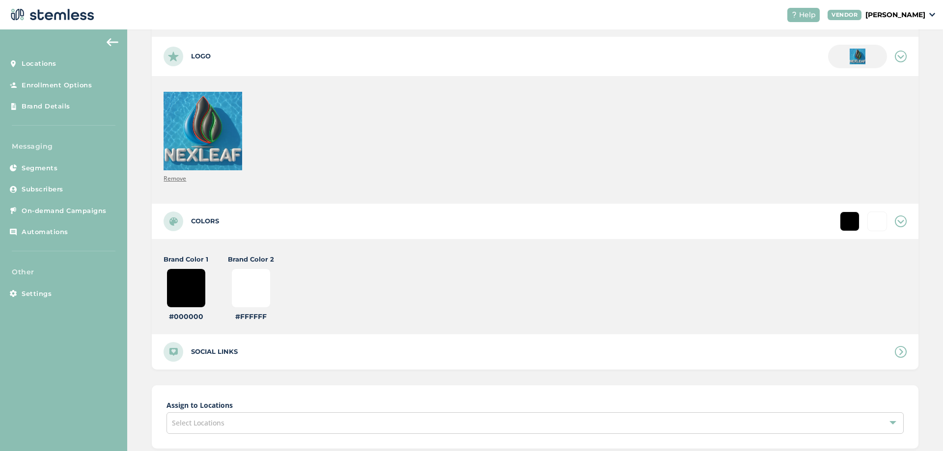
click at [180, 290] on input "#000000" at bounding box center [185, 288] width 39 height 39
type input "#000009"
type input "#ffffff"
type input "#000090"
type input "#ffffff"
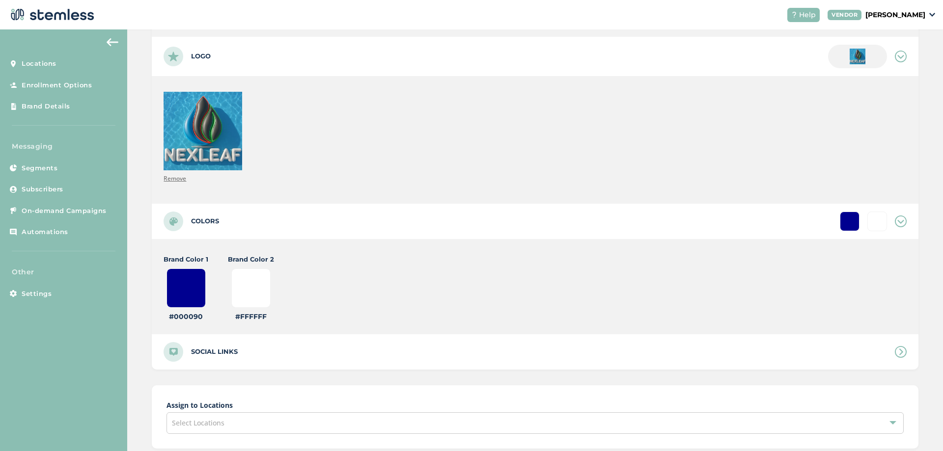
type input "#00090c"
type input "#ffffff"
type input "#0090c1"
type input "#ffffff"
type input "#090c1b"
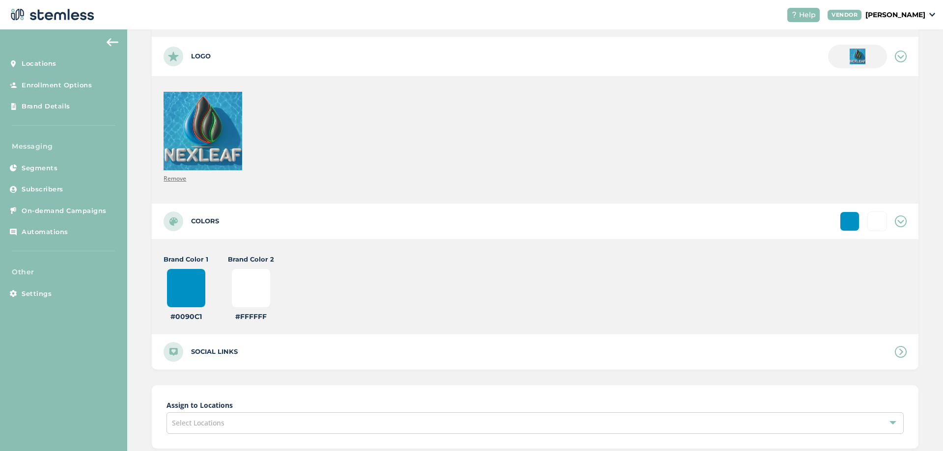
type input "#ffffff"
type input "#90c1b4"
type input "#ffffff"
type input "#90c1b4"
click at [253, 256] on label "Brand Color 2" at bounding box center [251, 260] width 46 height 10
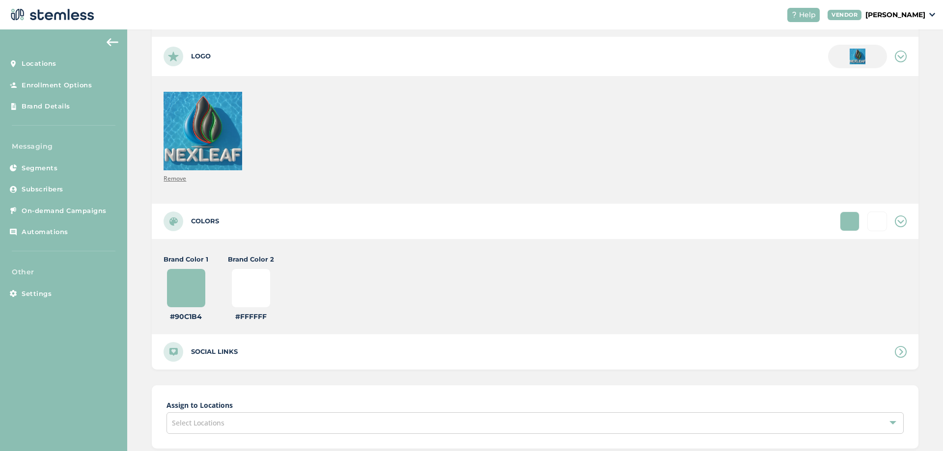
click at [253, 280] on input "#ffffff" at bounding box center [250, 288] width 39 height 39
type input "#133144"
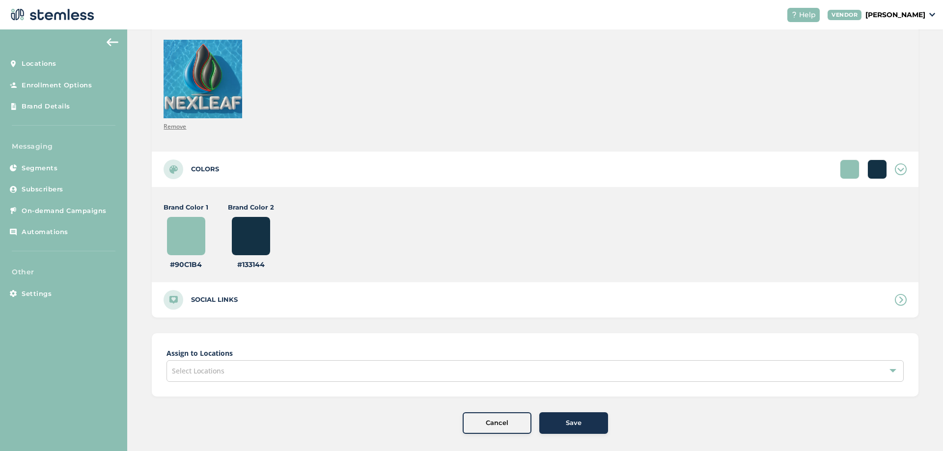
scroll to position [295, 0]
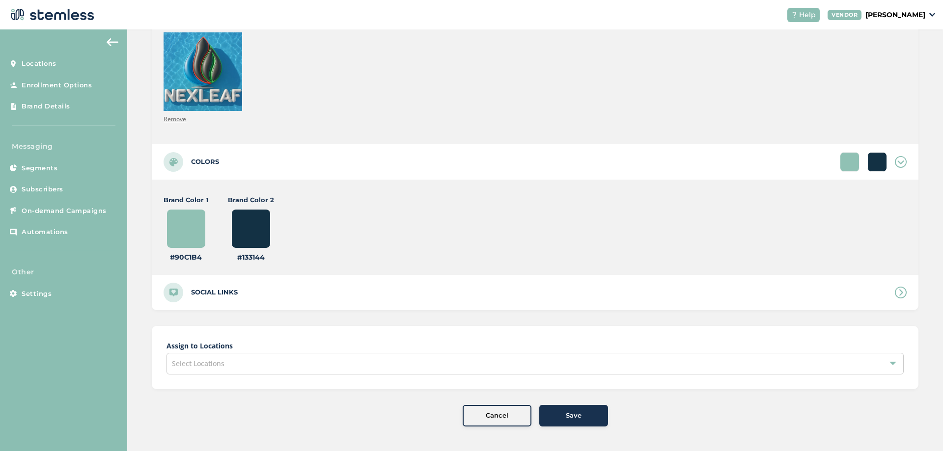
click at [321, 365] on div "Select Locations" at bounding box center [534, 364] width 737 height 22
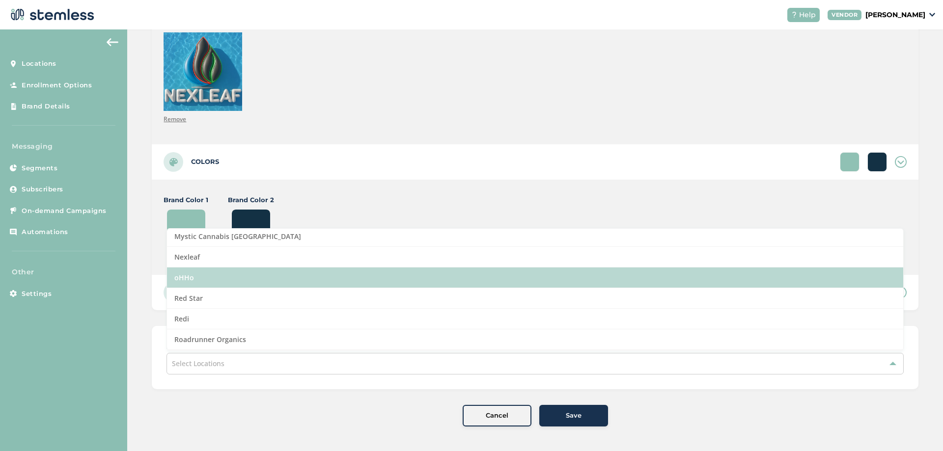
scroll to position [707, 0]
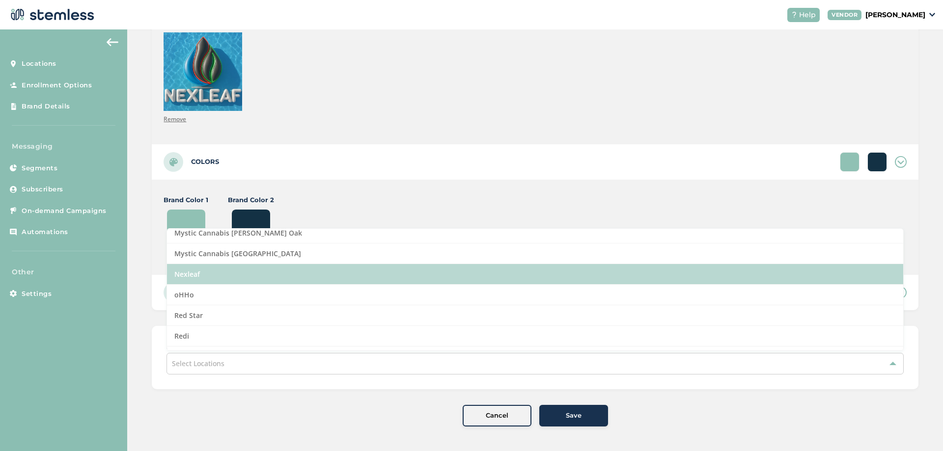
click at [192, 277] on li "Nexleaf" at bounding box center [535, 274] width 736 height 21
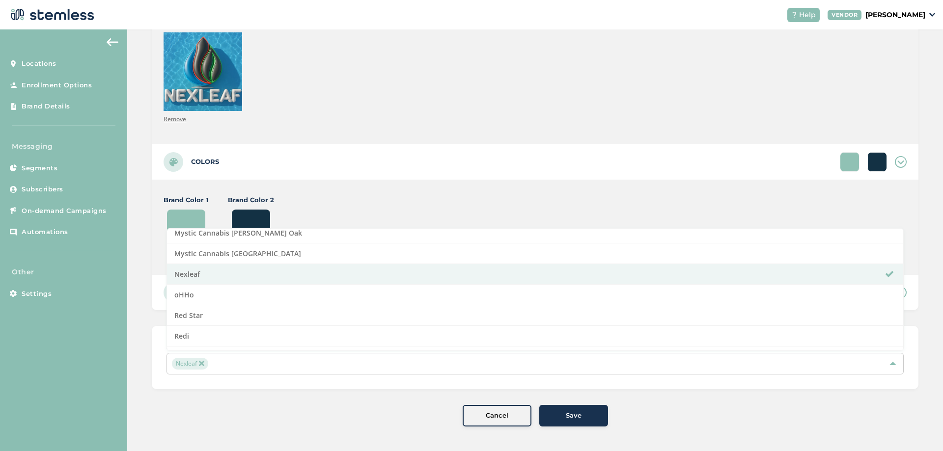
click at [561, 419] on div "Save" at bounding box center [573, 416] width 53 height 10
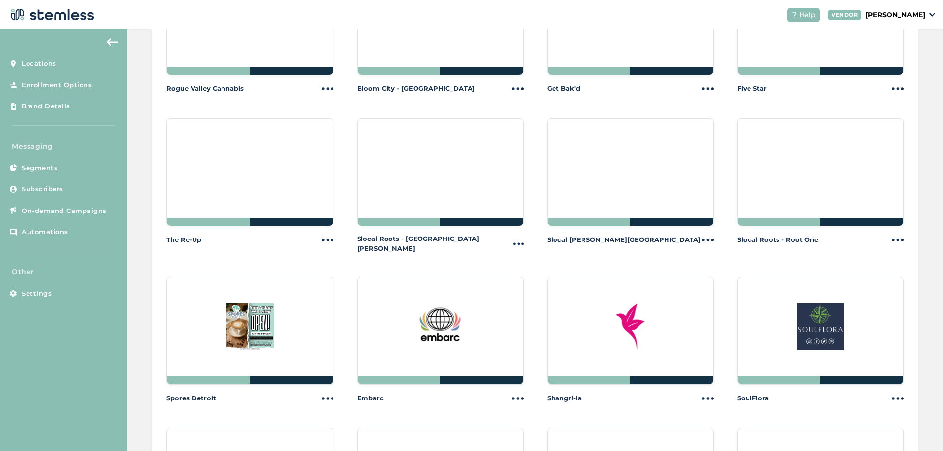
scroll to position [1334, 0]
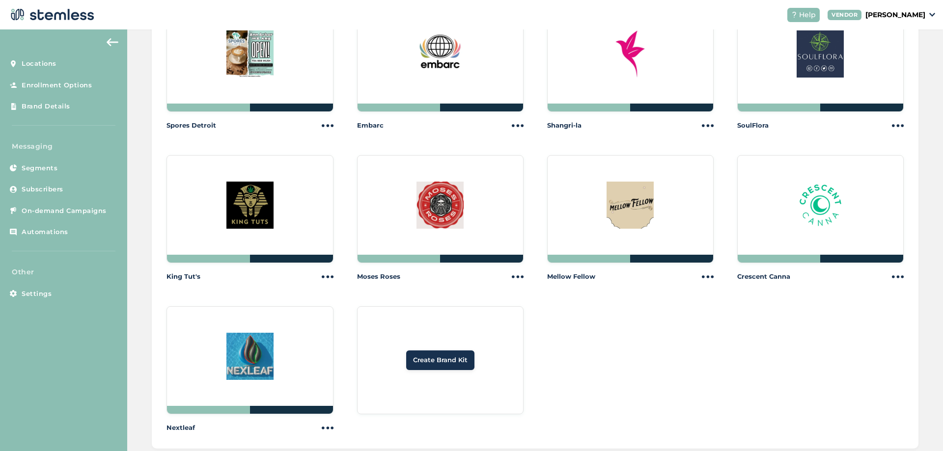
click at [440, 356] on span "Create Brand Kit" at bounding box center [440, 361] width 55 height 10
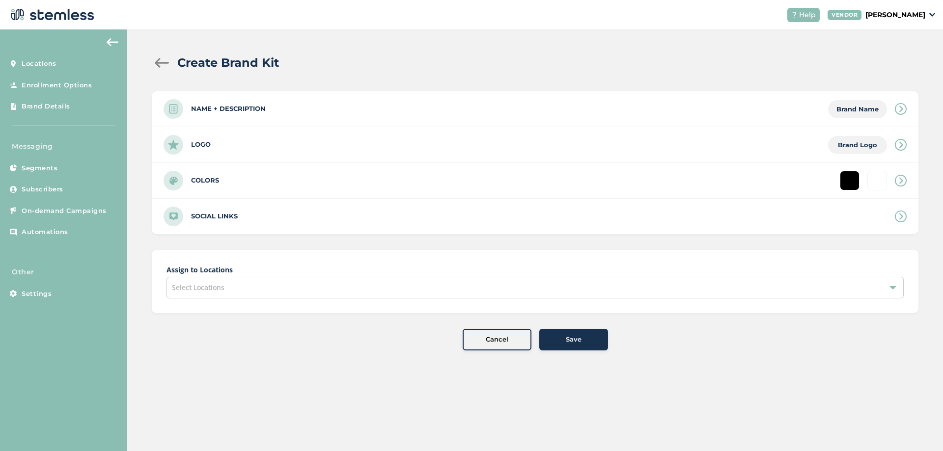
click at [245, 102] on div "Name + Description Brand Name" at bounding box center [535, 108] width 767 height 35
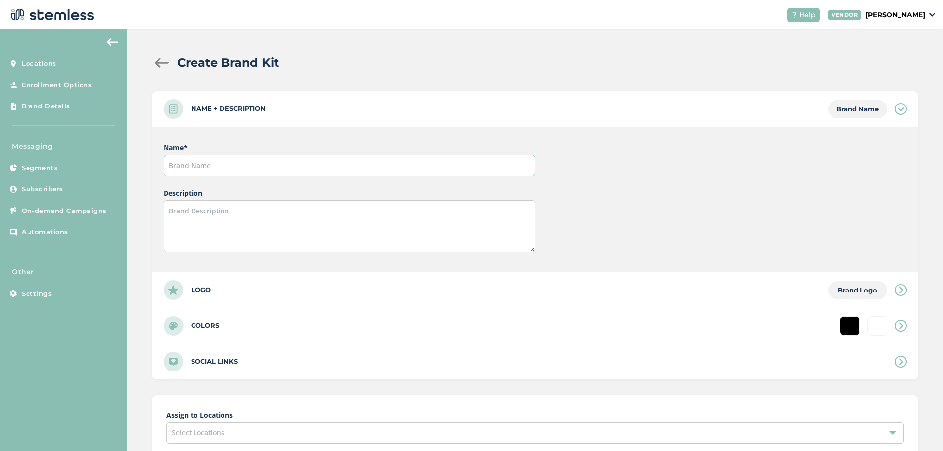
click at [207, 163] on input "text" at bounding box center [349, 166] width 371 height 22
type input "Green therapy"
click at [220, 281] on div "Logo Brand Logo" at bounding box center [535, 290] width 767 height 35
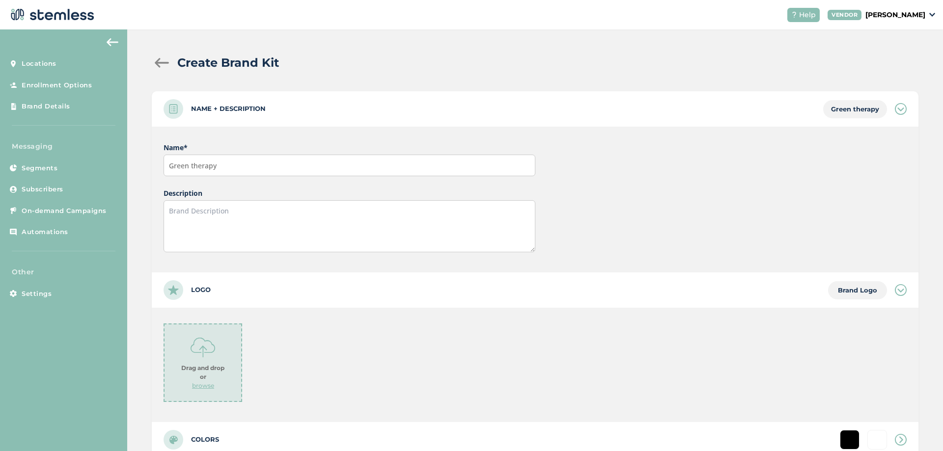
click at [213, 337] on img at bounding box center [203, 347] width 25 height 25
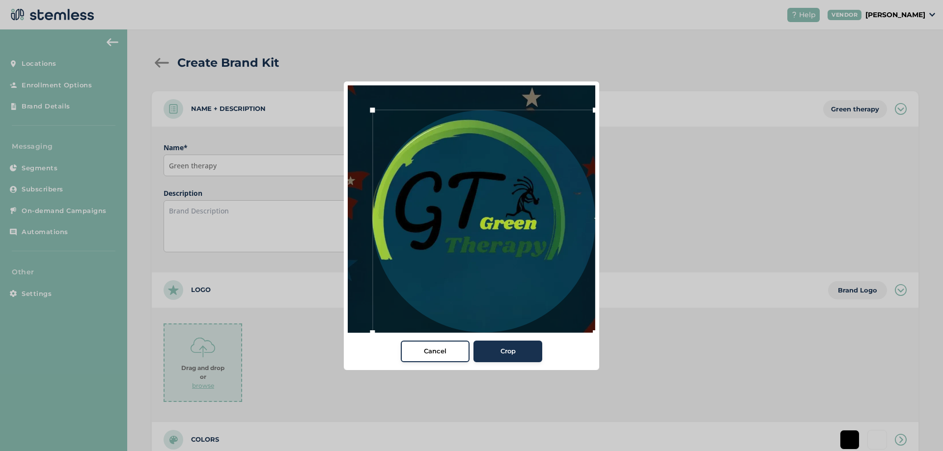
drag, startPoint x: 592, startPoint y: 327, endPoint x: 632, endPoint y: 360, distance: 51.6
click at [632, 360] on div "Cancel Crop" at bounding box center [471, 225] width 943 height 451
drag, startPoint x: 374, startPoint y: 111, endPoint x: 277, endPoint y: 51, distance: 113.6
click at [278, 52] on div "Cancel Crop" at bounding box center [471, 225] width 943 height 451
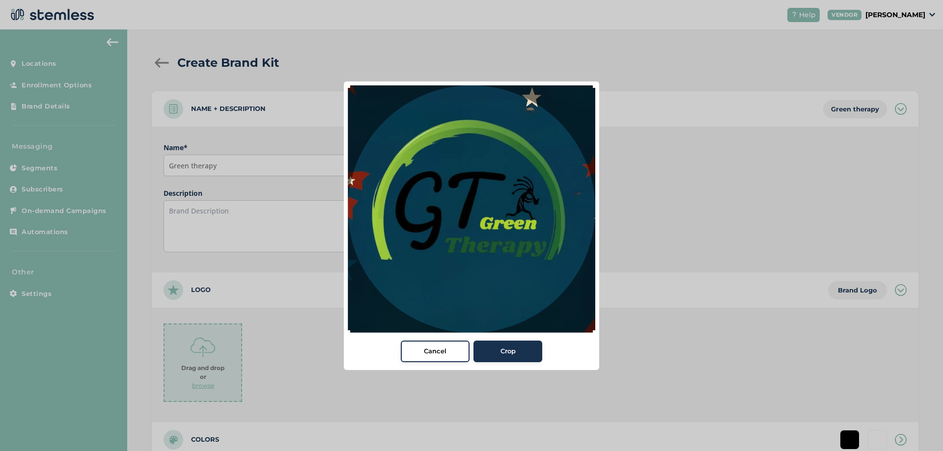
click at [519, 362] on button "Crop" at bounding box center [507, 352] width 69 height 22
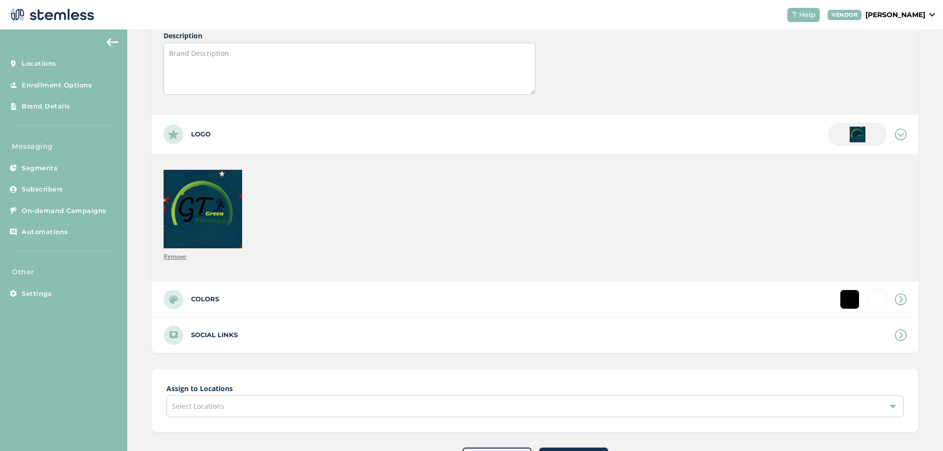
scroll to position [200, 0]
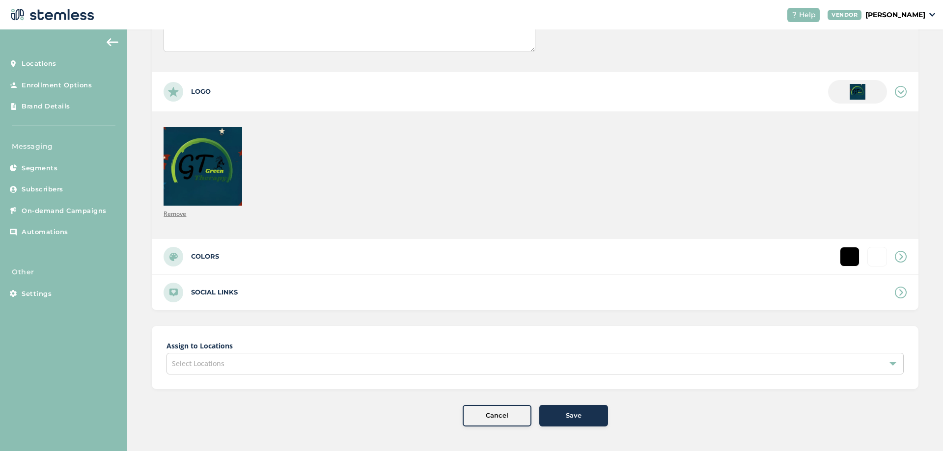
click at [218, 367] on span "Select Locations" at bounding box center [198, 363] width 53 height 9
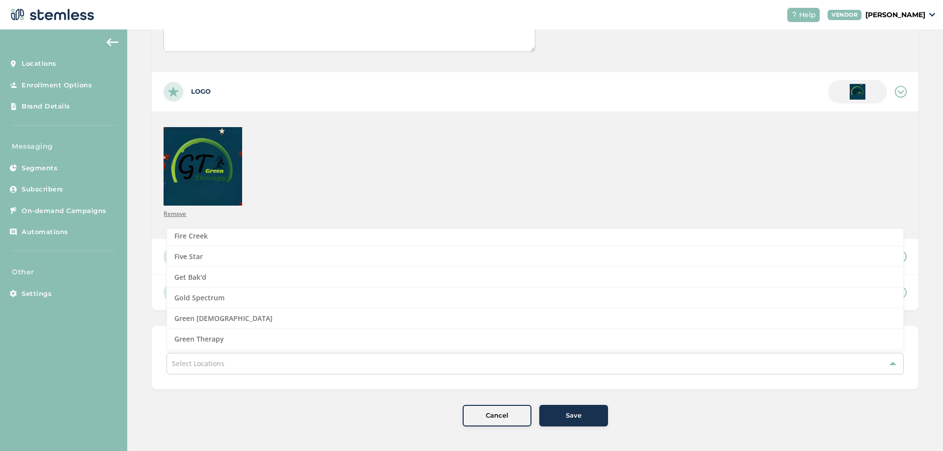
scroll to position [412, 0]
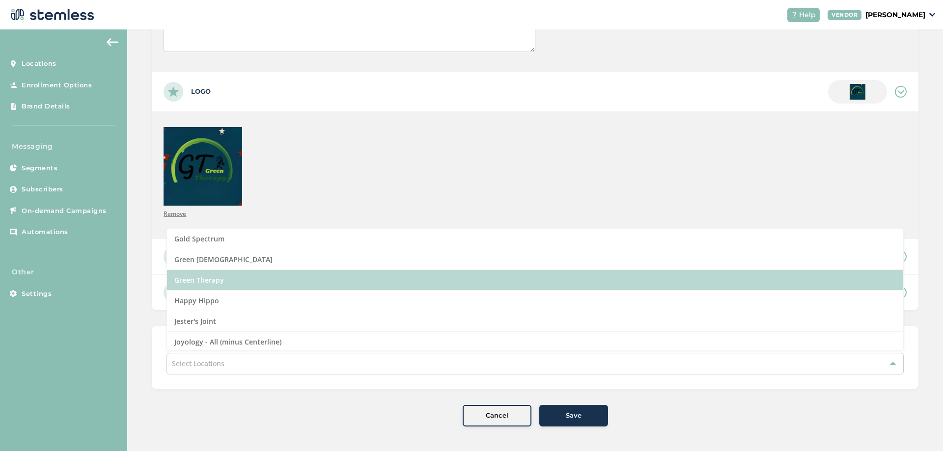
click at [208, 283] on li "Green Therapy" at bounding box center [535, 280] width 736 height 21
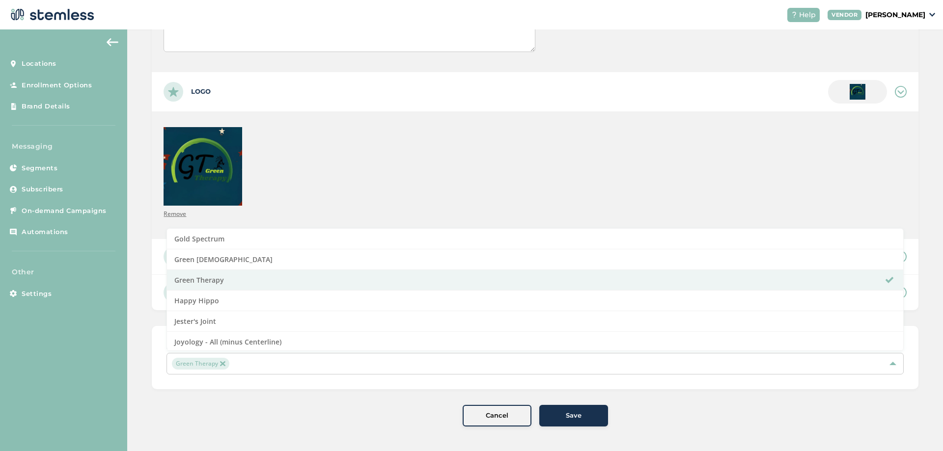
click at [403, 417] on div "Cancel Save" at bounding box center [535, 416] width 767 height 22
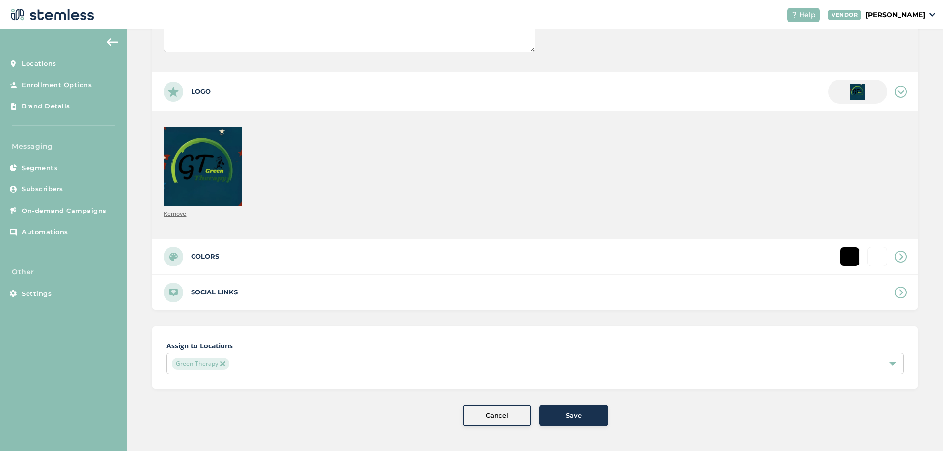
click at [207, 261] on label "Colors" at bounding box center [205, 257] width 28 height 10
type input "#ffffff"
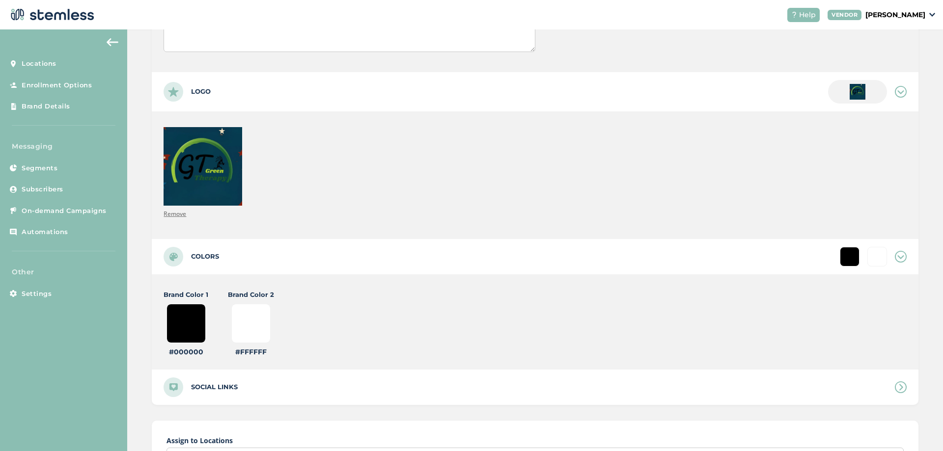
click at [193, 318] on input "#000000" at bounding box center [185, 323] width 39 height 39
click at [195, 326] on input "#000000" at bounding box center [185, 323] width 39 height 39
type input "#000009"
type input "#ffffff"
type input "#000090"
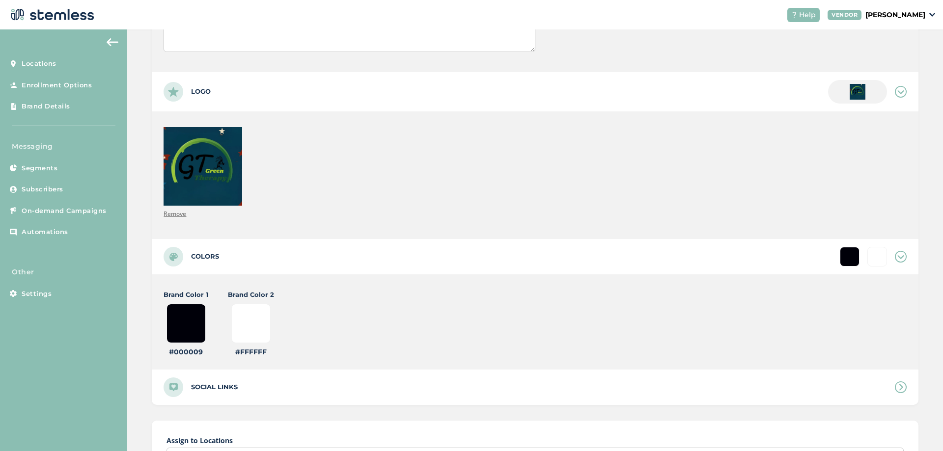
type input "#ffffff"
type input "#00090c"
type input "#ffffff"
type input "#0090c1"
type input "#ffffff"
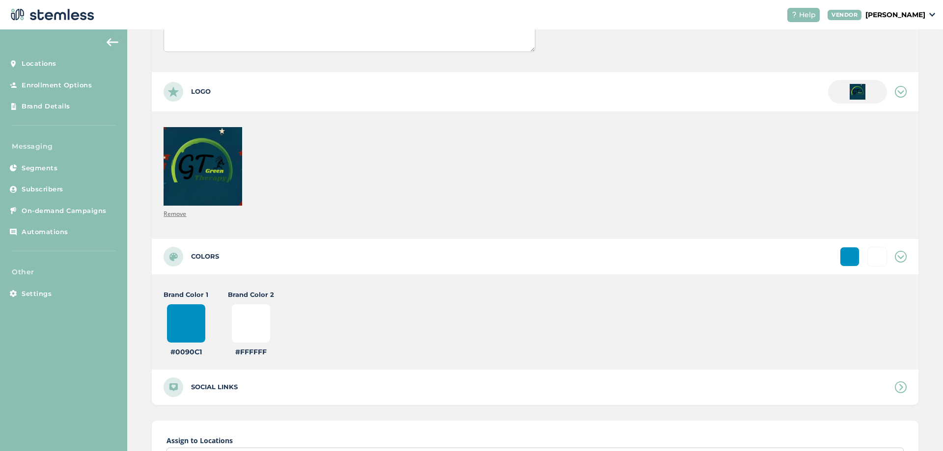
type input "#090c1b"
type input "#ffffff"
type input "#90c1b4"
type input "#ffffff"
type input "#90c1b4"
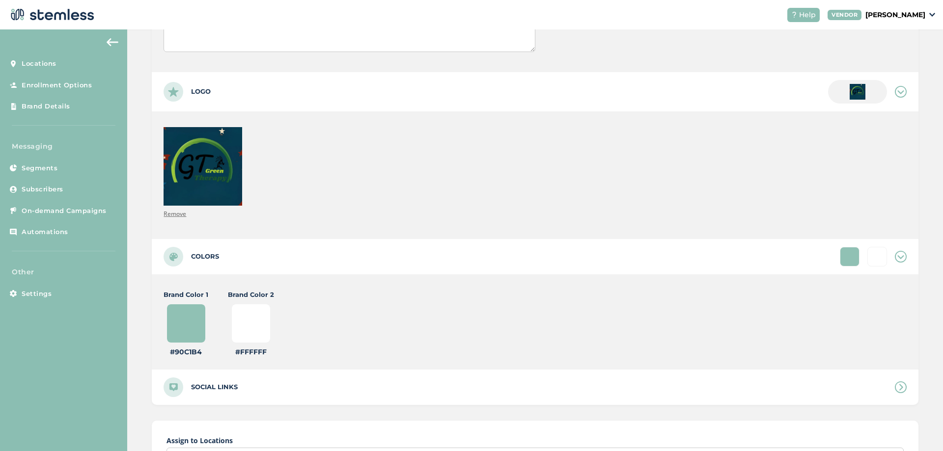
click at [252, 329] on input "#ffffff" at bounding box center [250, 323] width 39 height 39
type input "#133144"
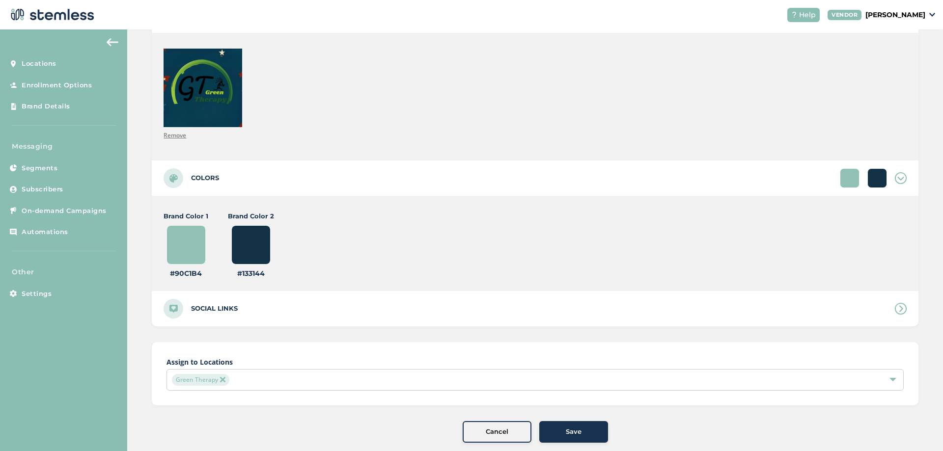
scroll to position [295, 0]
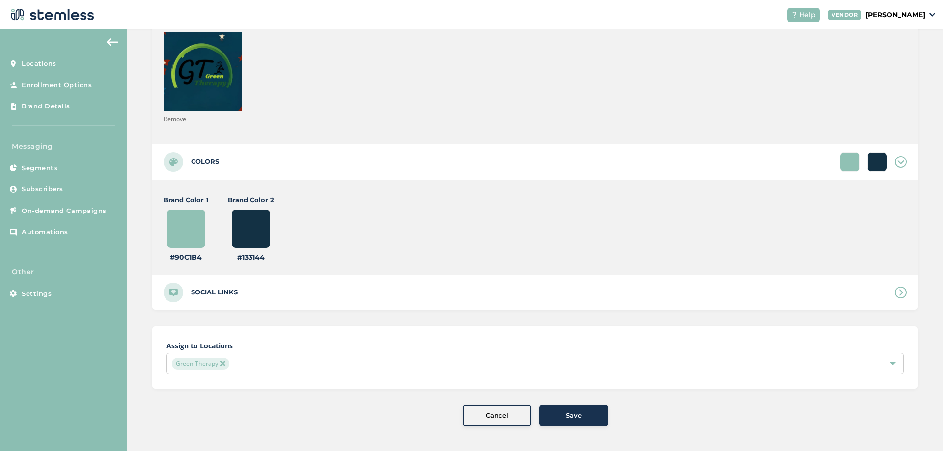
click at [572, 419] on span "Save" at bounding box center [574, 416] width 16 height 10
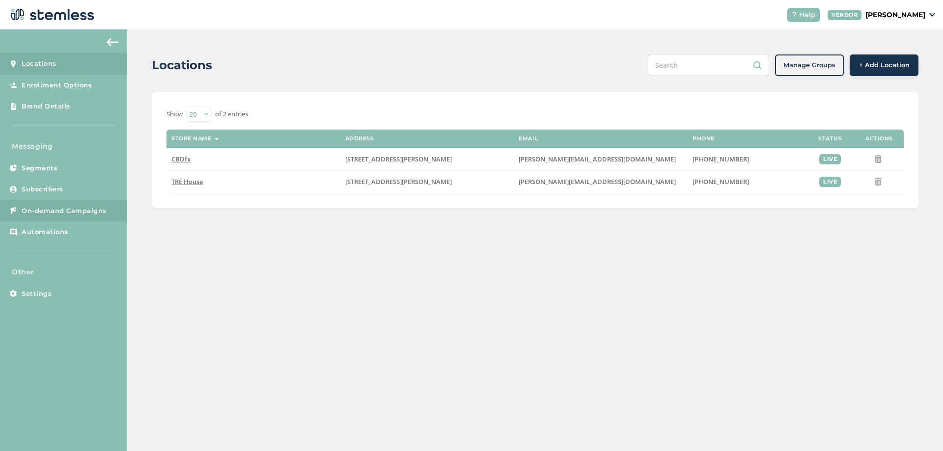
click at [50, 204] on link "On-demand Campaigns" at bounding box center [63, 211] width 127 height 22
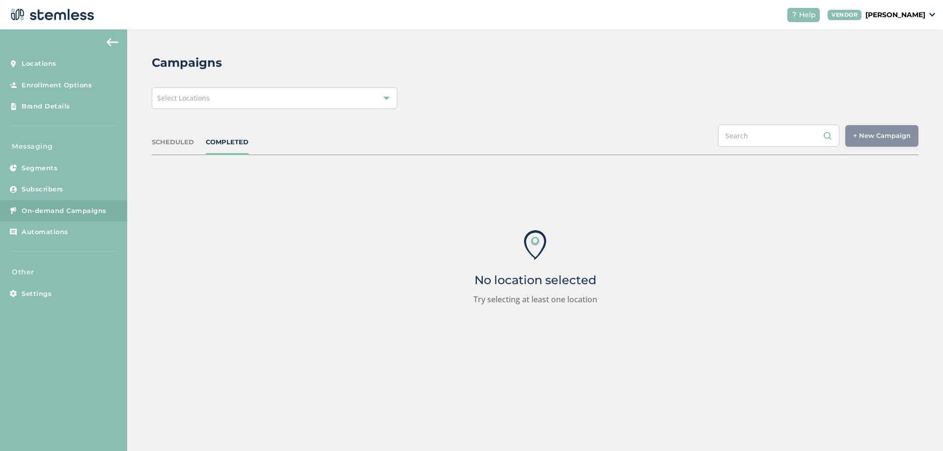
click at [191, 103] on div "Select Locations" at bounding box center [275, 98] width 246 height 22
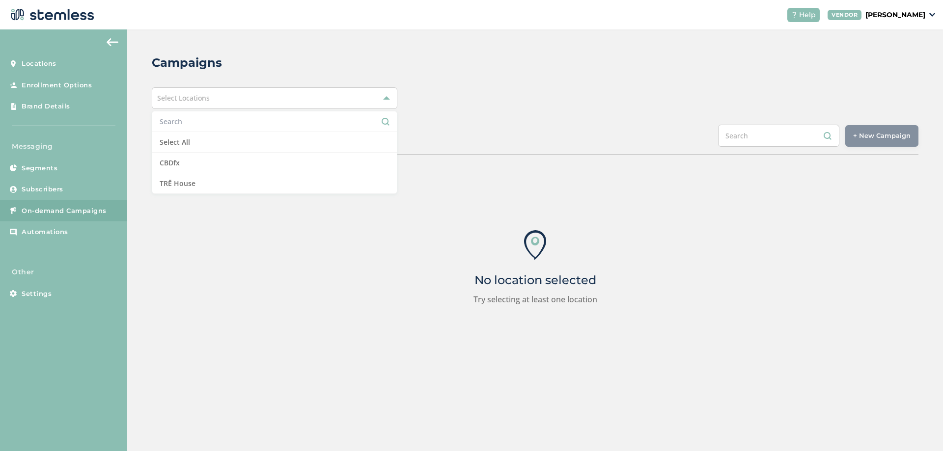
click at [425, 113] on div "Campaigns Select Locations Select All CBDfx TRĒ House SCHEDULED COMPLETED + New…" at bounding box center [535, 217] width 816 height 376
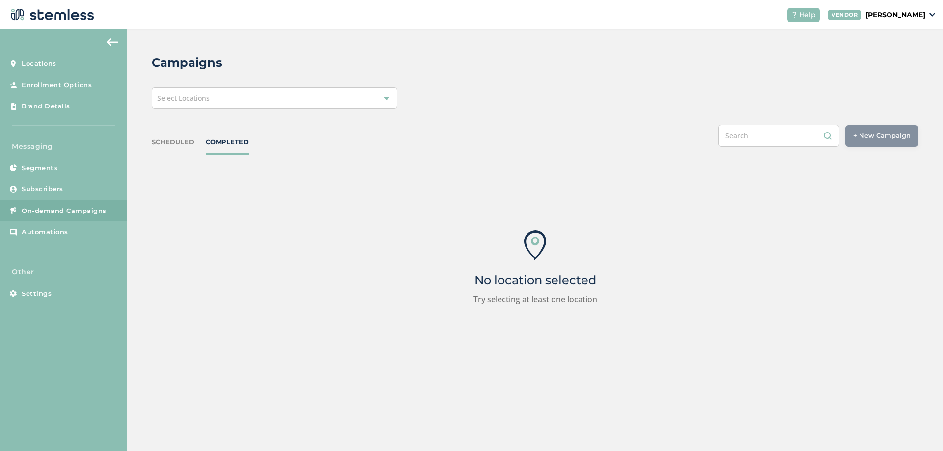
click at [309, 107] on div "Select Locations" at bounding box center [275, 98] width 246 height 22
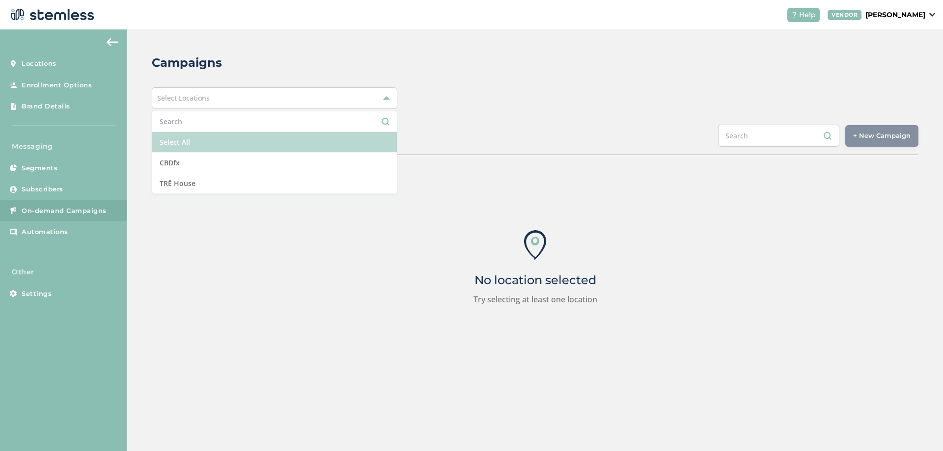
click at [197, 143] on li "Select All" at bounding box center [274, 142] width 245 height 21
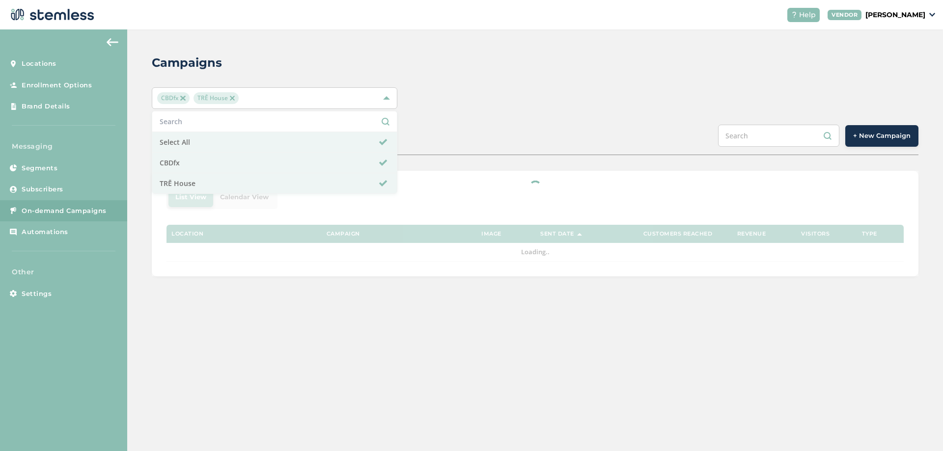
click at [477, 96] on div "CBDfx TRĒ House Select All CBDfx TRĒ House" at bounding box center [535, 98] width 767 height 22
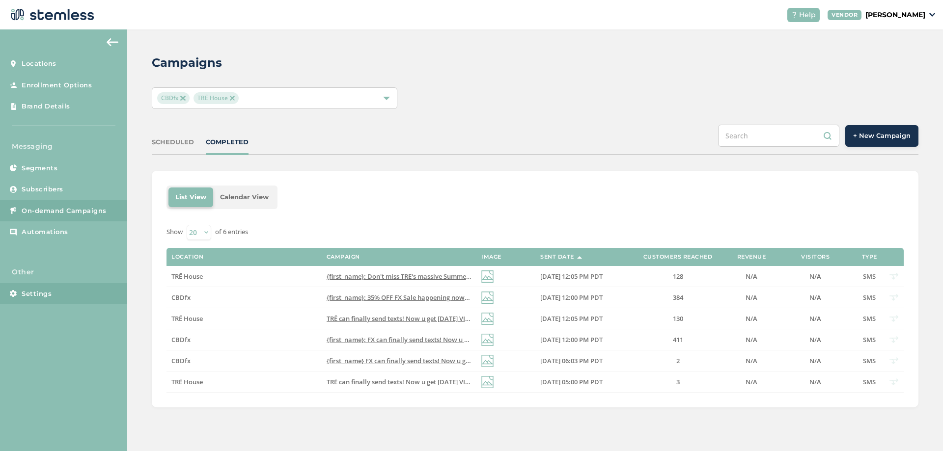
click at [99, 296] on link "Settings" at bounding box center [63, 294] width 127 height 22
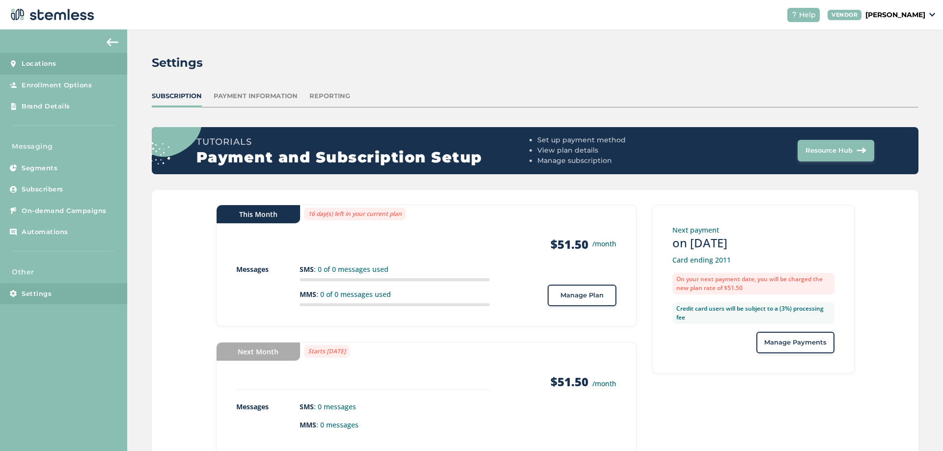
click at [51, 68] on span "Locations" at bounding box center [39, 64] width 35 height 10
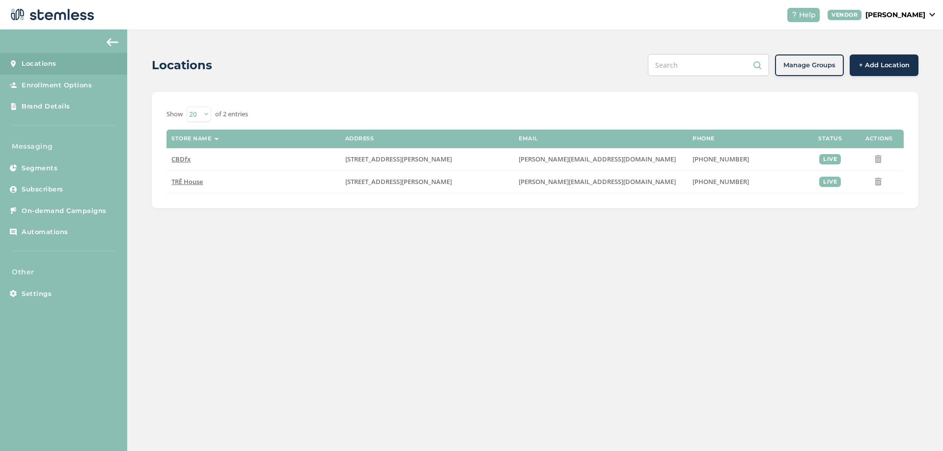
click at [153, 157] on div "Show 20 50 100 of 2 entries Store name Address Email Phone Status Actions CBDfx…" at bounding box center [535, 150] width 767 height 116
click at [38, 104] on span "Brand Details" at bounding box center [46, 107] width 49 height 10
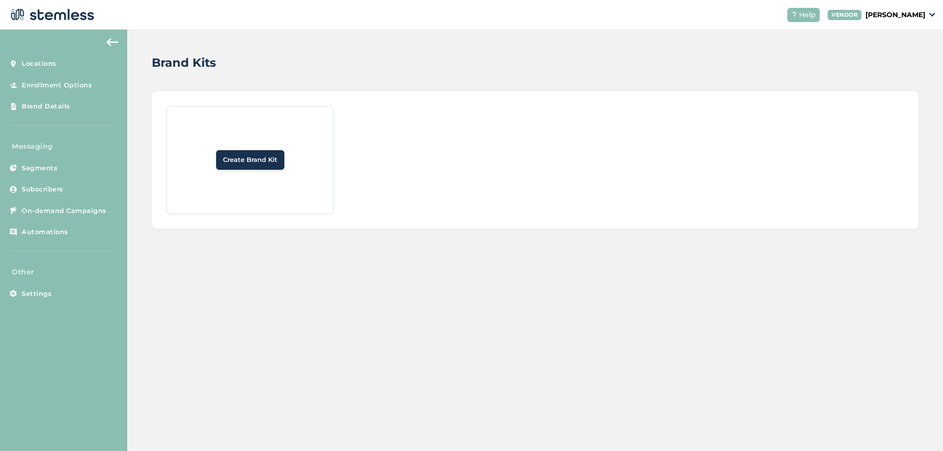
click at [236, 166] on button "Create Brand Kit" at bounding box center [250, 160] width 68 height 20
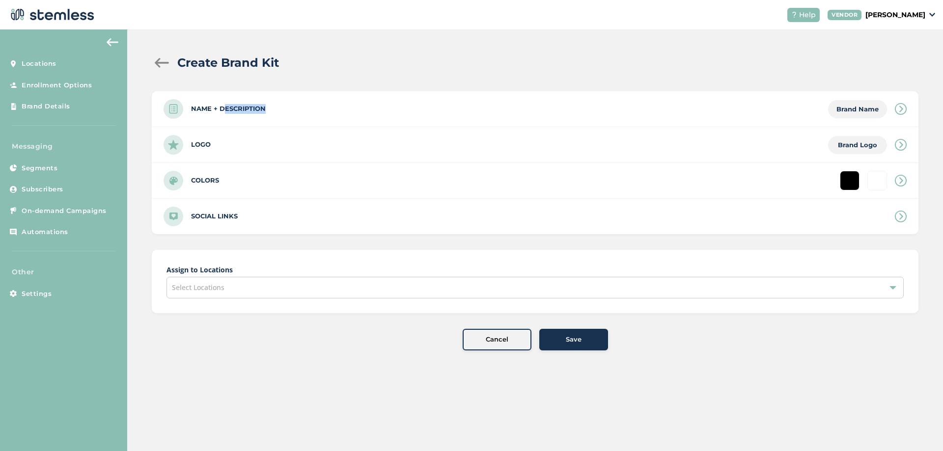
click at [224, 113] on div "Name + Description Brand Name" at bounding box center [535, 108] width 767 height 35
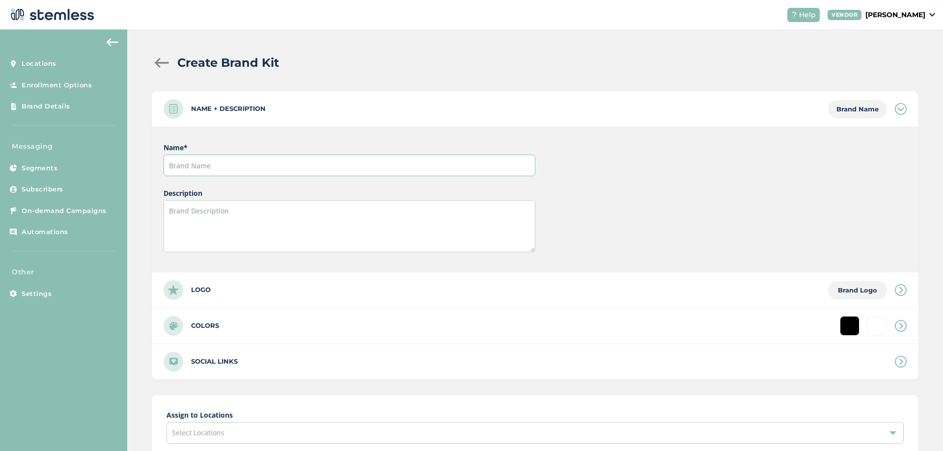
click at [217, 168] on input "text" at bounding box center [349, 166] width 371 height 22
type input "[GEOGRAPHIC_DATA]"
click at [245, 292] on div "Logo Brand Logo" at bounding box center [535, 290] width 767 height 35
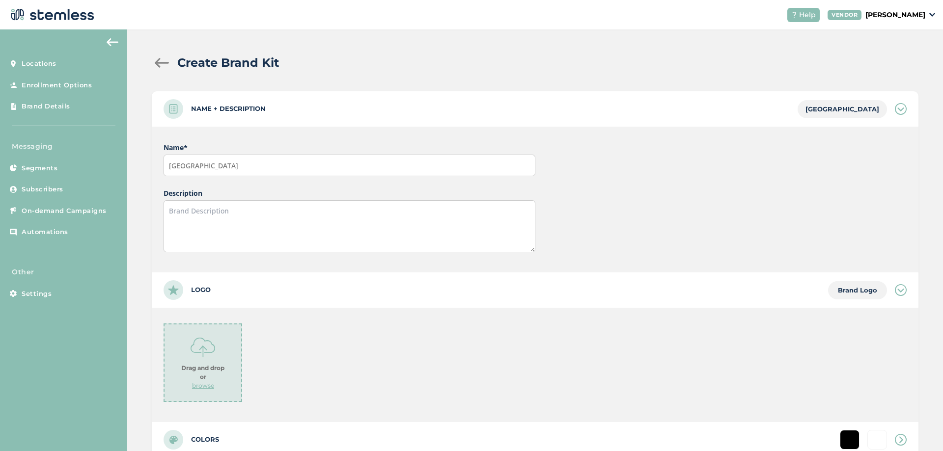
click at [186, 355] on div "Drag and drop or browse" at bounding box center [203, 363] width 79 height 79
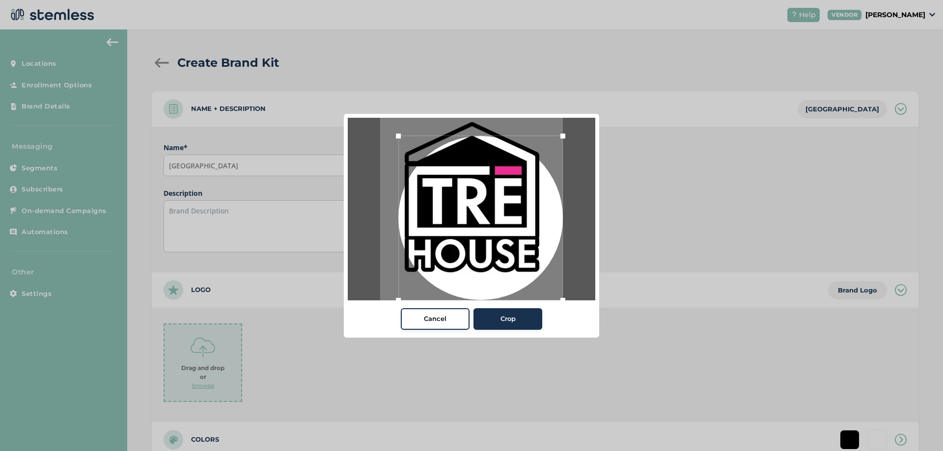
drag, startPoint x: 548, startPoint y: 284, endPoint x: 606, endPoint y: 327, distance: 72.7
click at [606, 327] on div "Cancel Crop" at bounding box center [471, 225] width 943 height 451
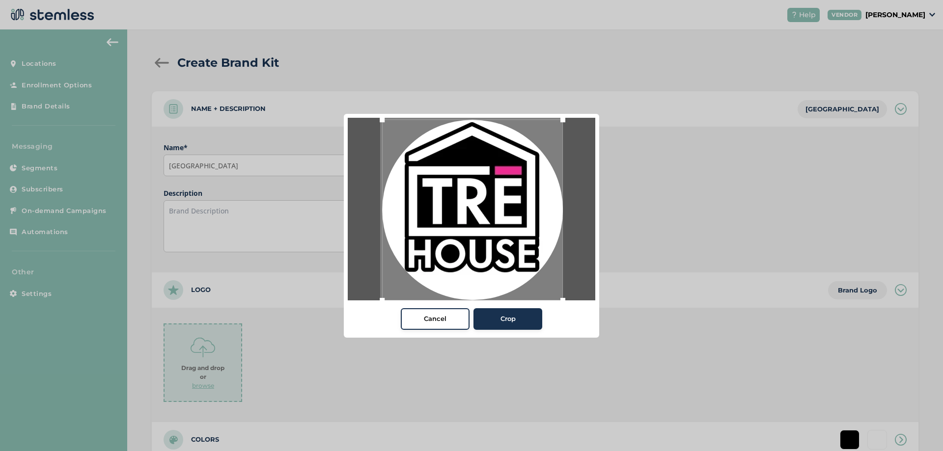
drag, startPoint x: 399, startPoint y: 137, endPoint x: 332, endPoint y: 92, distance: 80.2
click at [333, 92] on div "Cancel Crop" at bounding box center [471, 225] width 943 height 451
drag, startPoint x: 497, startPoint y: 315, endPoint x: 491, endPoint y: 314, distance: 6.6
click at [498, 315] on div "Crop" at bounding box center [507, 319] width 53 height 10
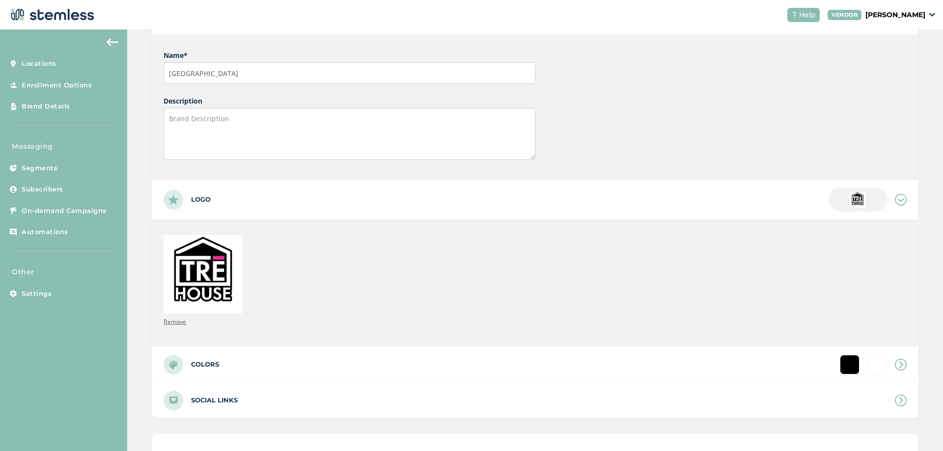
scroll to position [177, 0]
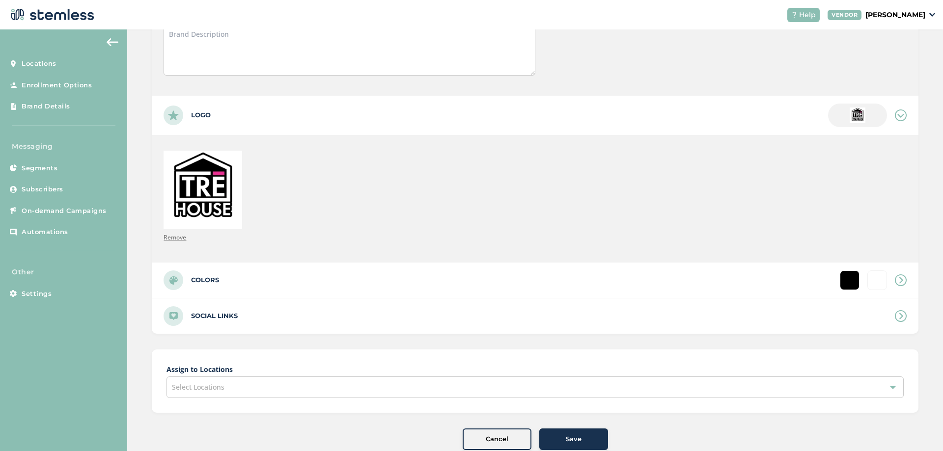
click at [226, 286] on div "Colors" at bounding box center [535, 280] width 767 height 35
type input "#ffffff"
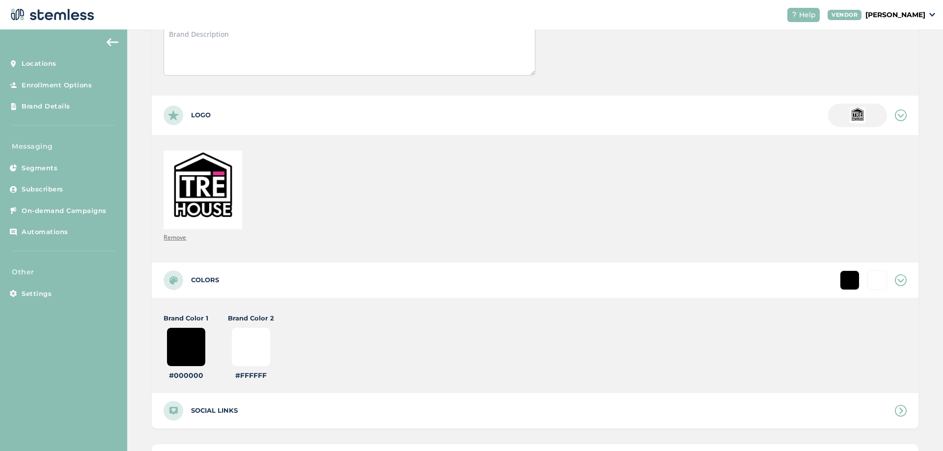
click at [195, 334] on input "#000000" at bounding box center [185, 347] width 39 height 39
click at [195, 349] on input "#000000" at bounding box center [185, 347] width 39 height 39
type input "#000009"
type input "#ffffff"
type input "#000090"
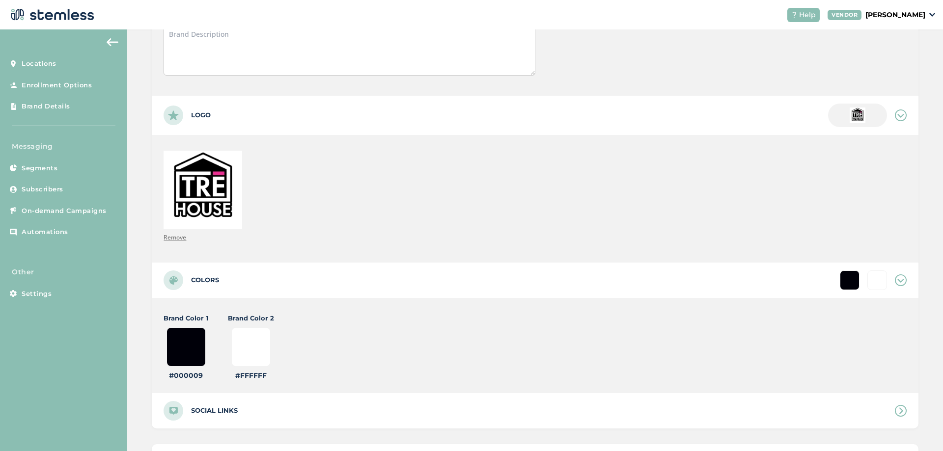
type input "#ffffff"
type input "#00090c"
type input "#ffffff"
type input "#0090c1"
type input "#ffffff"
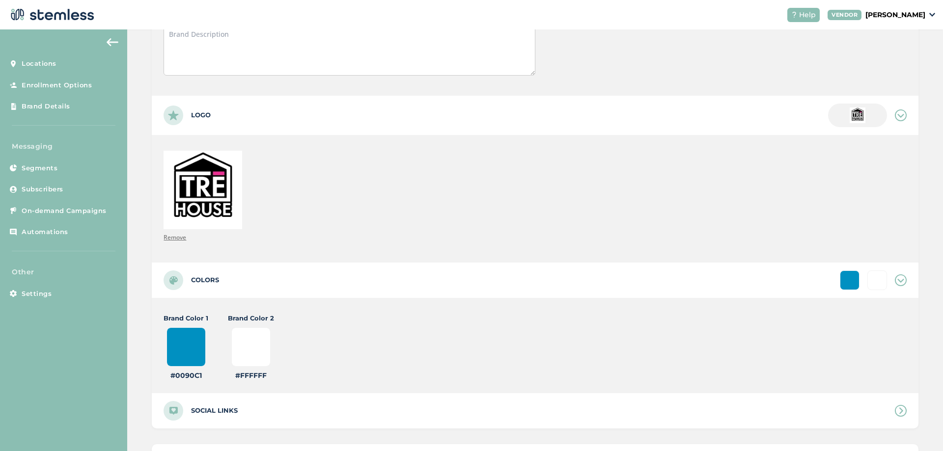
type input "#090c1b"
type input "#ffffff"
type input "#90c1b4"
type input "#ffffff"
type input "#90c1b4"
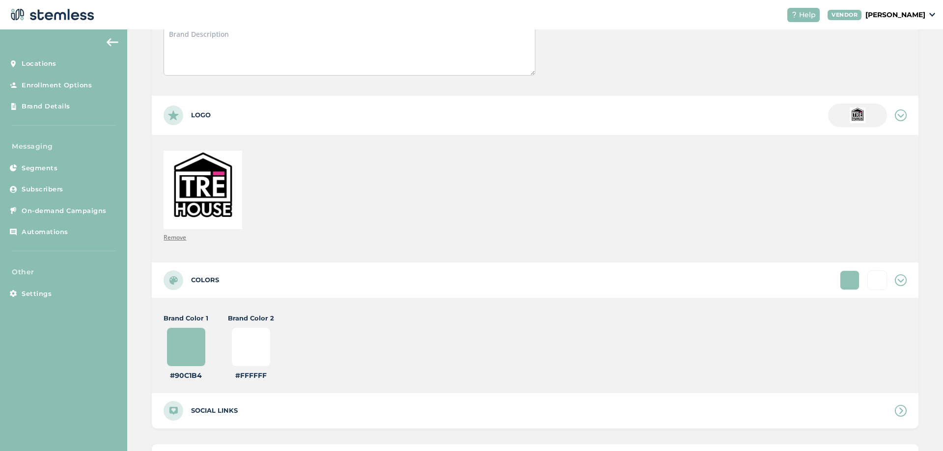
click at [237, 346] on input "#ffffff" at bounding box center [250, 347] width 39 height 39
type input "#133144"
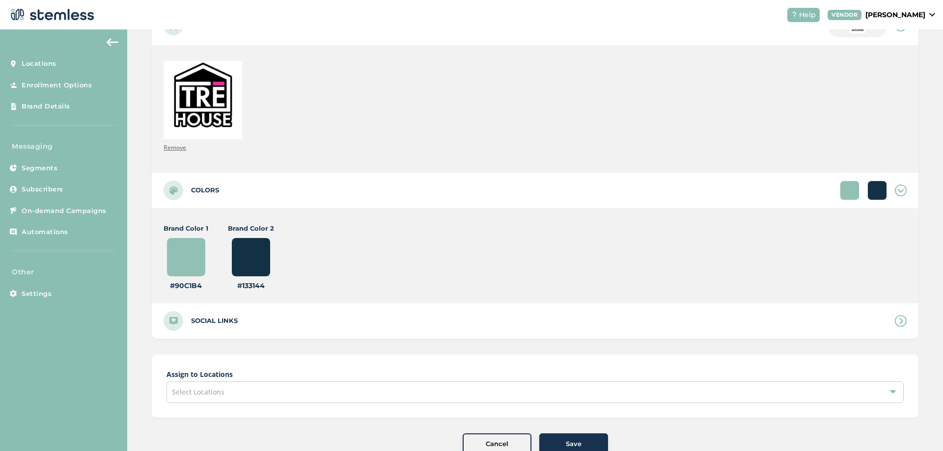
scroll to position [295, 0]
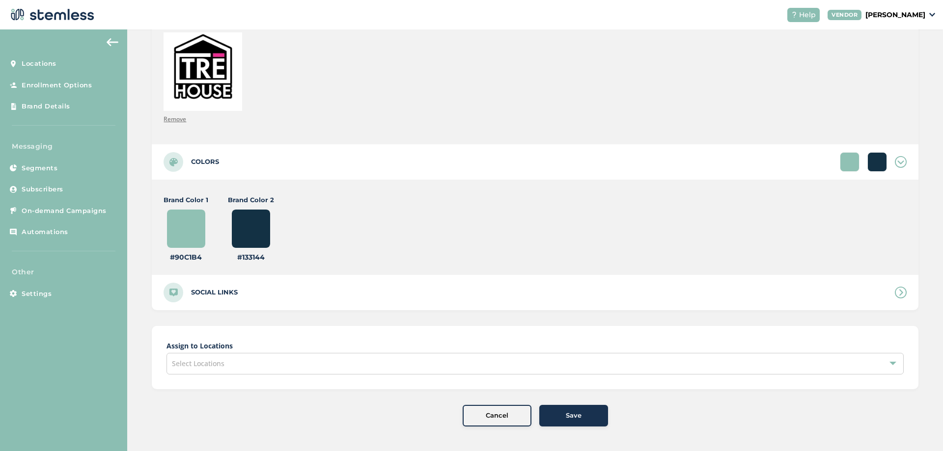
click at [280, 368] on div "Select Locations" at bounding box center [534, 364] width 737 height 22
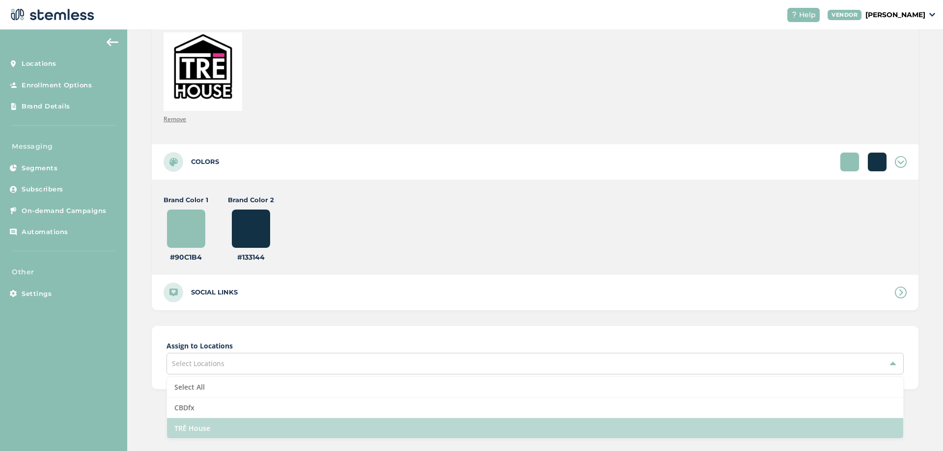
click at [205, 423] on li "TRĒ House" at bounding box center [535, 428] width 736 height 20
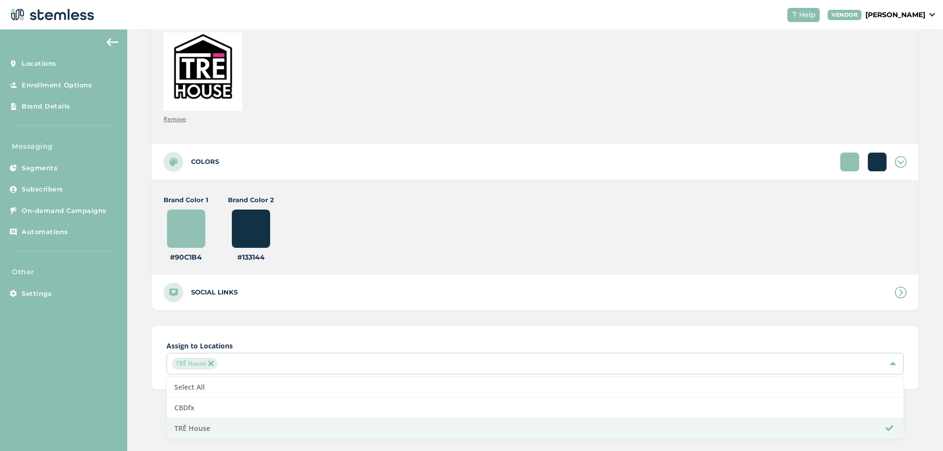
click at [509, 358] on div "TRĒ House" at bounding box center [530, 364] width 716 height 12
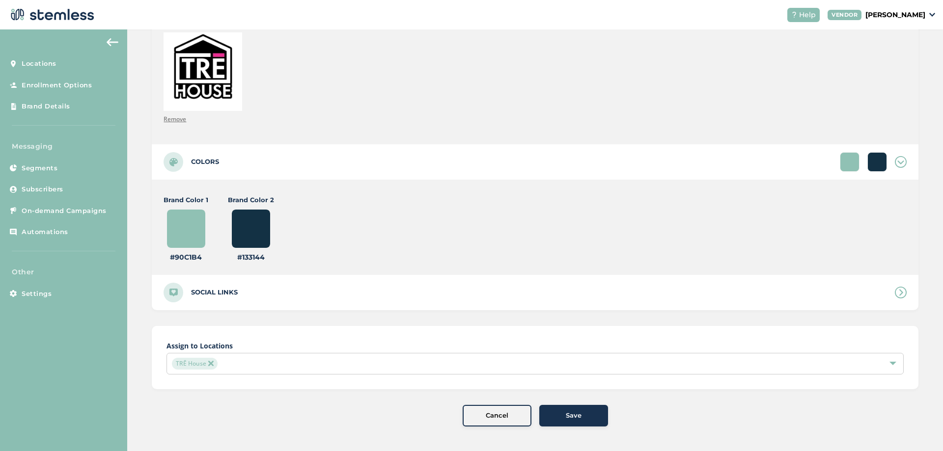
click at [489, 336] on div "Assign to Locations [GEOGRAPHIC_DATA]" at bounding box center [535, 357] width 767 height 63
click at [560, 409] on button "Save" at bounding box center [573, 416] width 69 height 22
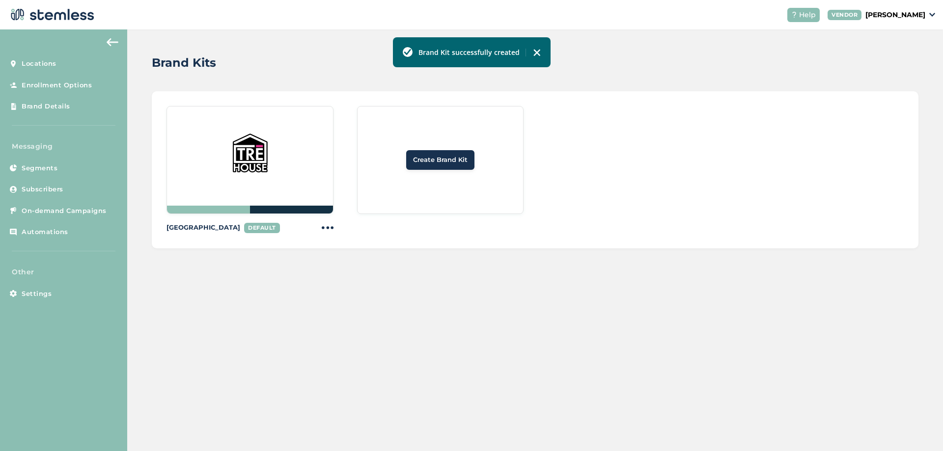
click at [430, 164] on span "Create Brand Kit" at bounding box center [440, 160] width 55 height 10
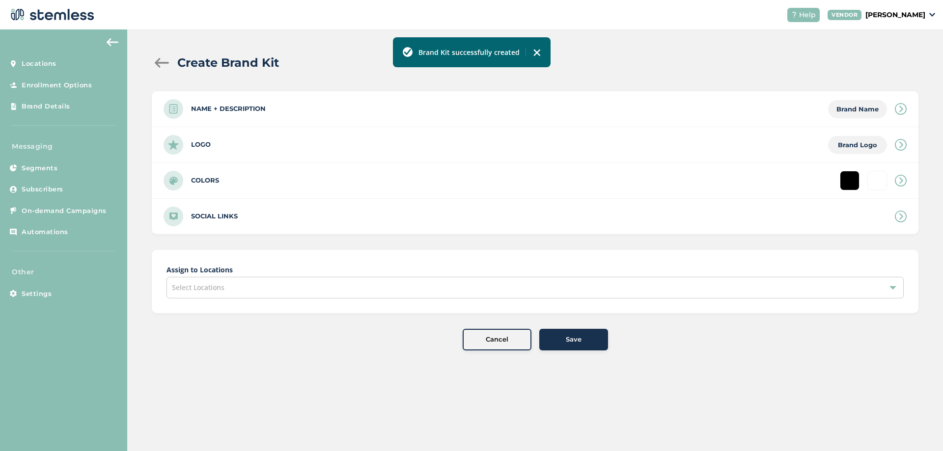
click at [253, 115] on div "Name + Description Brand Name" at bounding box center [535, 108] width 767 height 35
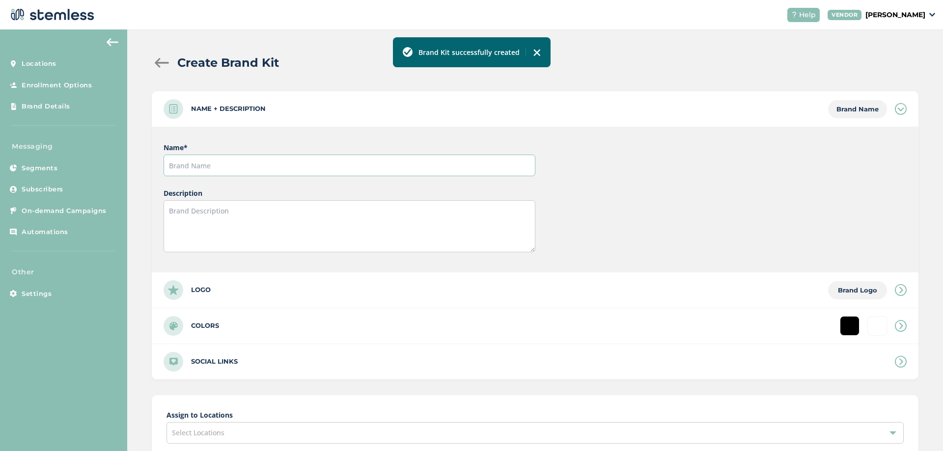
click at [217, 165] on input "text" at bounding box center [349, 166] width 371 height 22
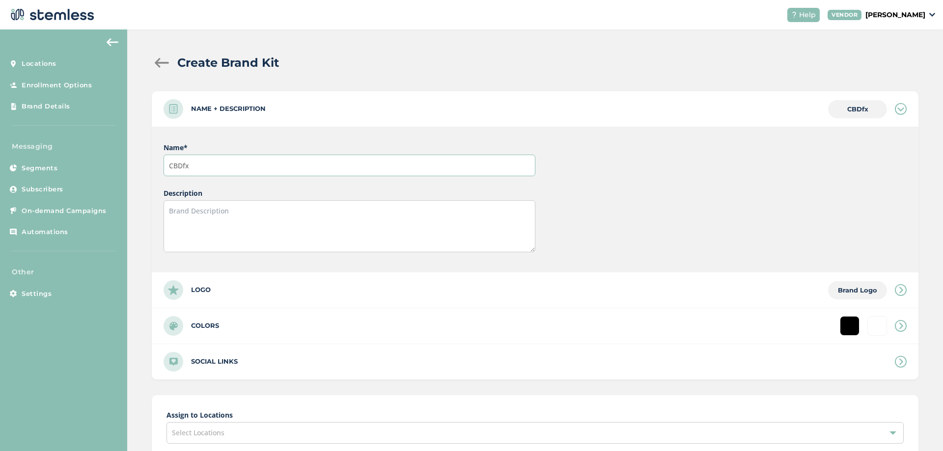
type input "CBDfx"
click at [205, 300] on div "Logo Brand Logo" at bounding box center [535, 290] width 767 height 35
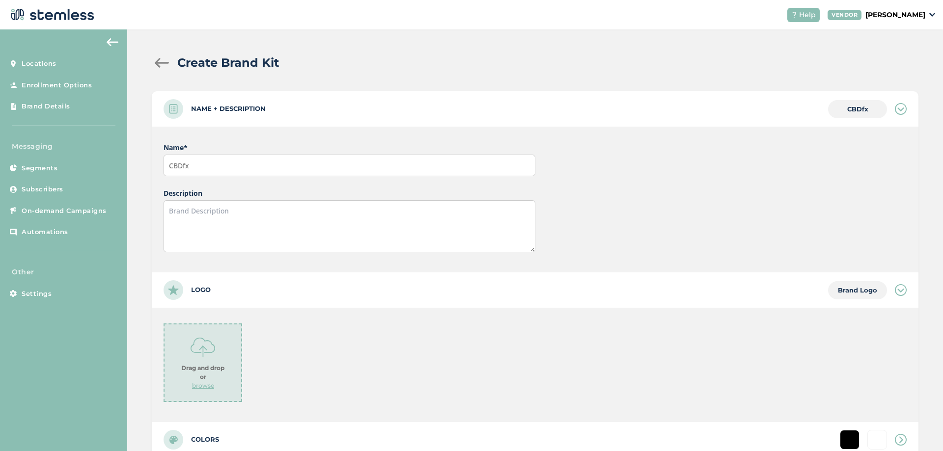
click at [204, 339] on img at bounding box center [203, 347] width 25 height 25
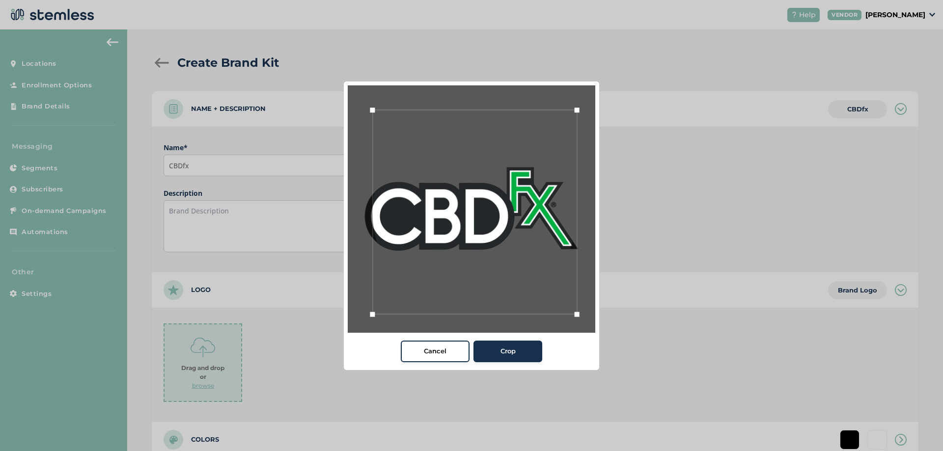
drag, startPoint x: 576, startPoint y: 308, endPoint x: 618, endPoint y: 328, distance: 46.4
click at [641, 353] on div "Cancel Crop" at bounding box center [471, 225] width 943 height 451
drag, startPoint x: 370, startPoint y: 110, endPoint x: 249, endPoint y: 53, distance: 134.2
click at [249, 53] on div "Cancel Crop" at bounding box center [471, 225] width 943 height 451
click at [501, 359] on button "Crop" at bounding box center [507, 352] width 69 height 22
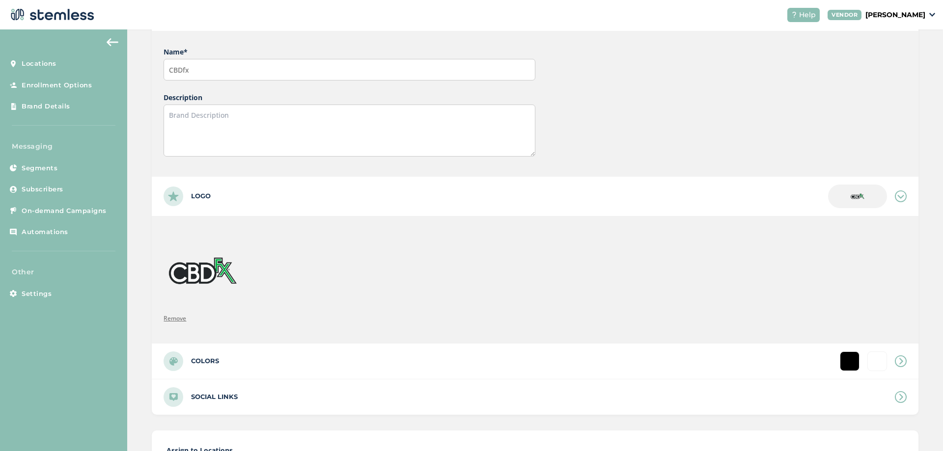
scroll to position [177, 0]
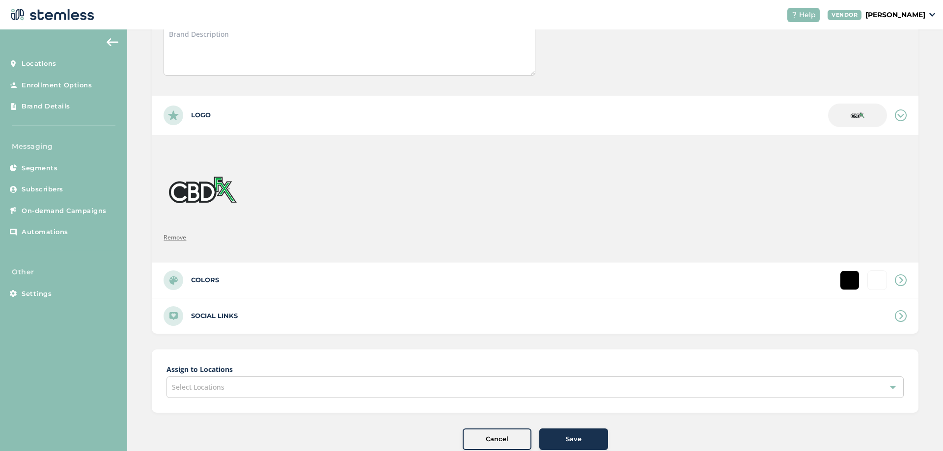
click at [214, 287] on div "Colors" at bounding box center [535, 280] width 767 height 35
type input "#ffffff"
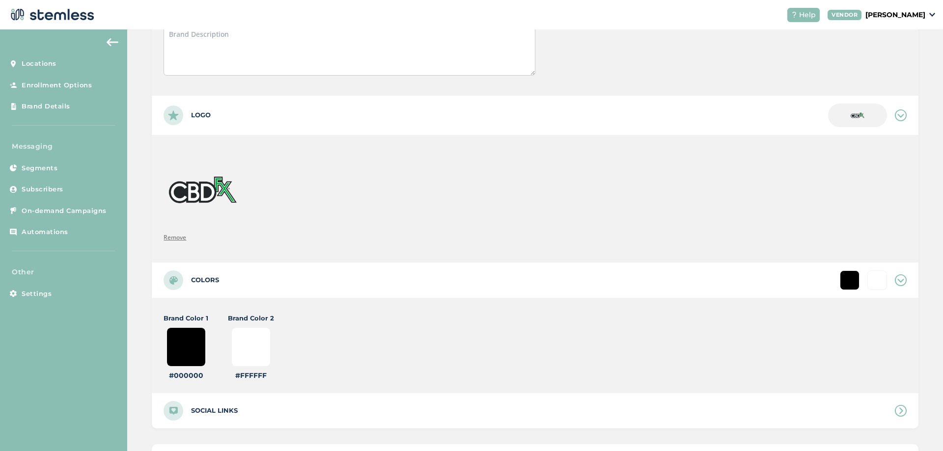
click at [198, 331] on input "#000000" at bounding box center [185, 347] width 39 height 39
type input "#000009"
type input "#ffffff"
type input "#000090"
type input "#ffffff"
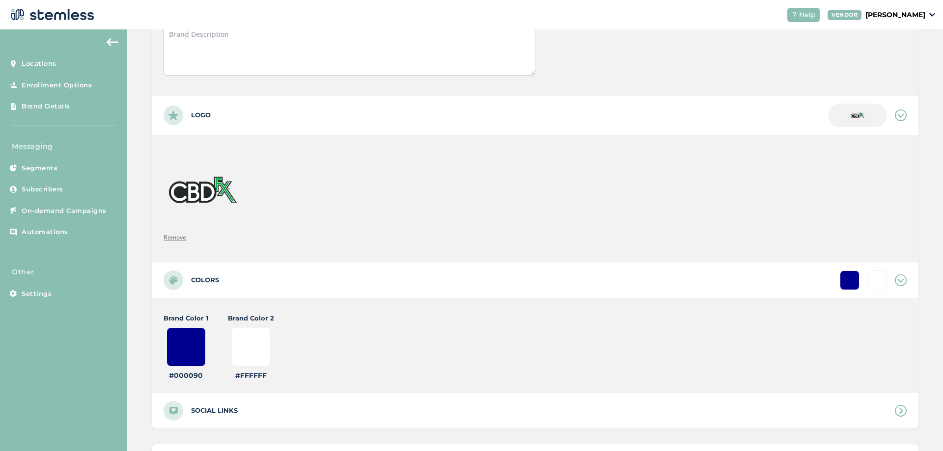
type input "#00090c"
type input "#ffffff"
type input "#0090c1"
type input "#ffffff"
type input "#090c1b"
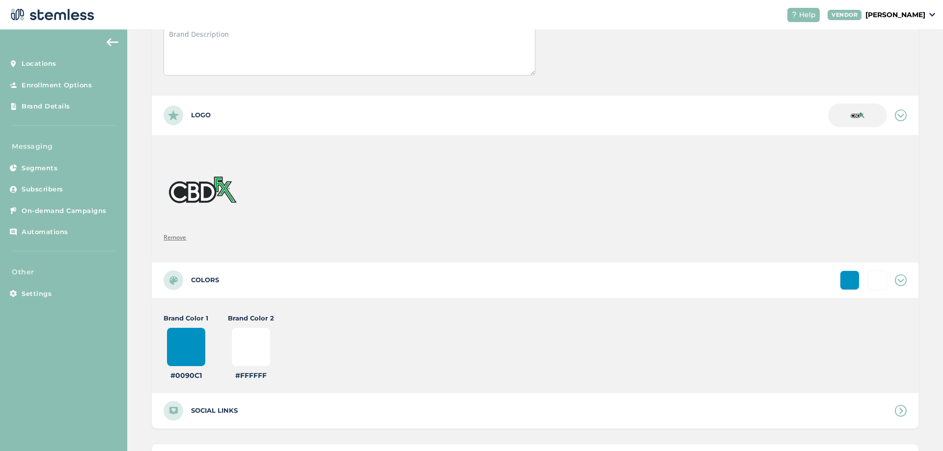
type input "#ffffff"
type input "#90c1b4"
type input "#ffffff"
type input "#90c1b4"
click at [269, 336] on input "#ffffff" at bounding box center [250, 347] width 39 height 39
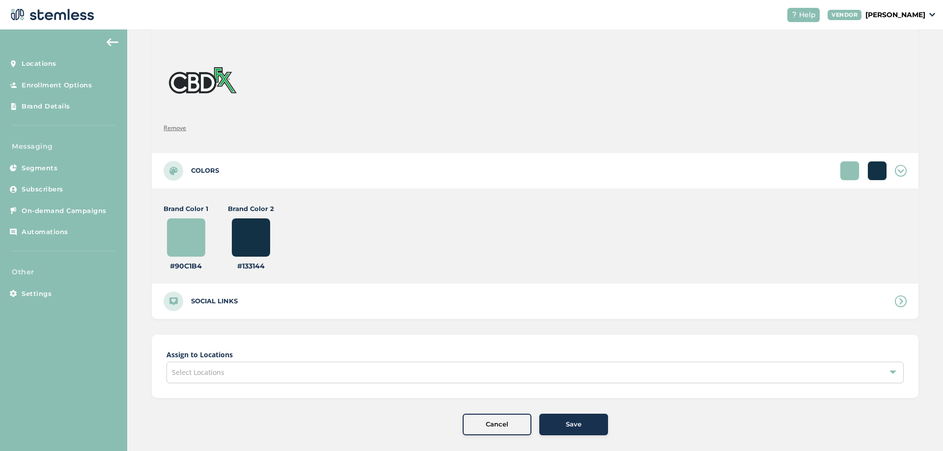
scroll to position [295, 0]
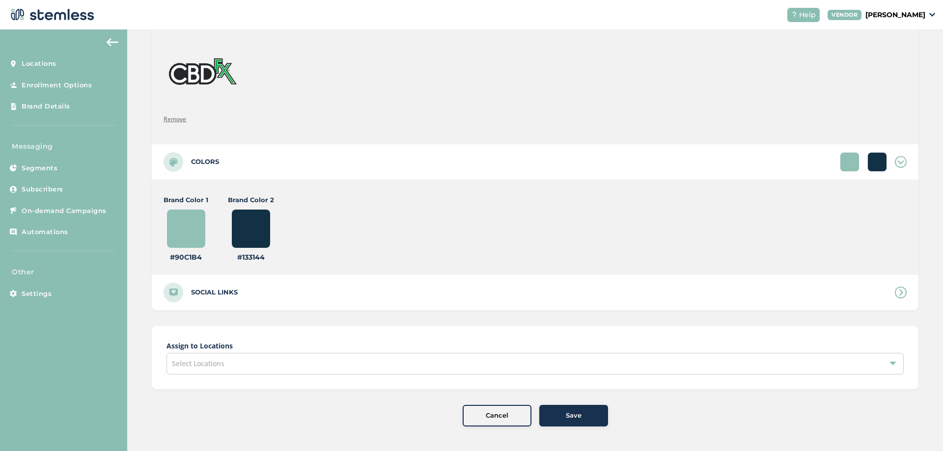
click at [396, 366] on div "Select Locations" at bounding box center [534, 364] width 737 height 22
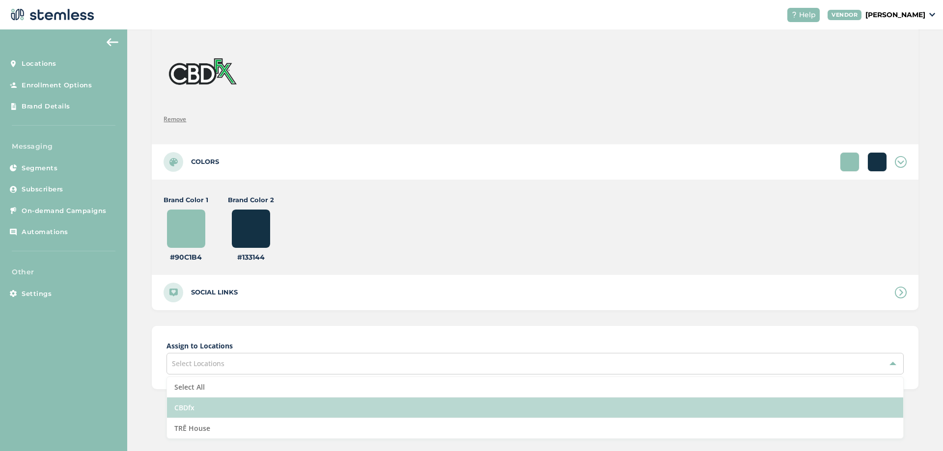
click at [218, 410] on li "CBDfx" at bounding box center [535, 408] width 736 height 21
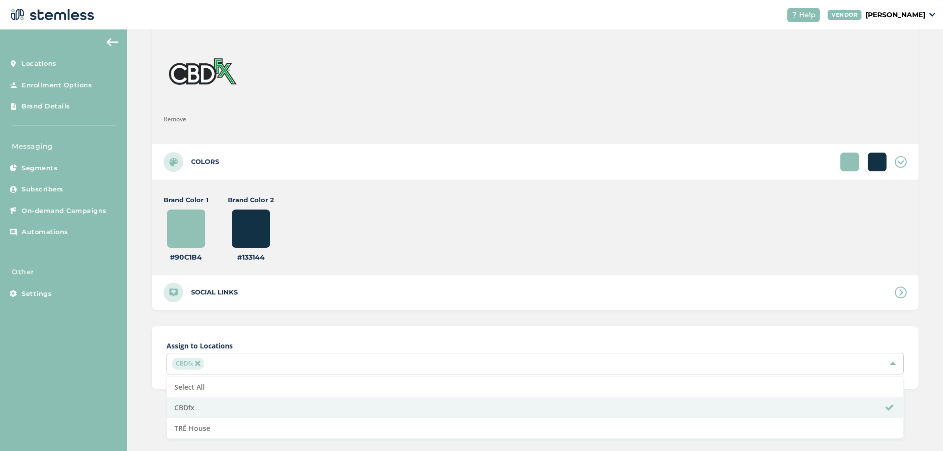
click at [495, 330] on div "Assign to Locations CBDfx Select All CBDfx TRĒ House" at bounding box center [535, 357] width 767 height 63
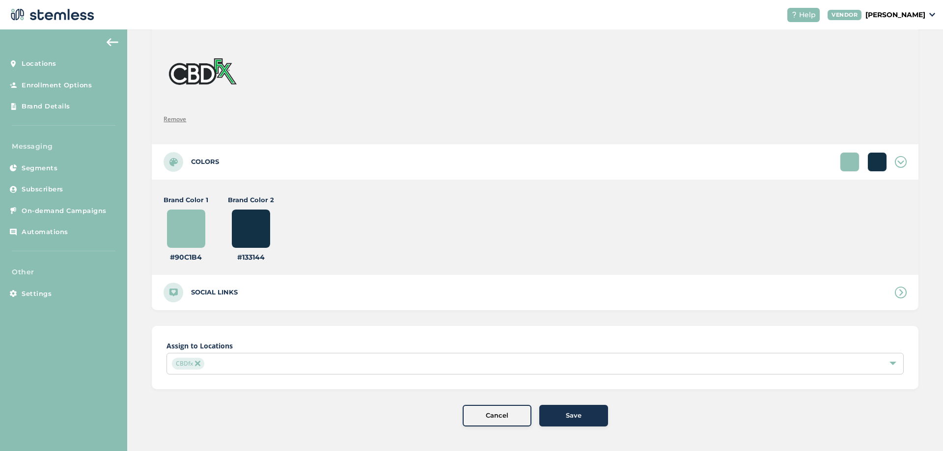
click at [560, 420] on div "Save" at bounding box center [573, 416] width 53 height 10
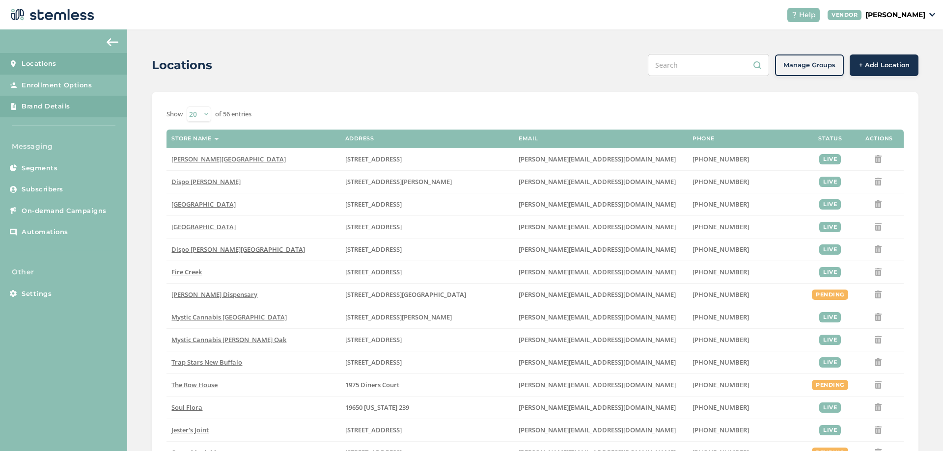
click at [55, 106] on span "Brand Details" at bounding box center [46, 107] width 49 height 10
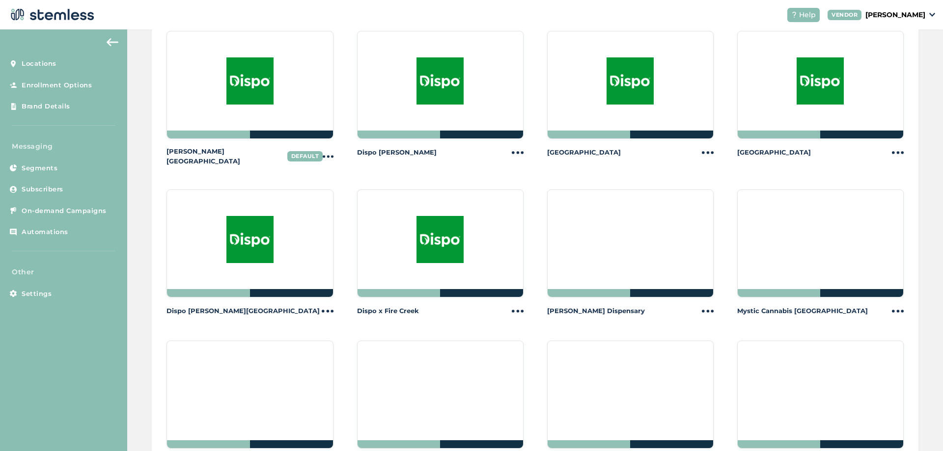
scroll to position [118, 0]
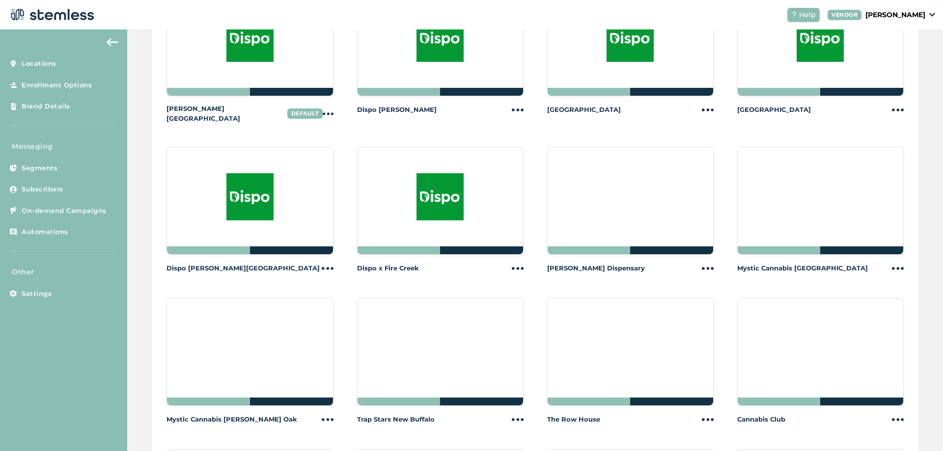
click at [624, 222] on div at bounding box center [630, 201] width 166 height 108
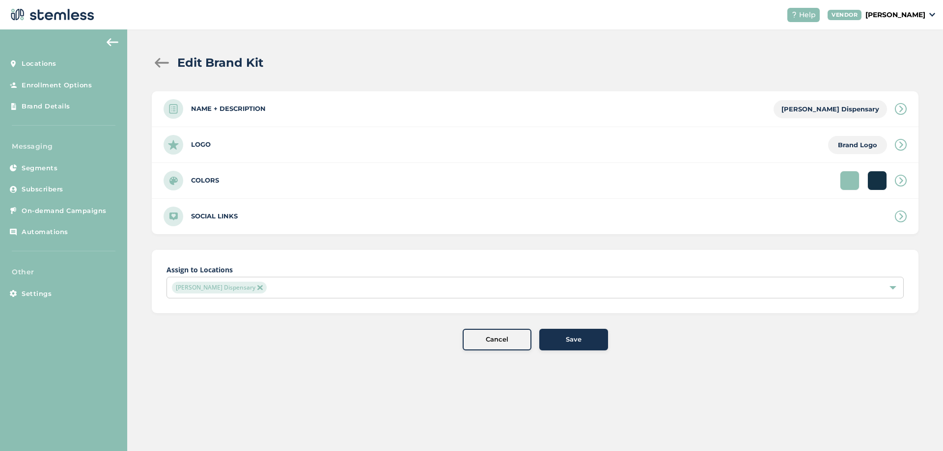
click at [216, 153] on div "Logo Brand Logo" at bounding box center [535, 144] width 767 height 35
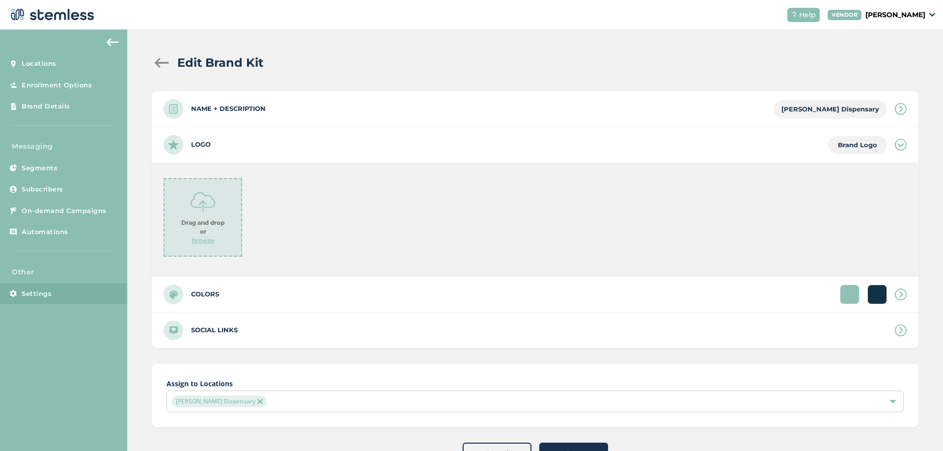
click at [81, 291] on link "Settings" at bounding box center [63, 294] width 127 height 22
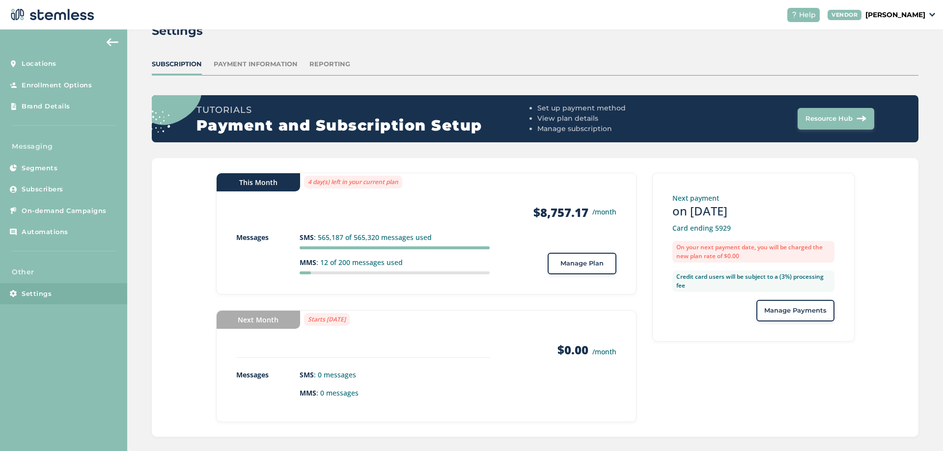
scroll to position [42, 0]
